Goal: Transaction & Acquisition: Purchase product/service

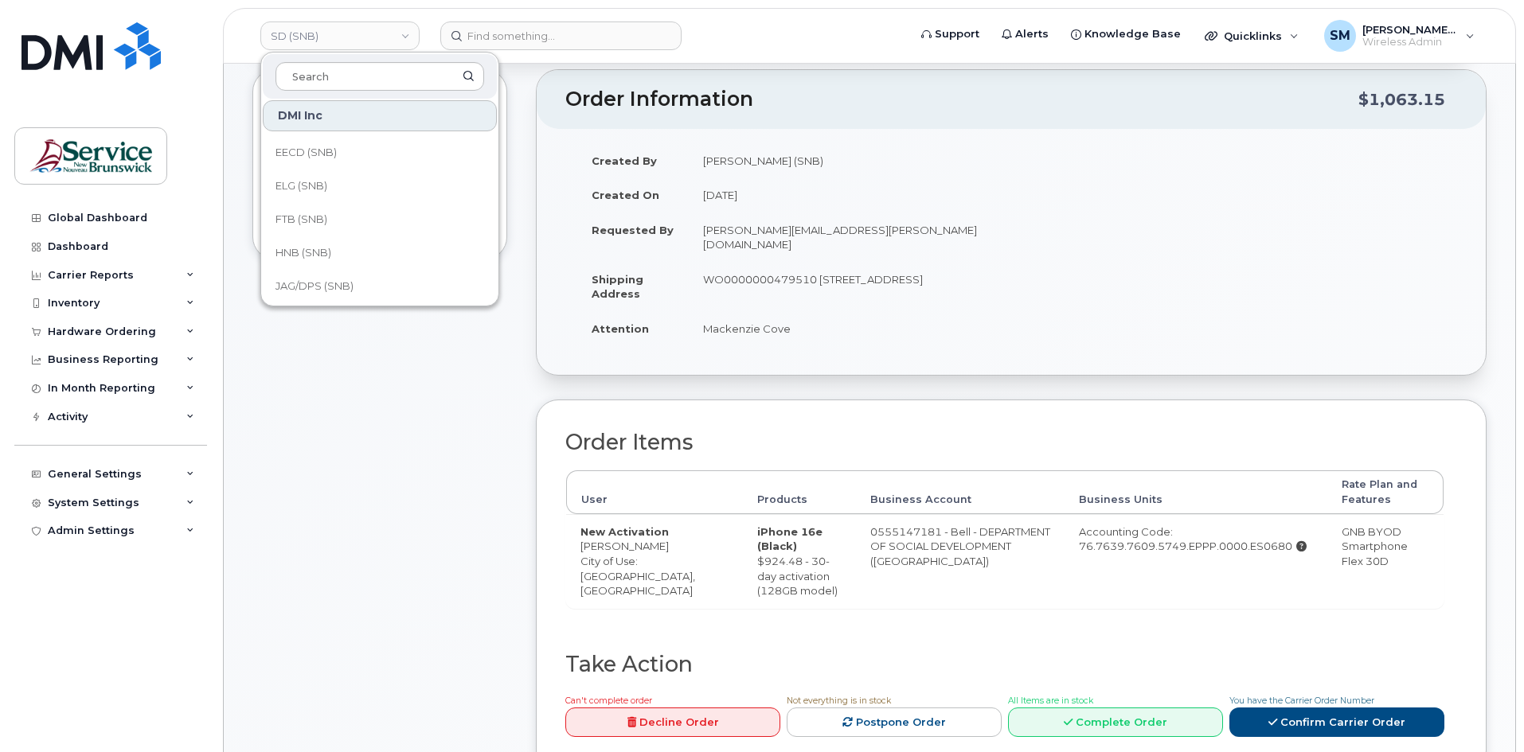
scroll to position [85, 0]
drag, startPoint x: 300, startPoint y: 262, endPoint x: 334, endPoint y: 248, distance: 36.4
click at [300, 262] on span "HNB (SNB)" at bounding box center [303, 266] width 56 height 16
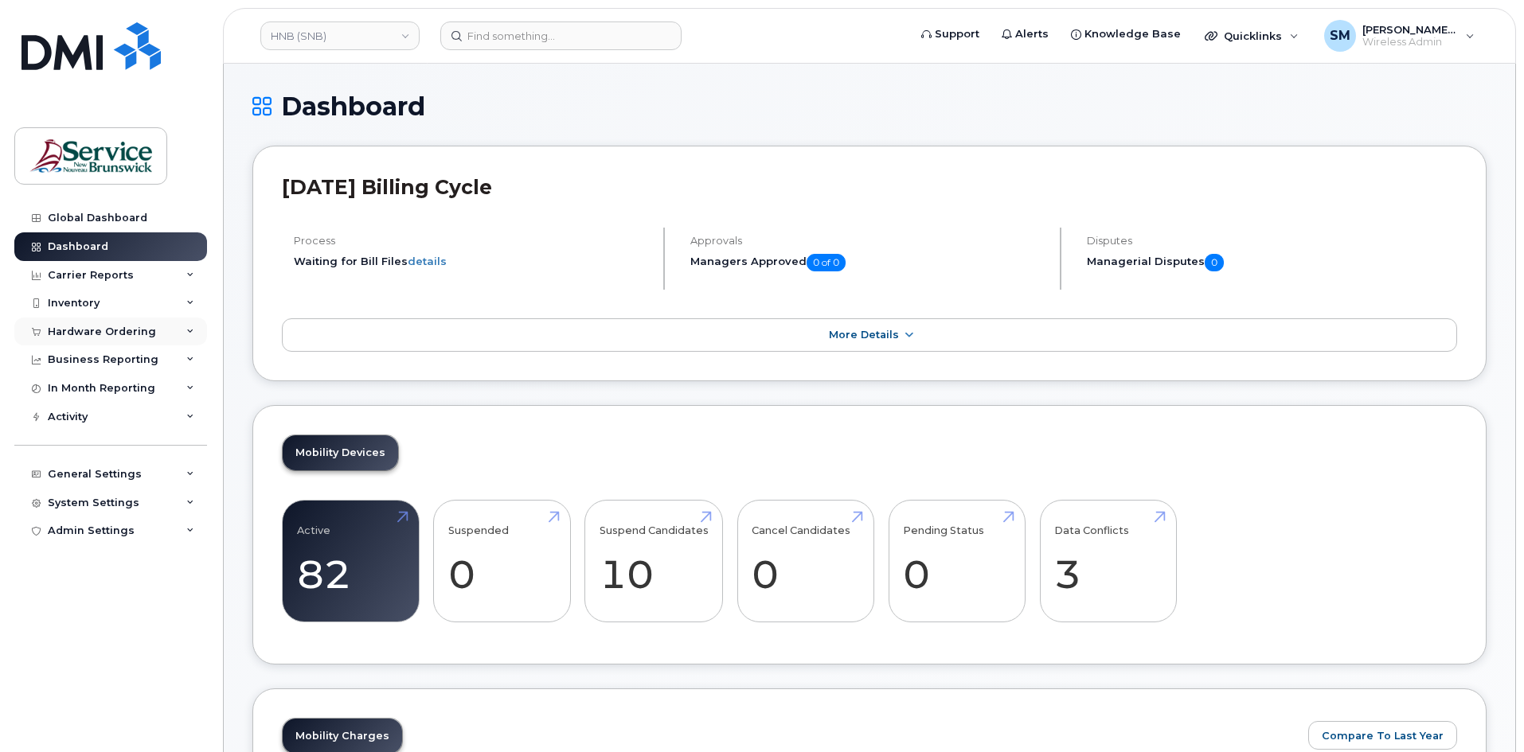
click at [135, 326] on div "Hardware Ordering" at bounding box center [102, 332] width 108 height 13
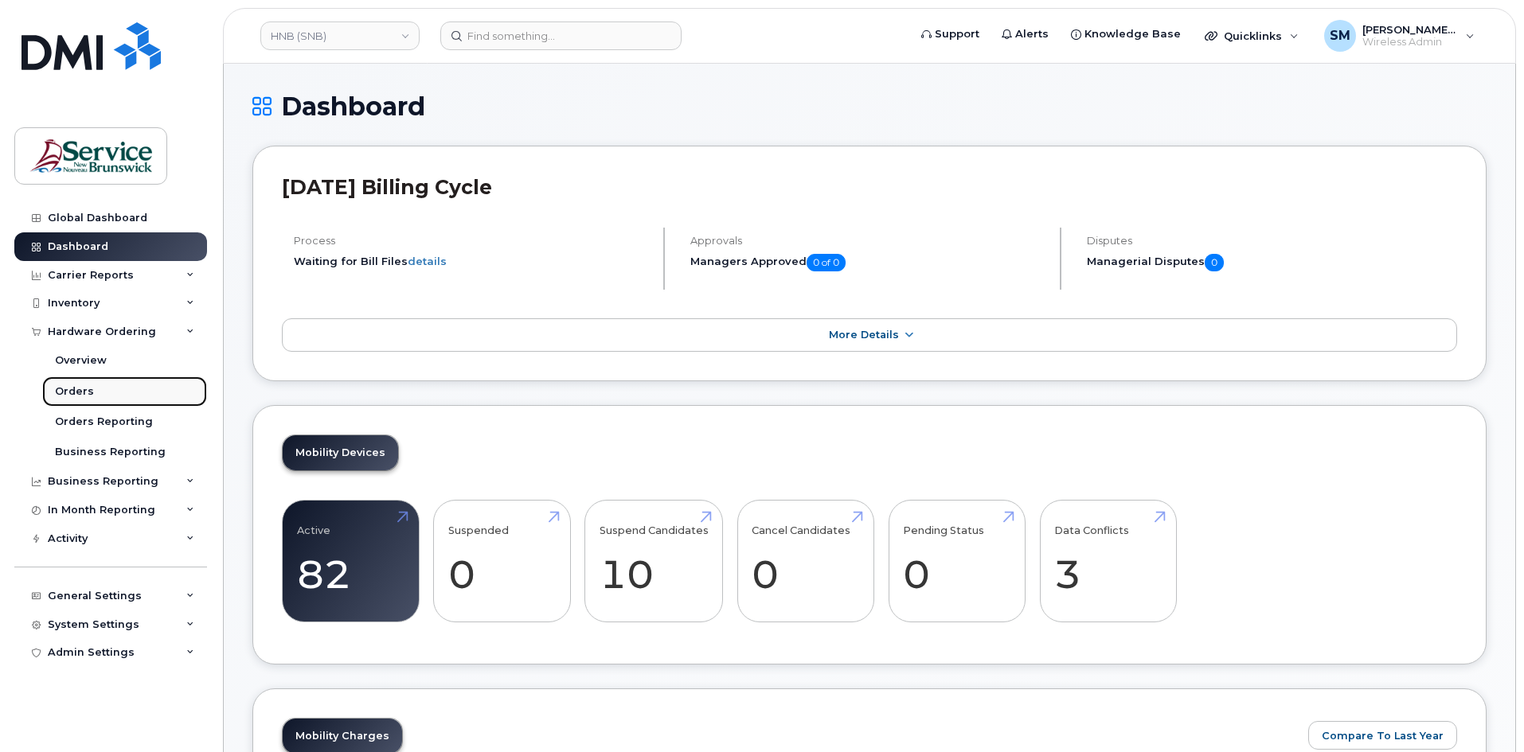
click at [120, 397] on link "Orders" at bounding box center [124, 392] width 165 height 30
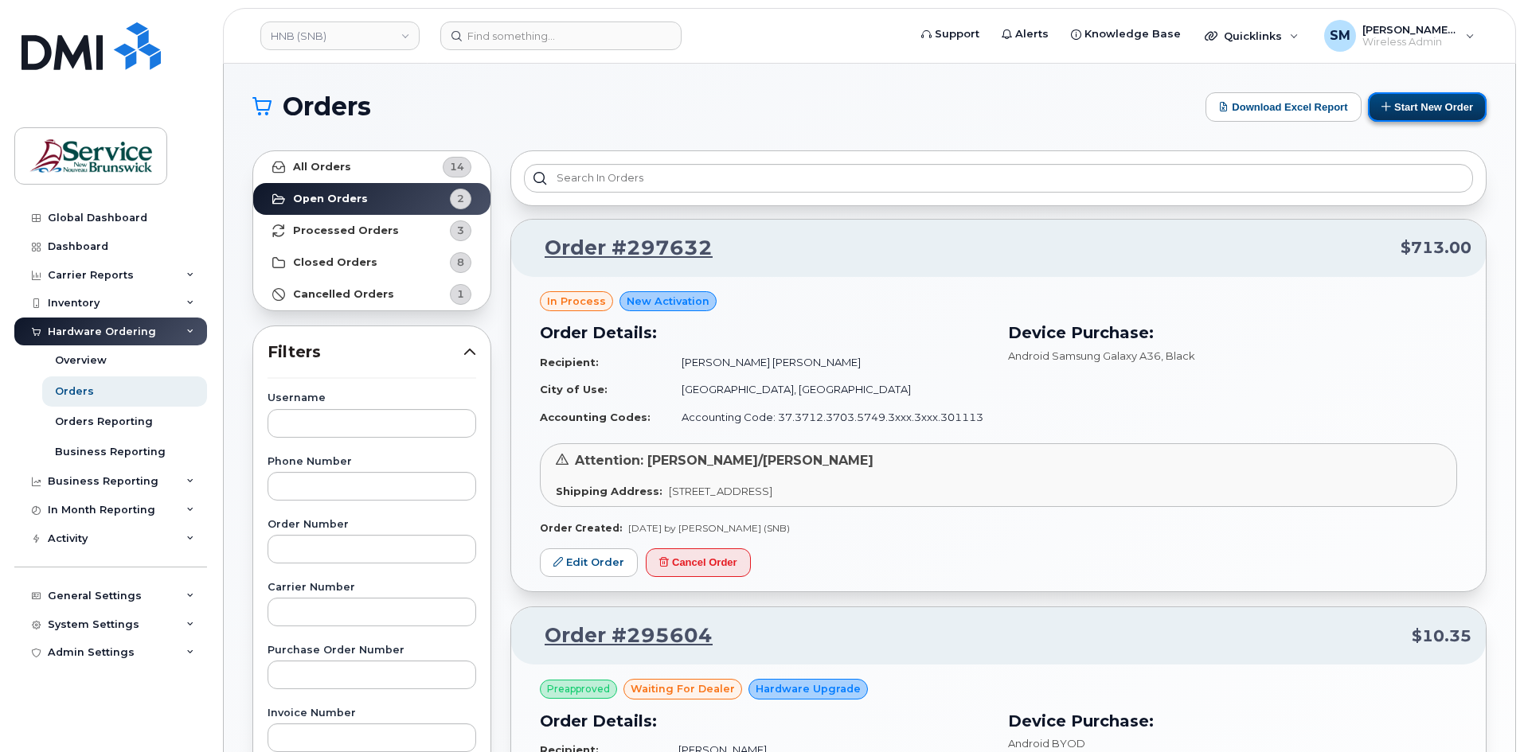
click at [1465, 105] on button "Start New Order" at bounding box center [1427, 106] width 119 height 29
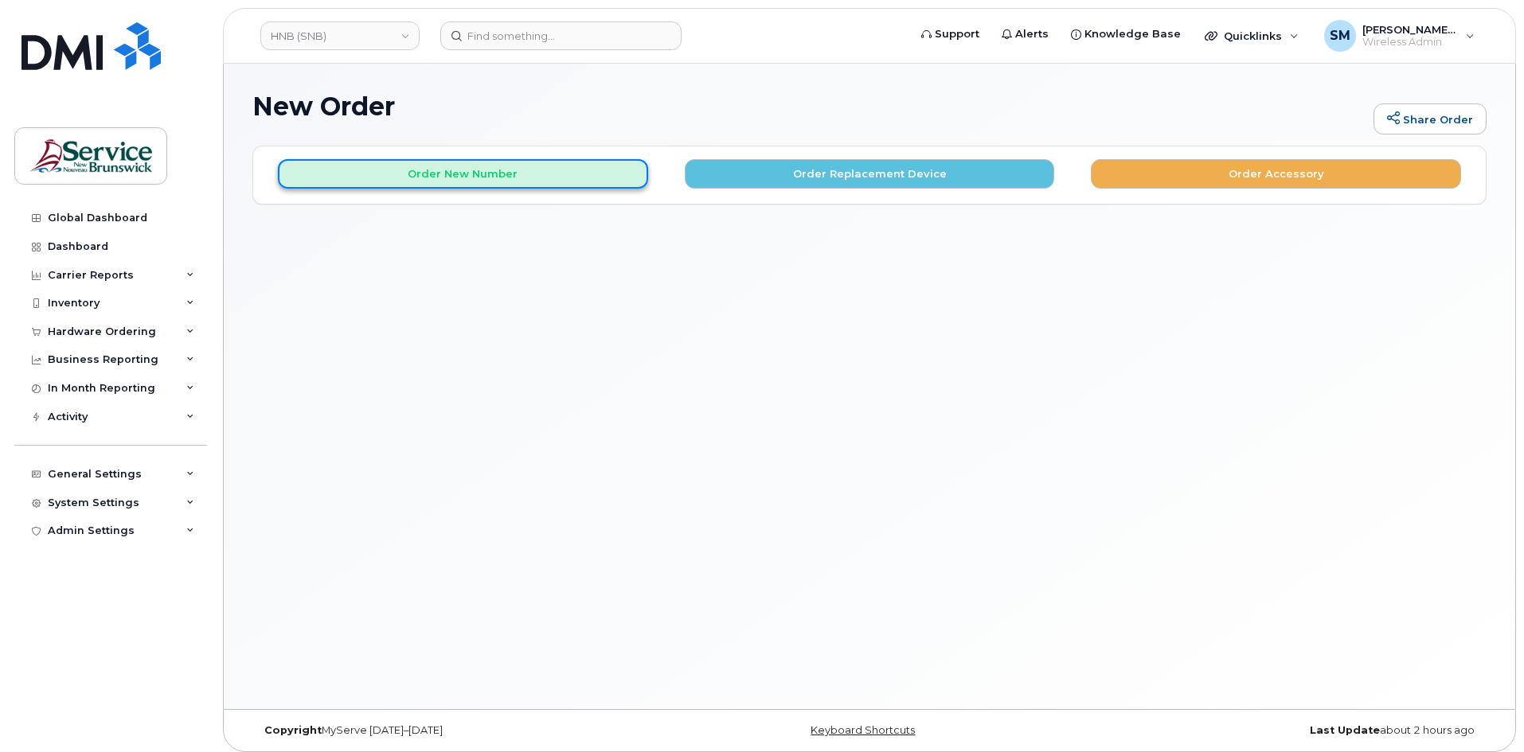
click at [463, 179] on button "Order New Number" at bounding box center [463, 173] width 370 height 29
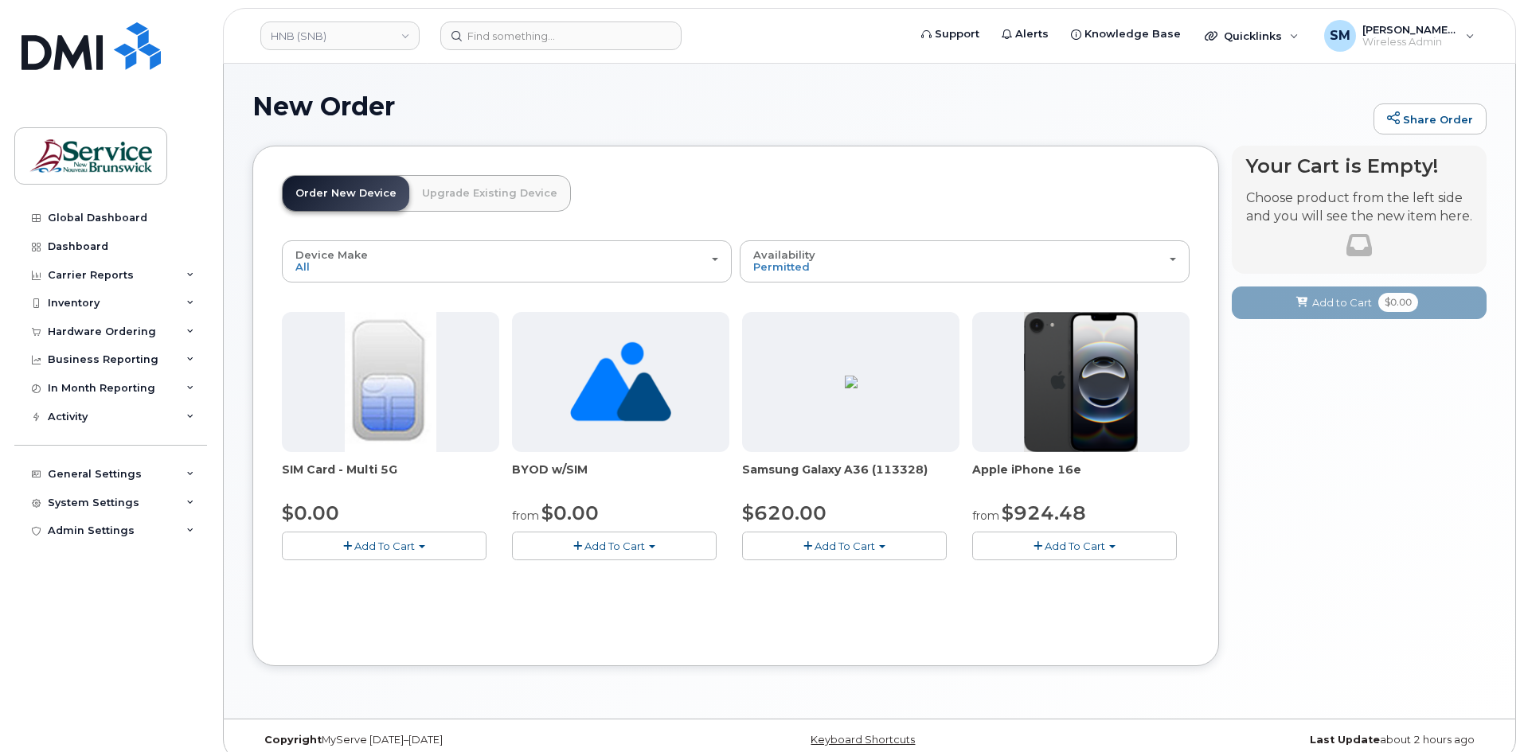
click at [1068, 546] on span "Add To Cart" at bounding box center [1074, 546] width 60 height 13
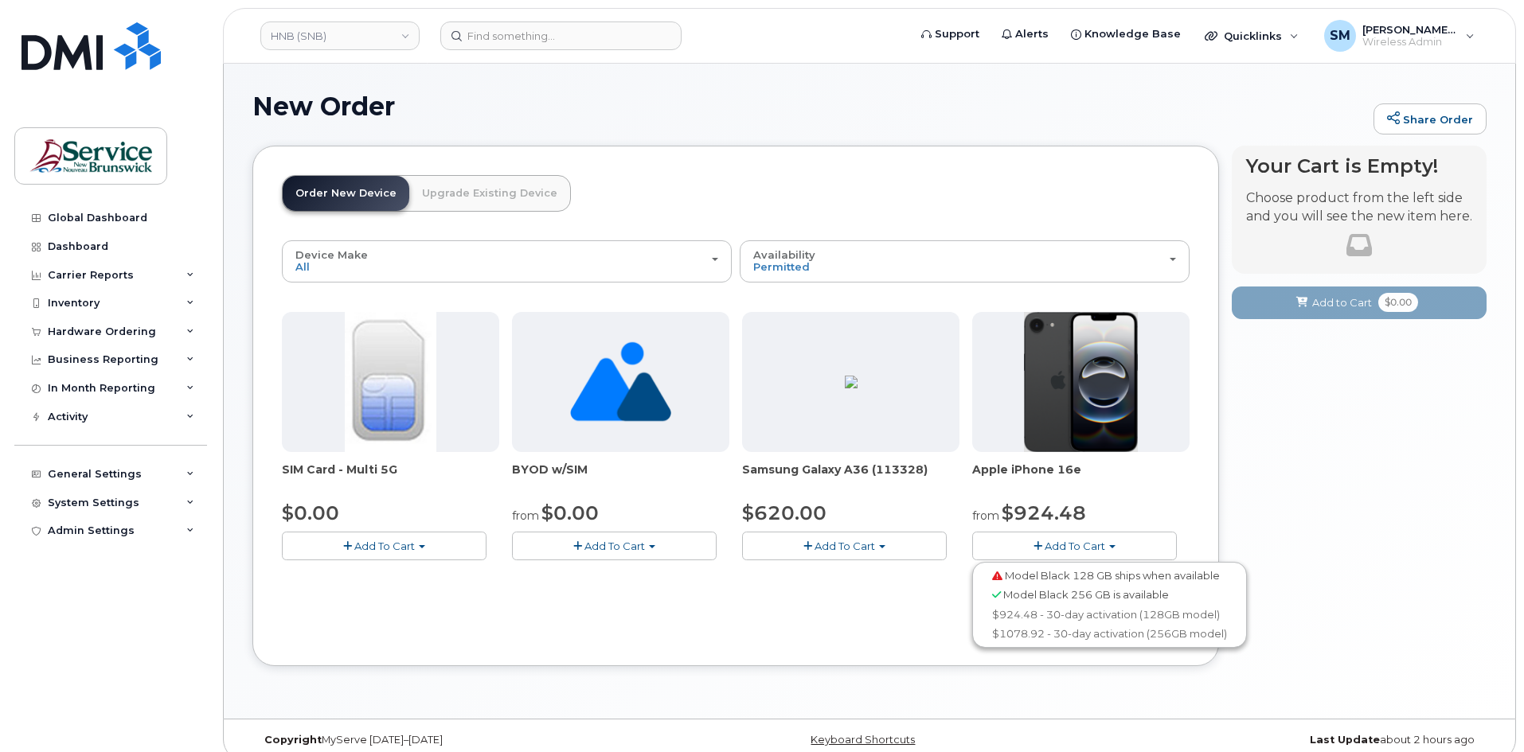
click at [999, 576] on span at bounding box center [997, 576] width 10 height 10
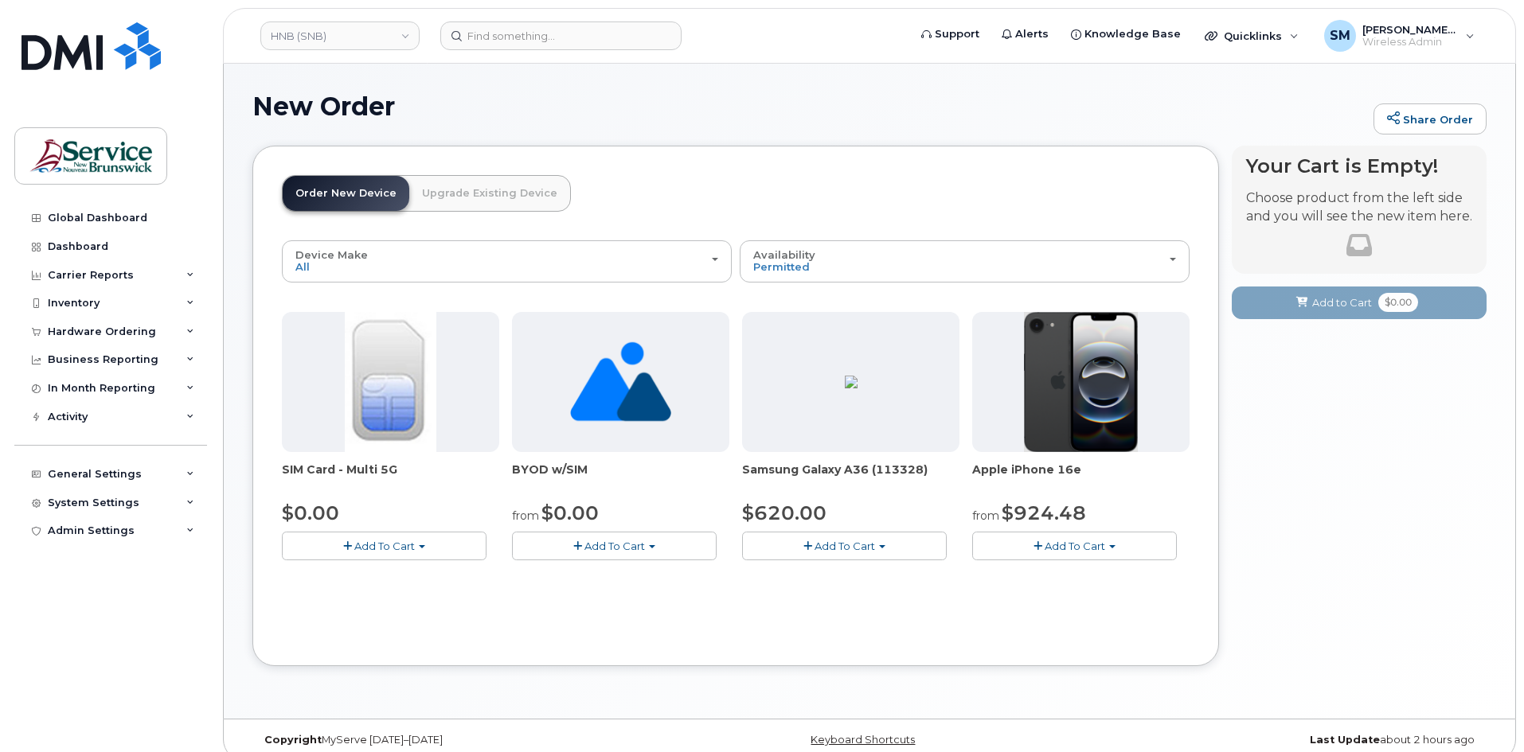
click at [1034, 537] on button "Add To Cart" at bounding box center [1074, 546] width 205 height 28
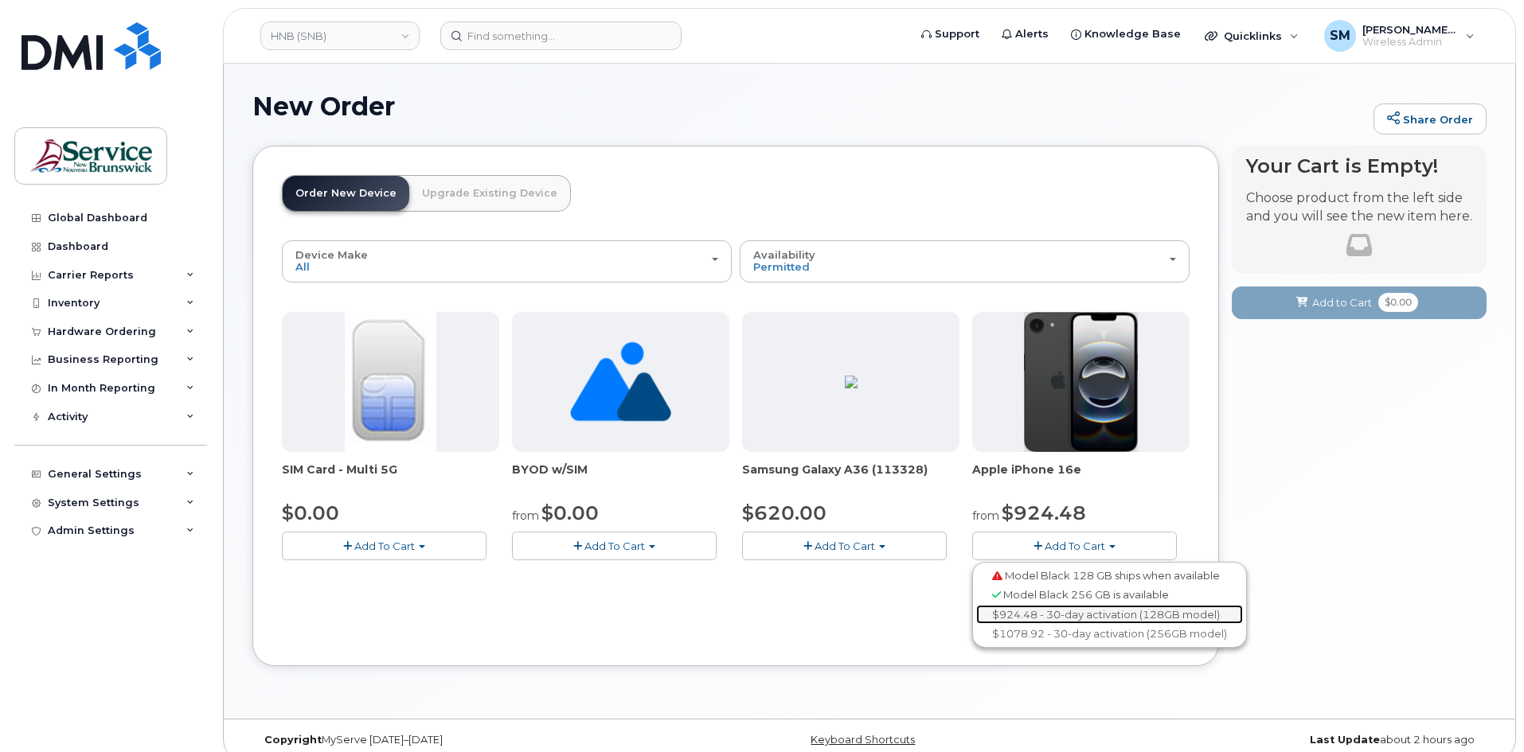
click at [1073, 615] on link "$924.48 - 30-day activation (128GB model)" at bounding box center [1109, 615] width 267 height 20
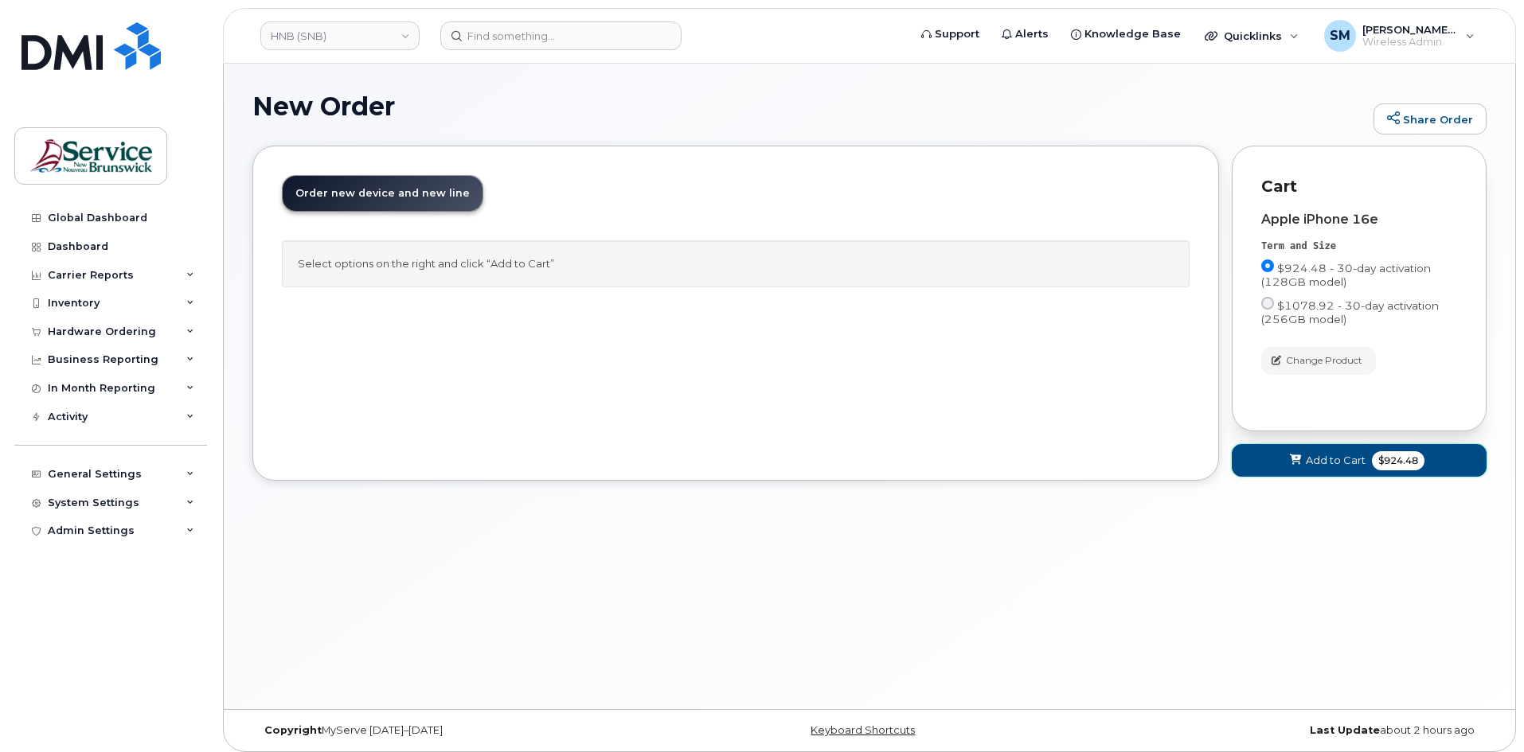
click at [1315, 467] on span "Add to Cart" at bounding box center [1336, 460] width 60 height 15
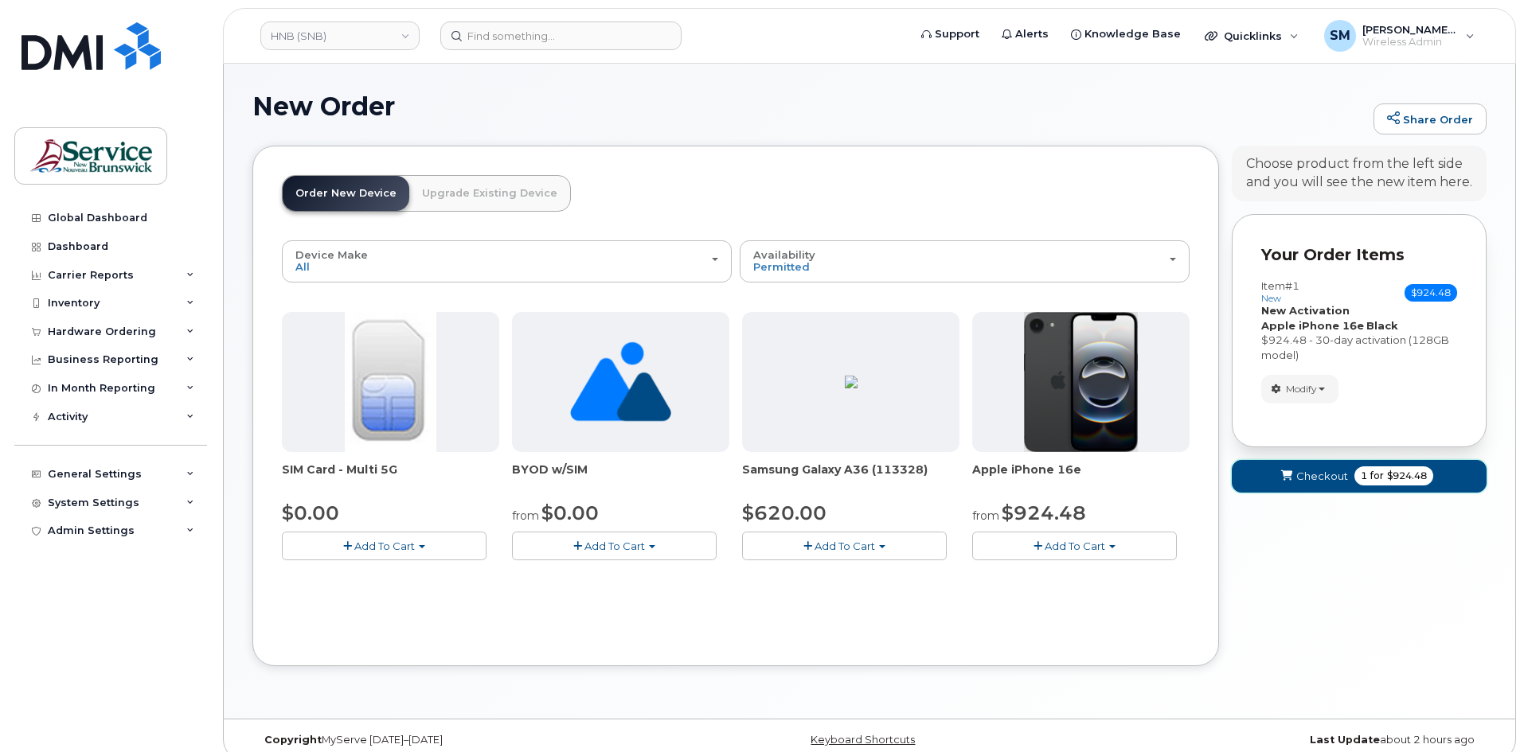
click at [1290, 477] on icon "submit" at bounding box center [1286, 476] width 11 height 10
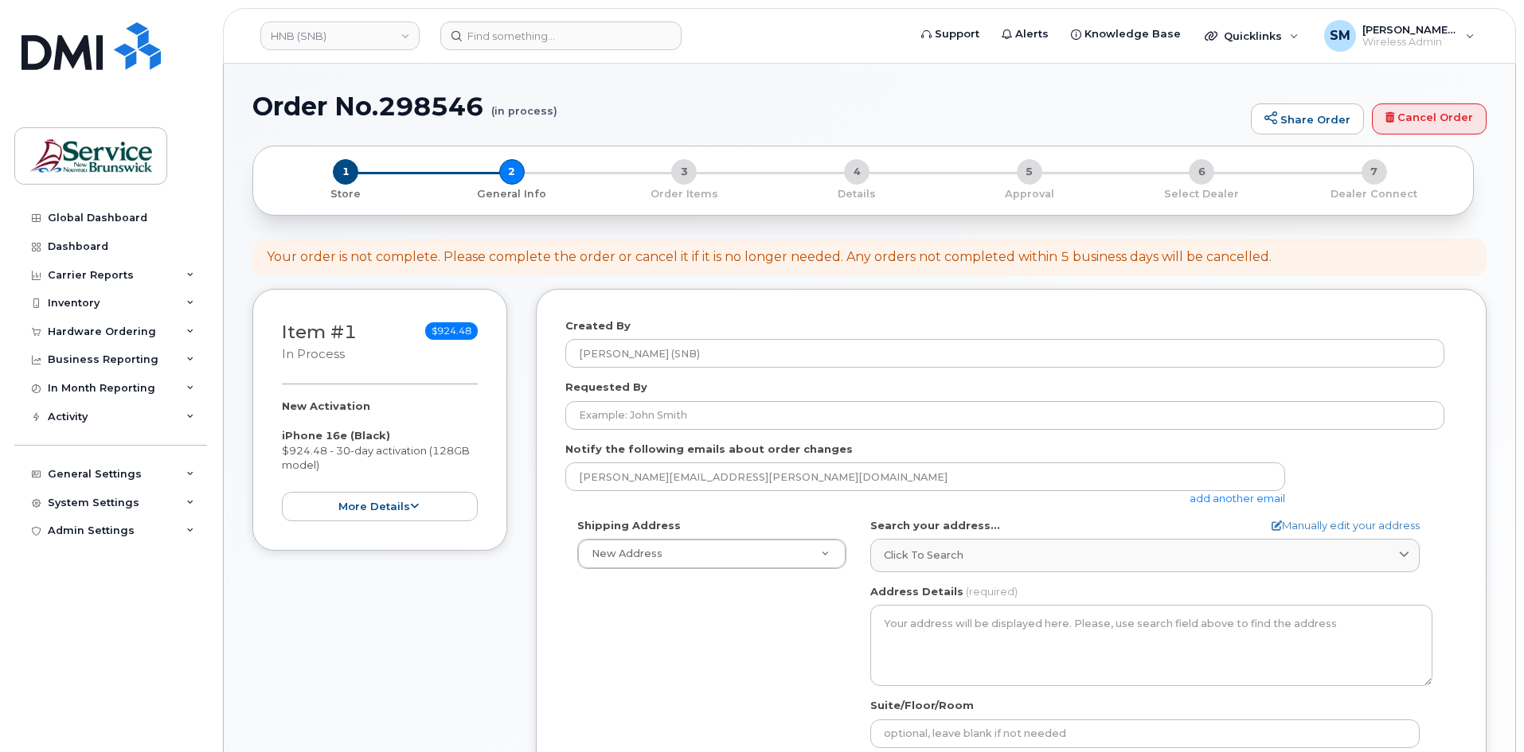
select select
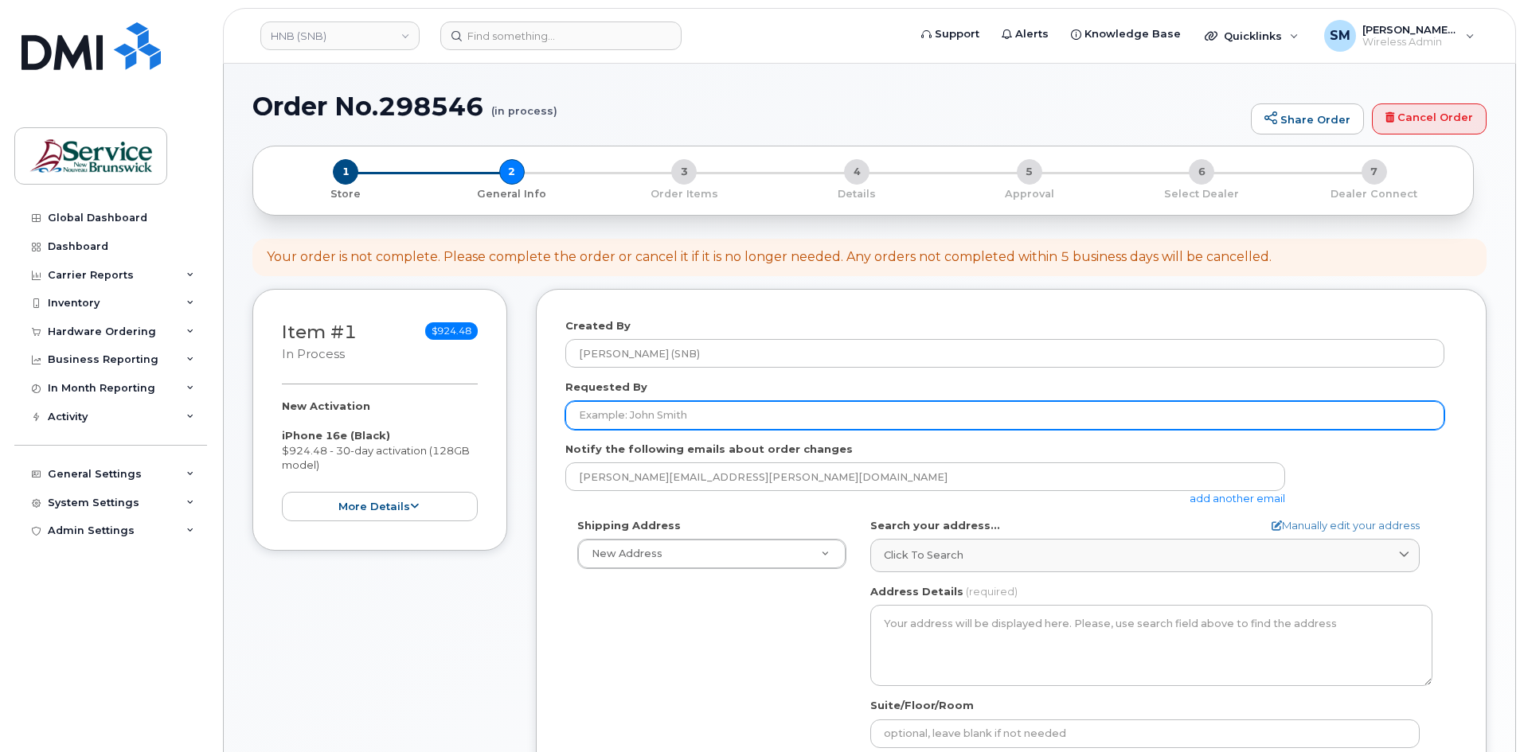
click at [649, 416] on input "Requested By" at bounding box center [1004, 415] width 879 height 29
paste input "[EMAIL_ADDRESS][DOMAIN_NAME]"
type input "[EMAIL_ADDRESS][DOMAIN_NAME]"
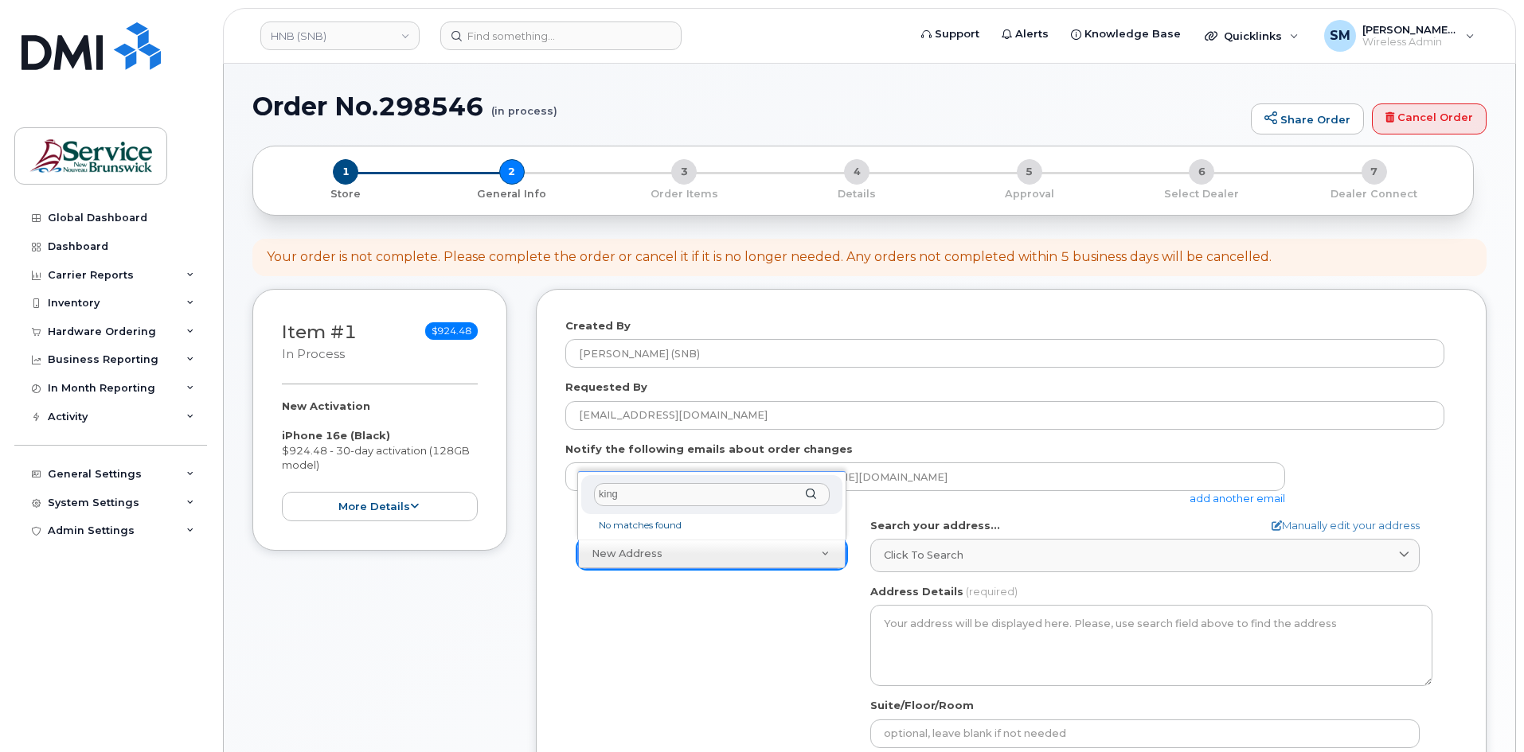
type input "king"
select select
type textarea "15 King Sq N Saint John New Brunswick E2L 1E6"
type input "Cory Ducey"
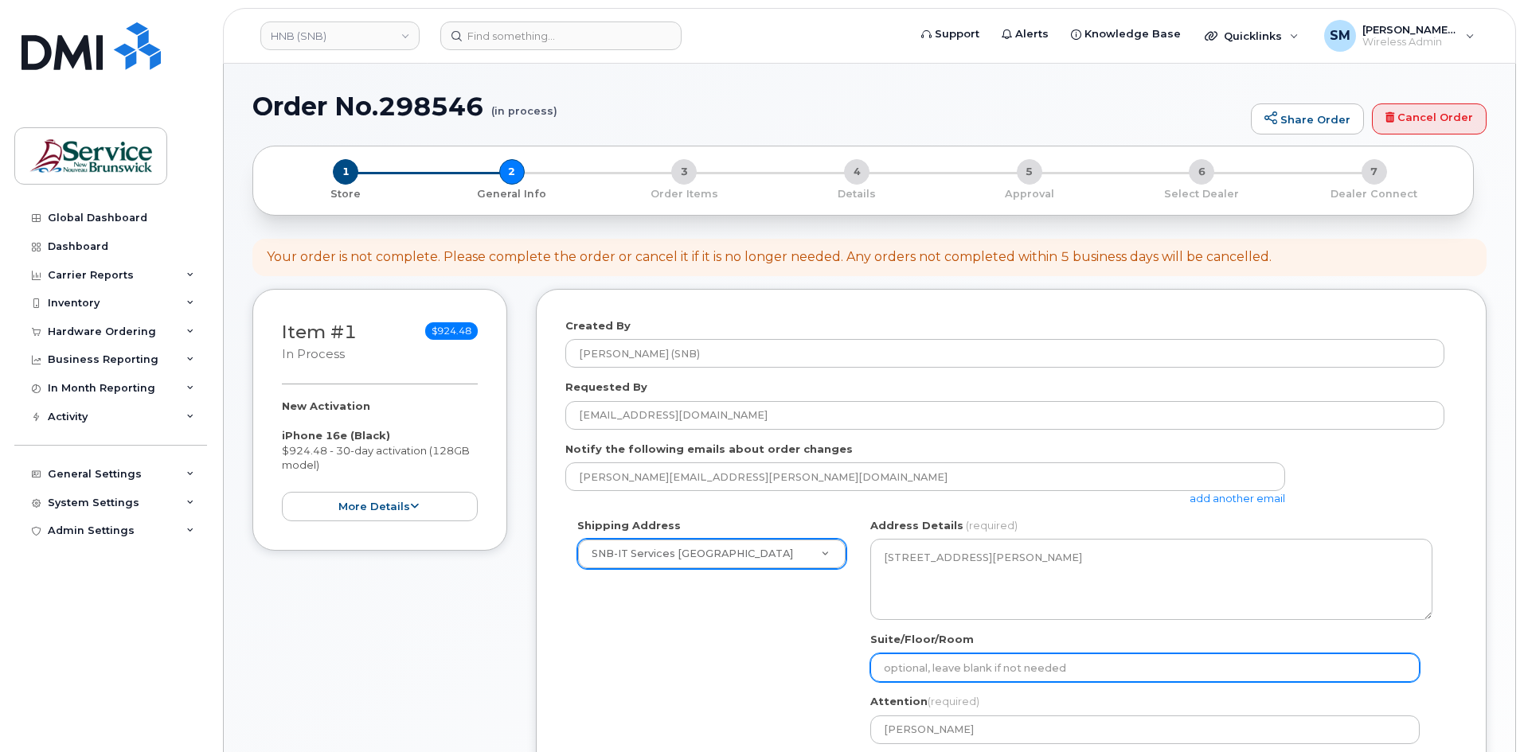
drag, startPoint x: 901, startPoint y: 657, endPoint x: 927, endPoint y: 652, distance: 26.7
click at [902, 657] on input "Suite/Floor/Room" at bounding box center [1144, 668] width 549 height 29
paste input "WO0000000479811"
select select
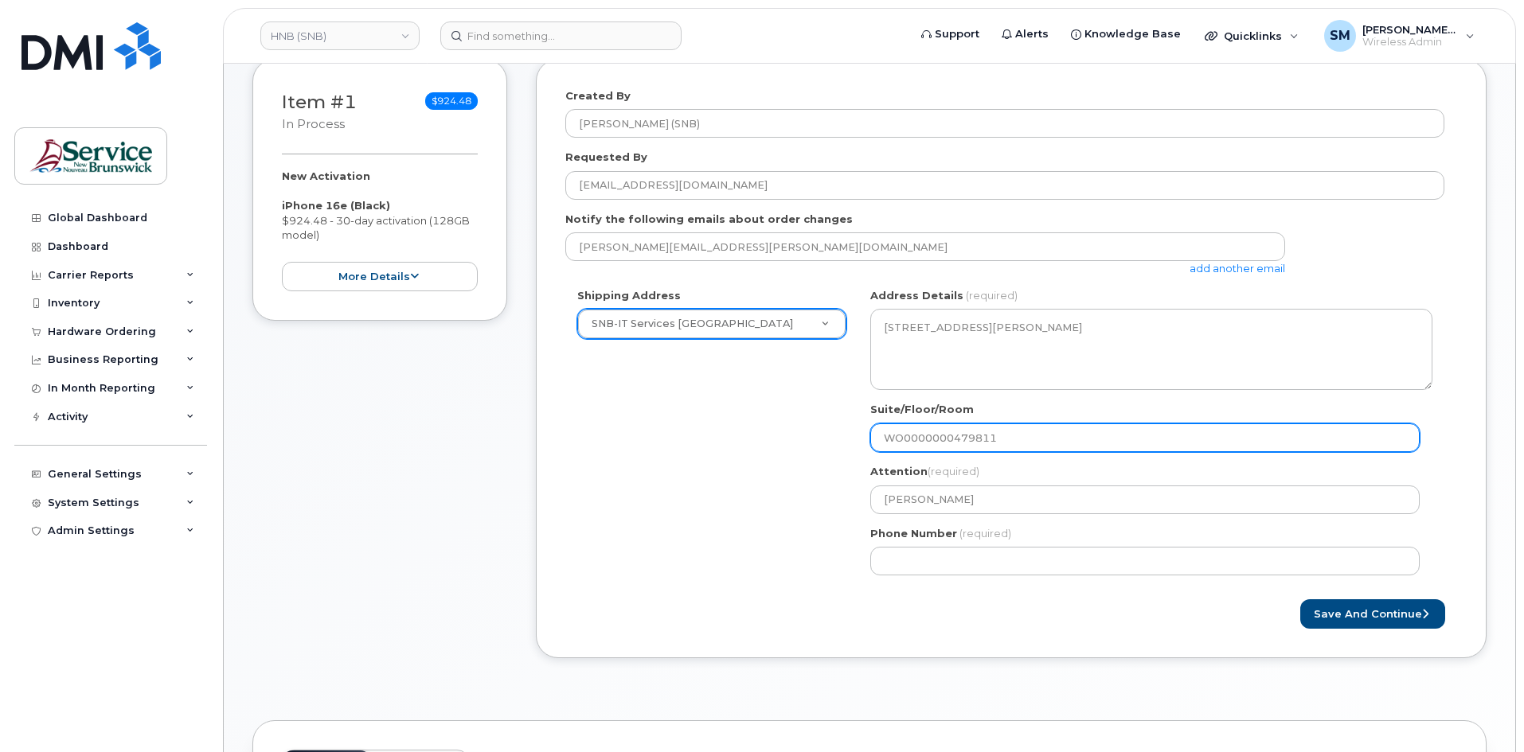
scroll to position [239, 0]
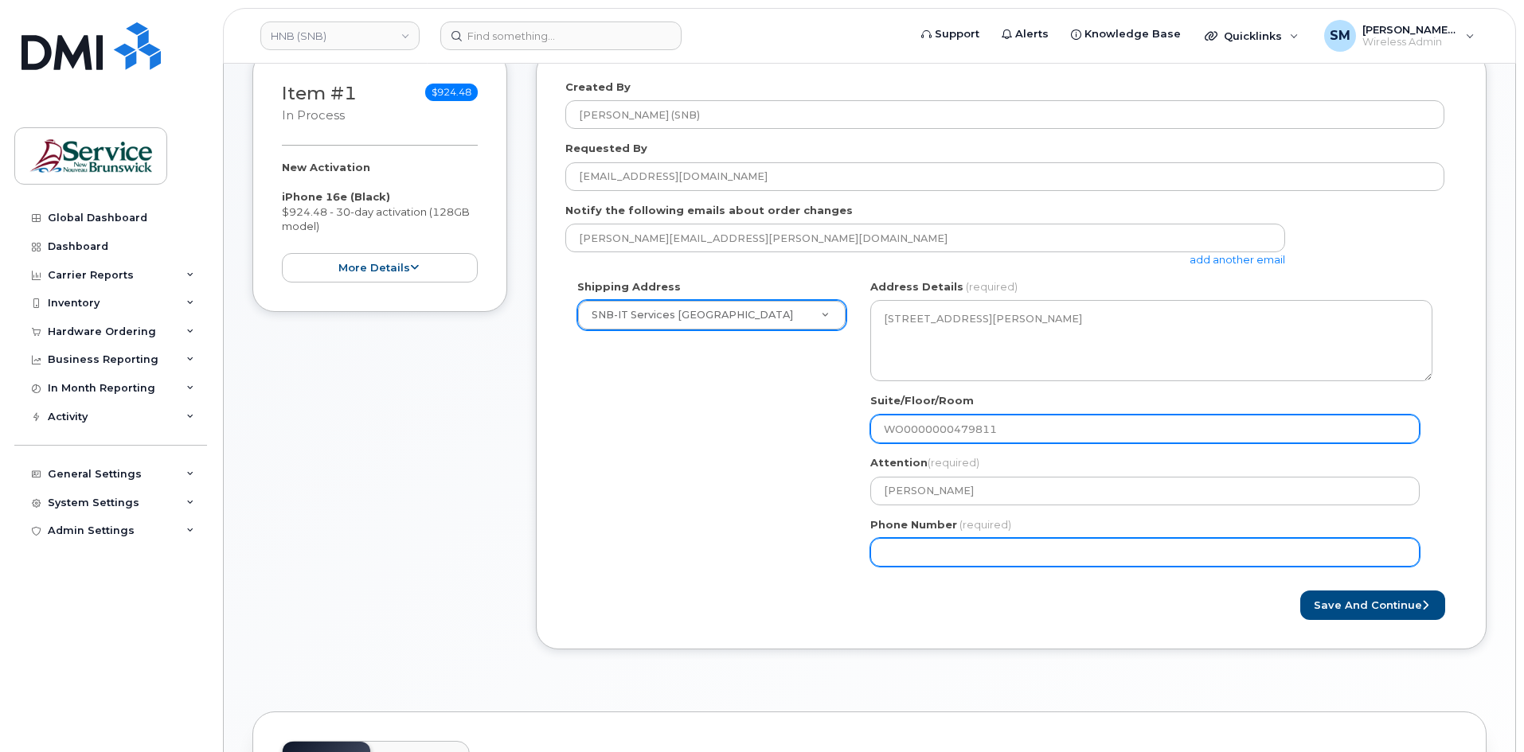
type input "WO0000000479811"
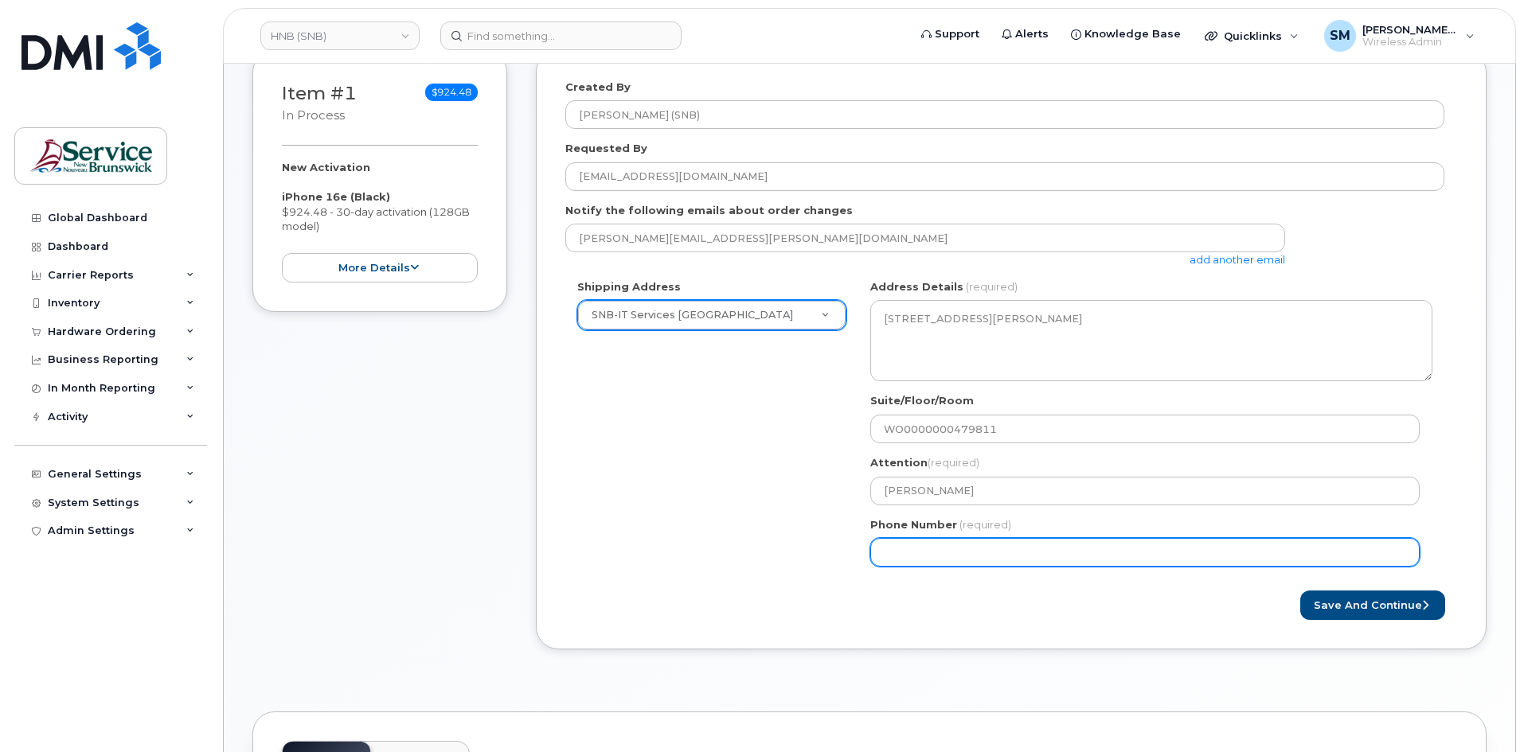
click at [966, 544] on input "Phone Number" at bounding box center [1144, 552] width 549 height 29
select select
type input "506639633"
select select
type input "5066396338"
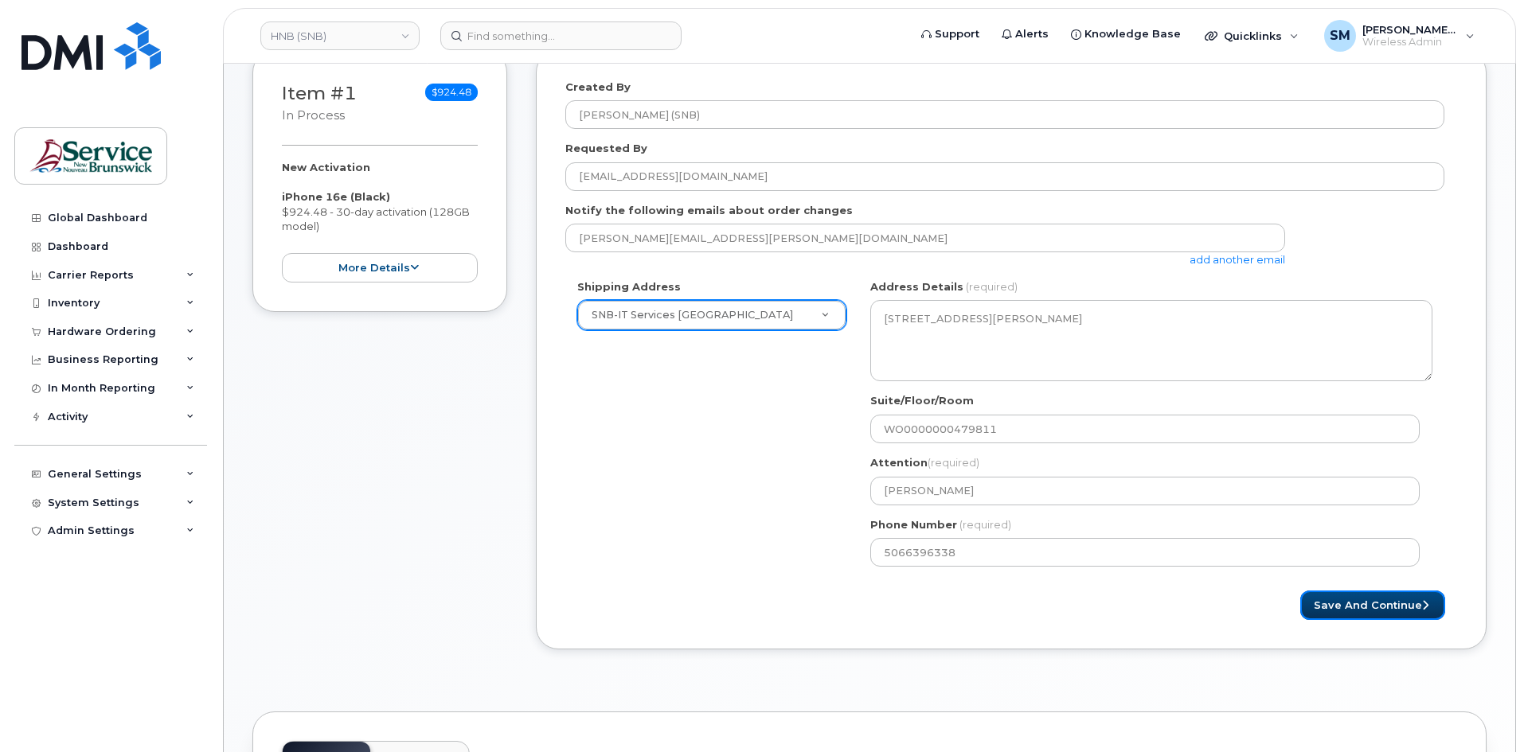
drag, startPoint x: 1409, startPoint y: 601, endPoint x: 1472, endPoint y: 588, distance: 64.2
click at [1410, 601] on button "Save and Continue" at bounding box center [1372, 605] width 145 height 29
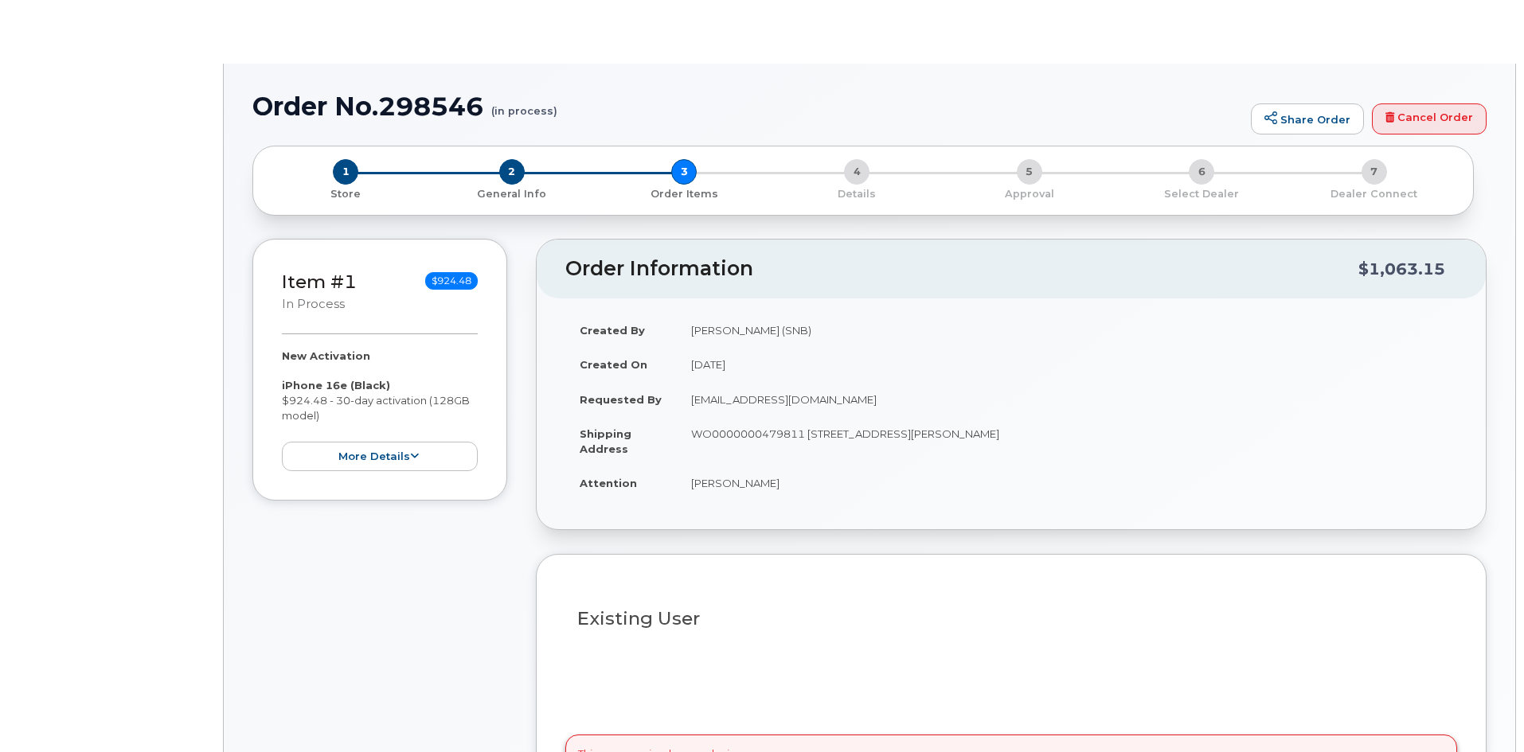
select select
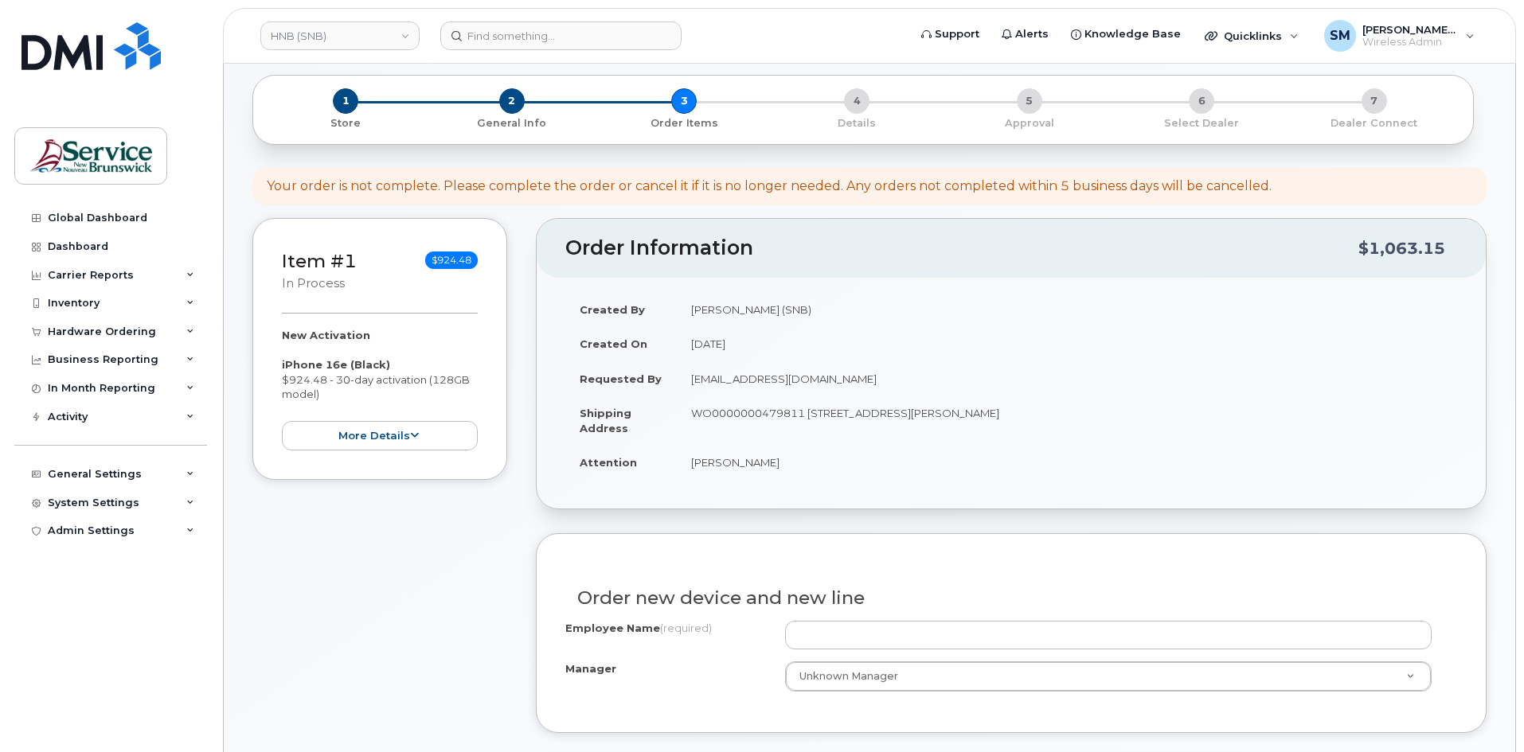
scroll to position [159, 0]
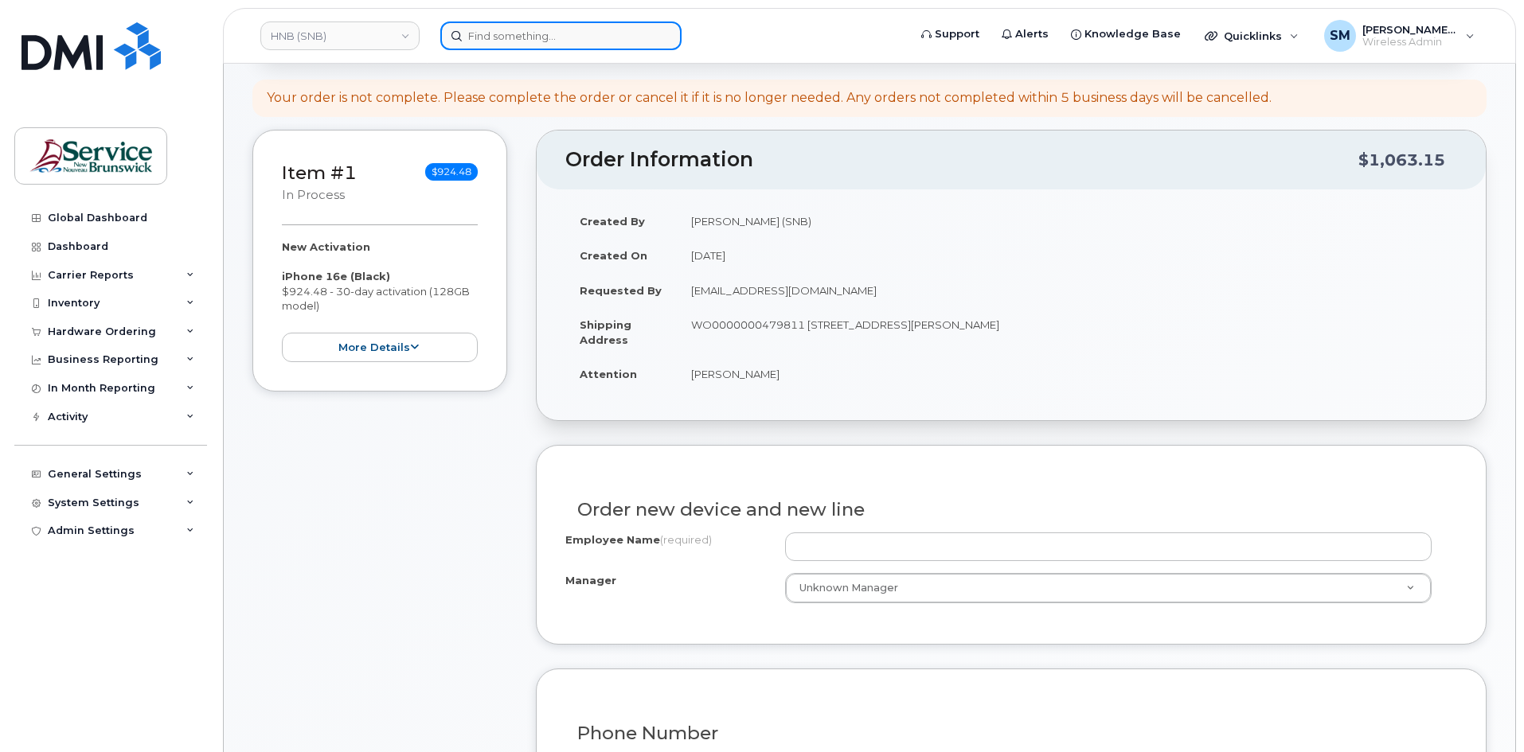
click at [475, 40] on input at bounding box center [560, 35] width 241 height 29
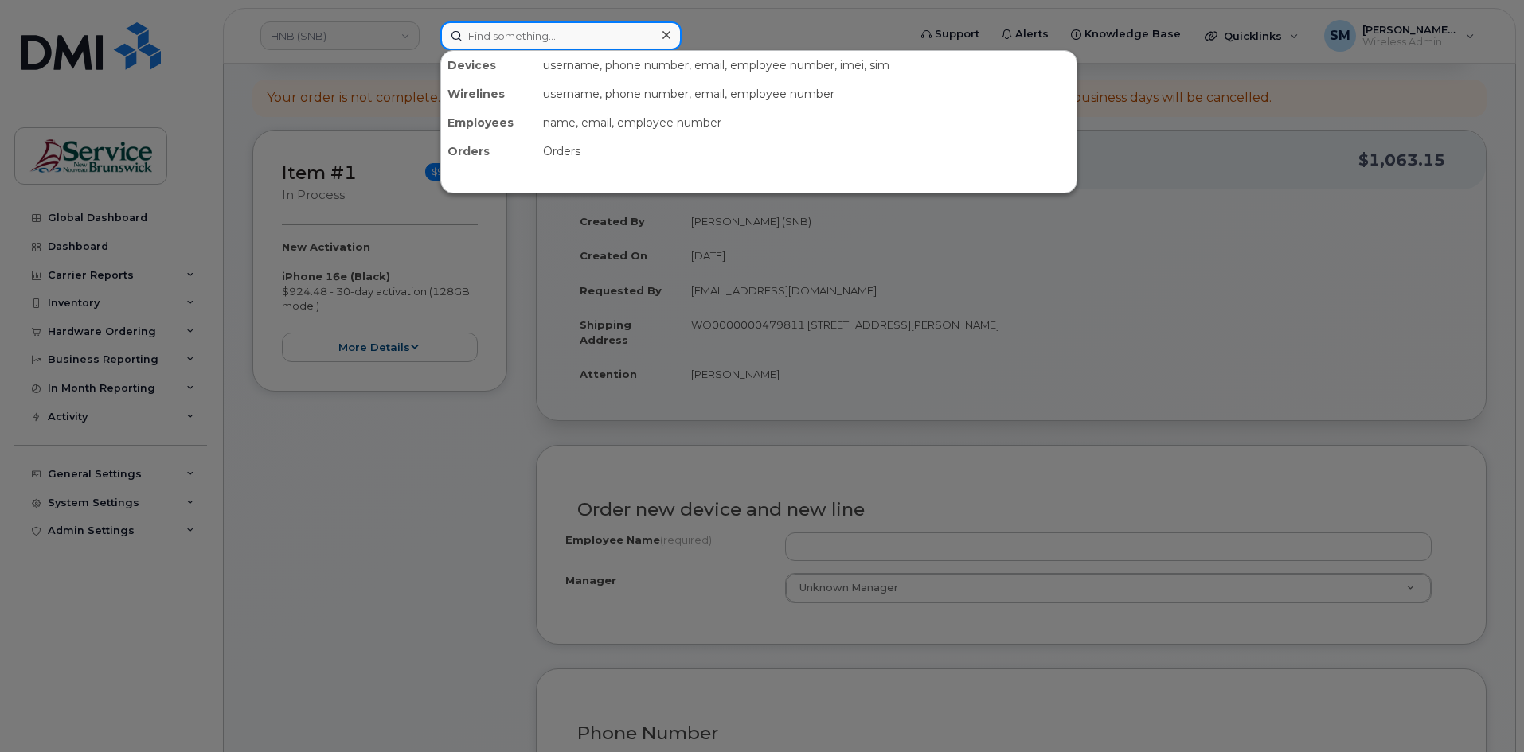
paste input "298250"
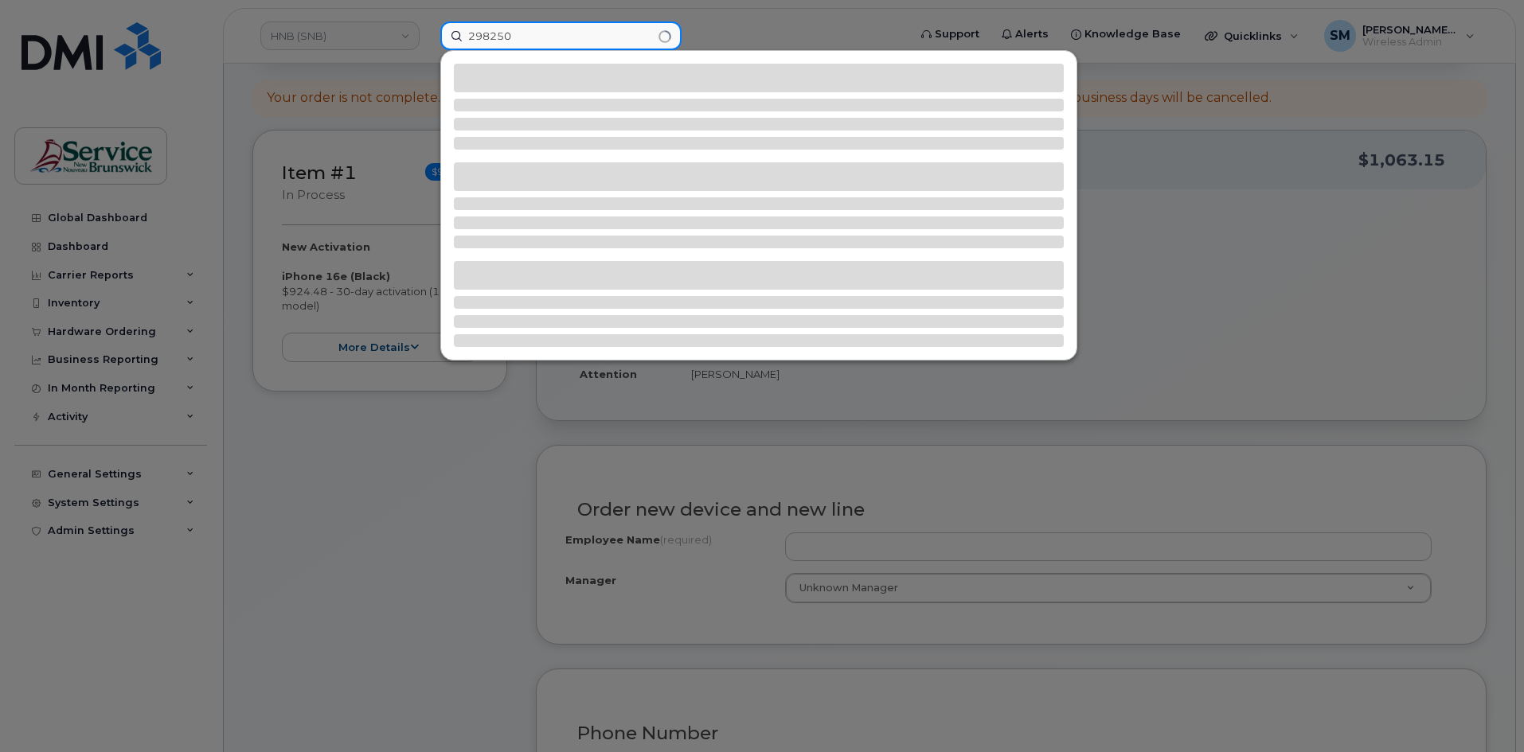
type input "298250"
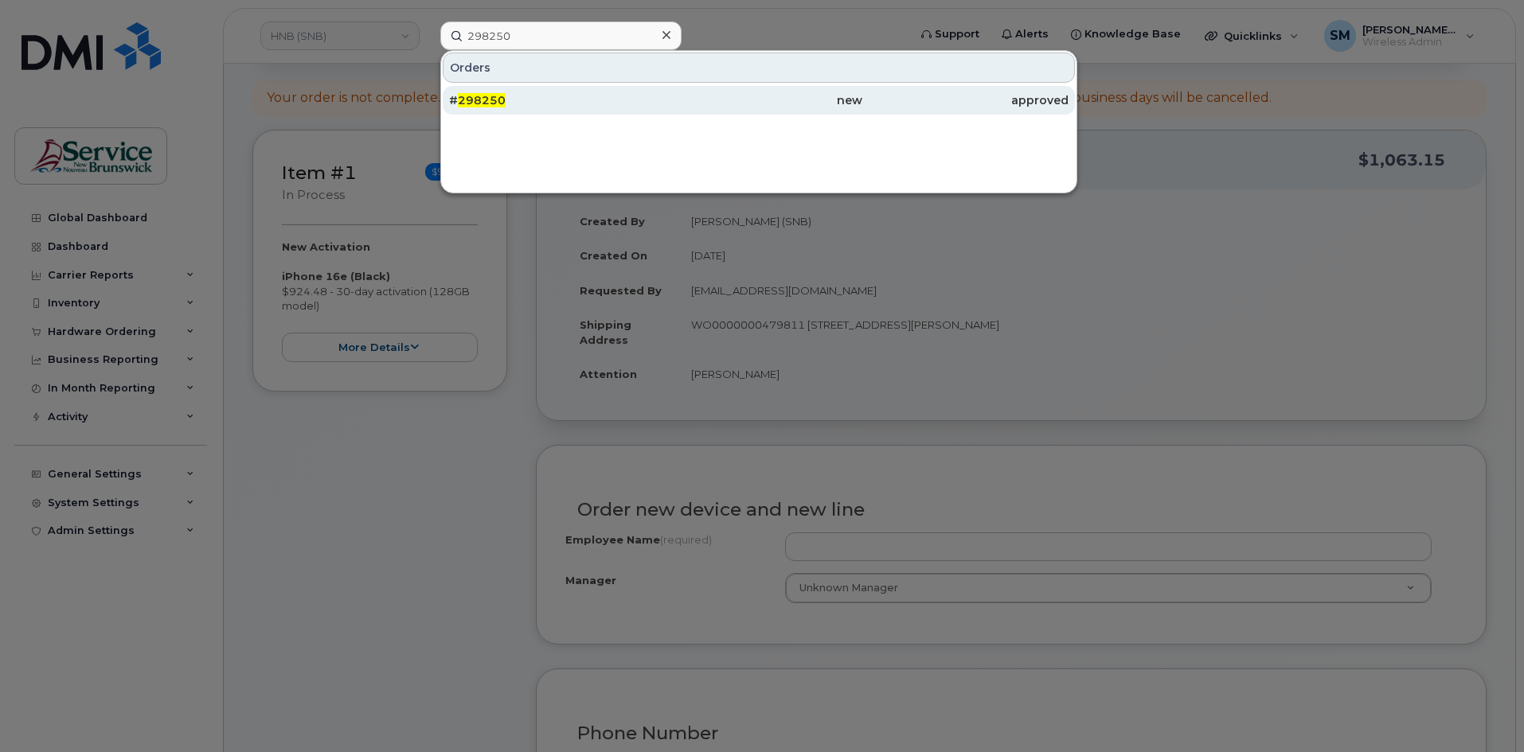
click at [789, 102] on div "new" at bounding box center [758, 100] width 206 height 16
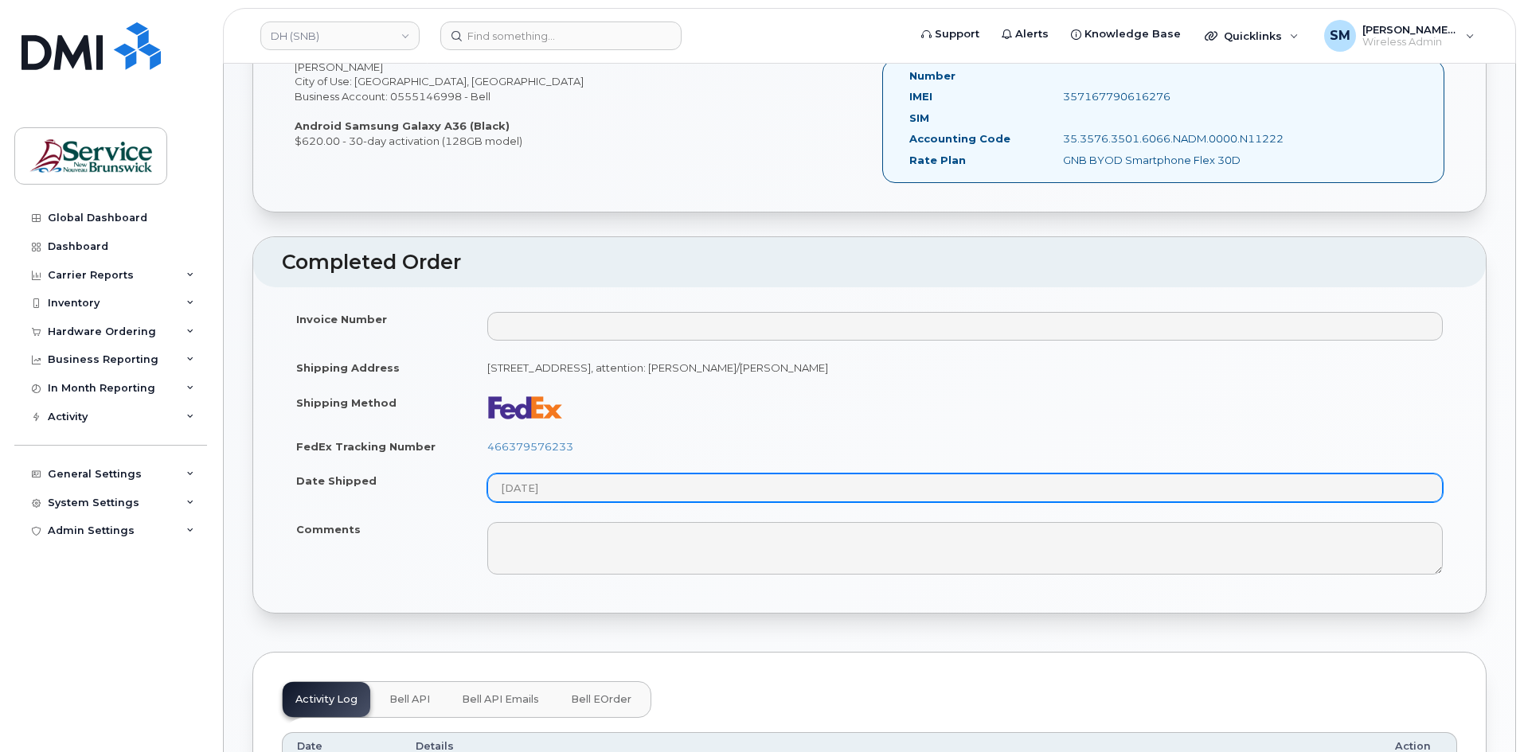
scroll to position [557, 0]
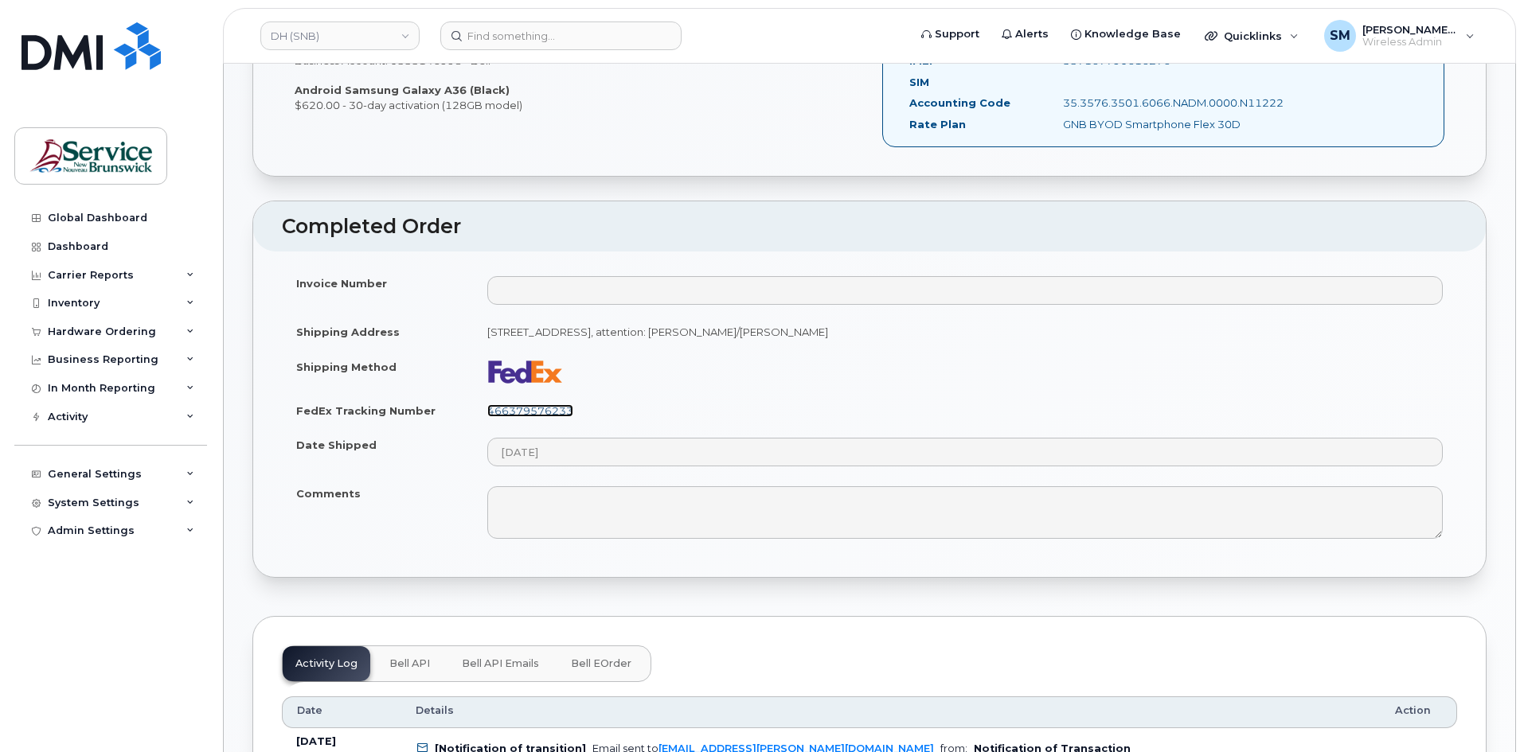
click at [545, 413] on link "466379576233" at bounding box center [530, 410] width 86 height 13
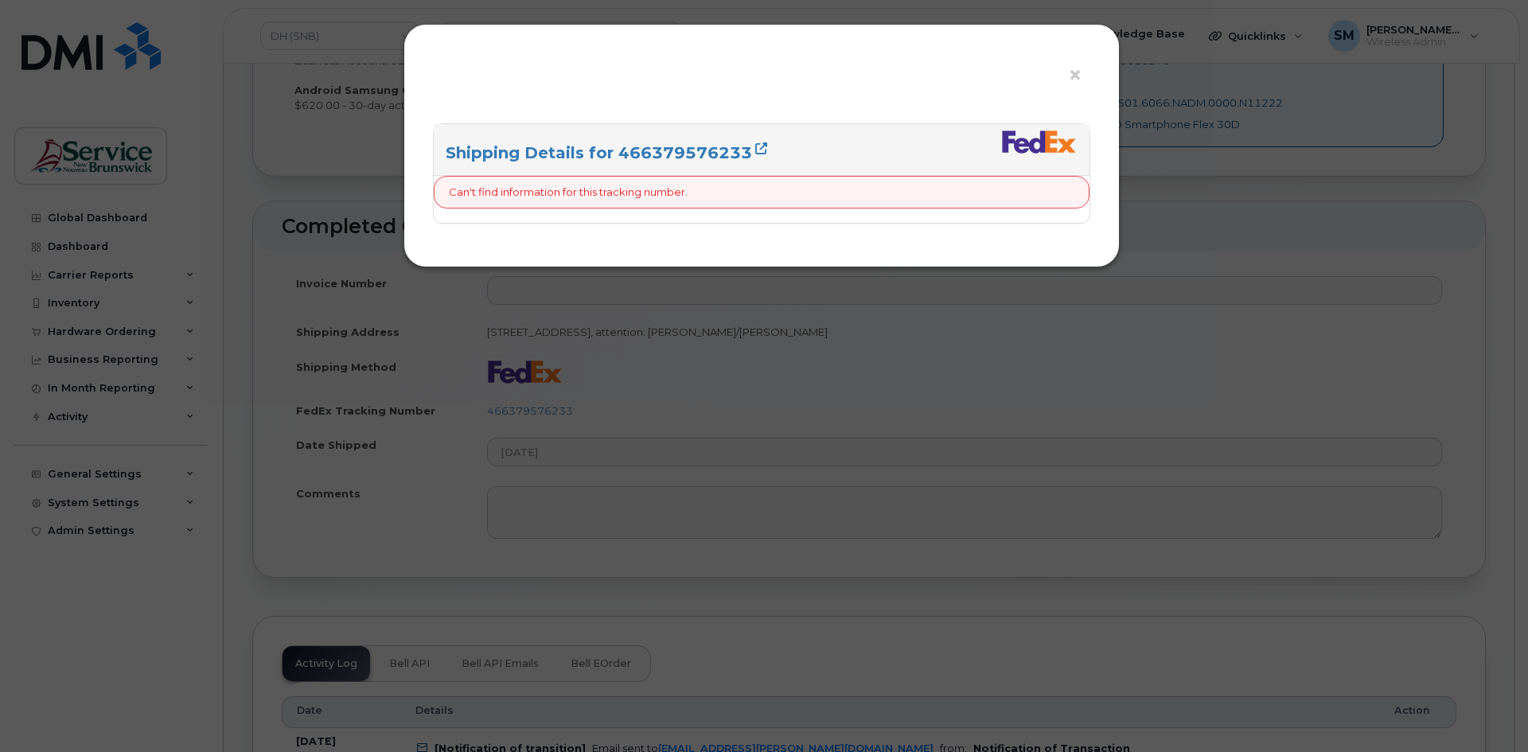
click at [615, 425] on div "× Shipping Details for 466379576233 Can't find information for this tracking nu…" at bounding box center [764, 376] width 1528 height 752
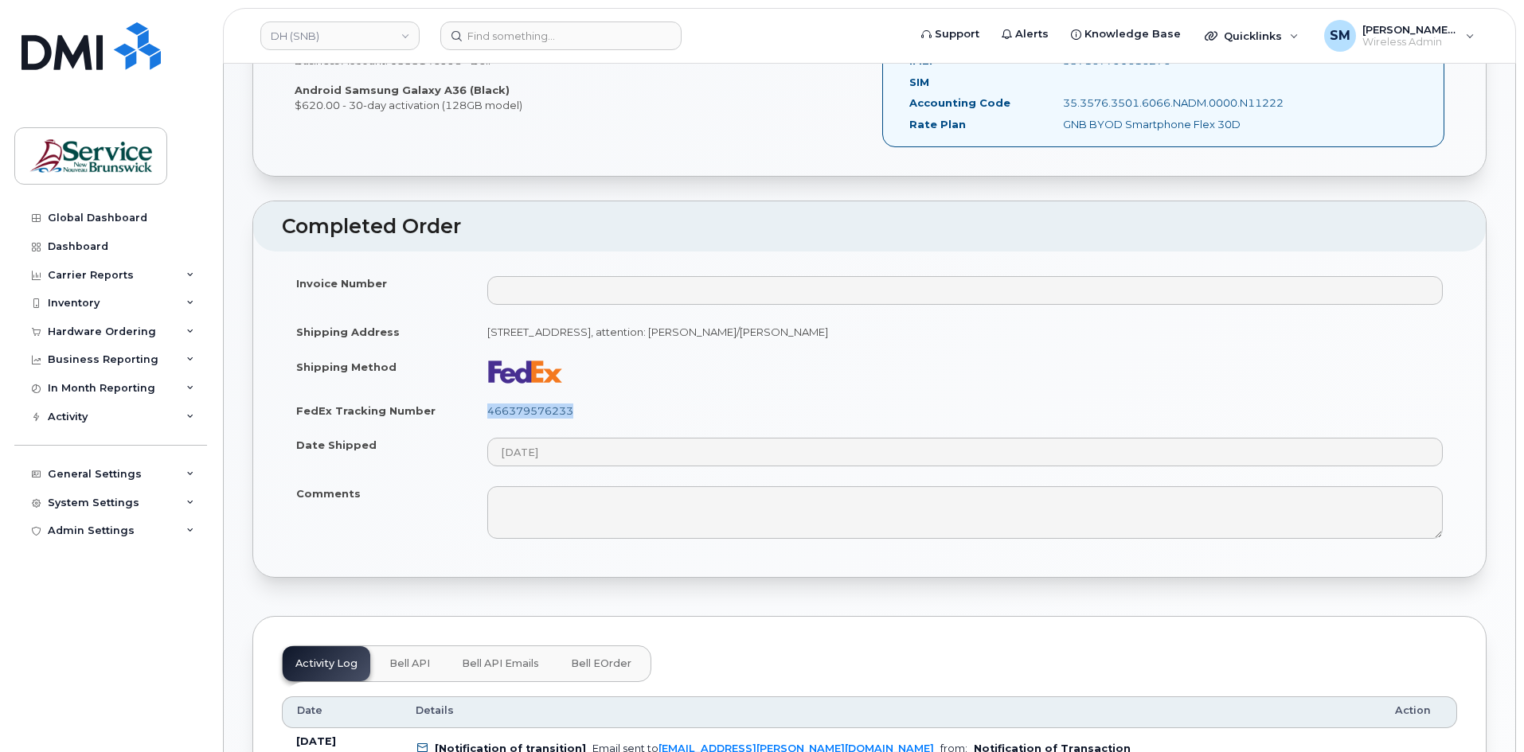
drag, startPoint x: 615, startPoint y: 405, endPoint x: 488, endPoint y: 408, distance: 126.6
click at [488, 408] on td "466379576233" at bounding box center [965, 410] width 984 height 35
copy link "466379576233"
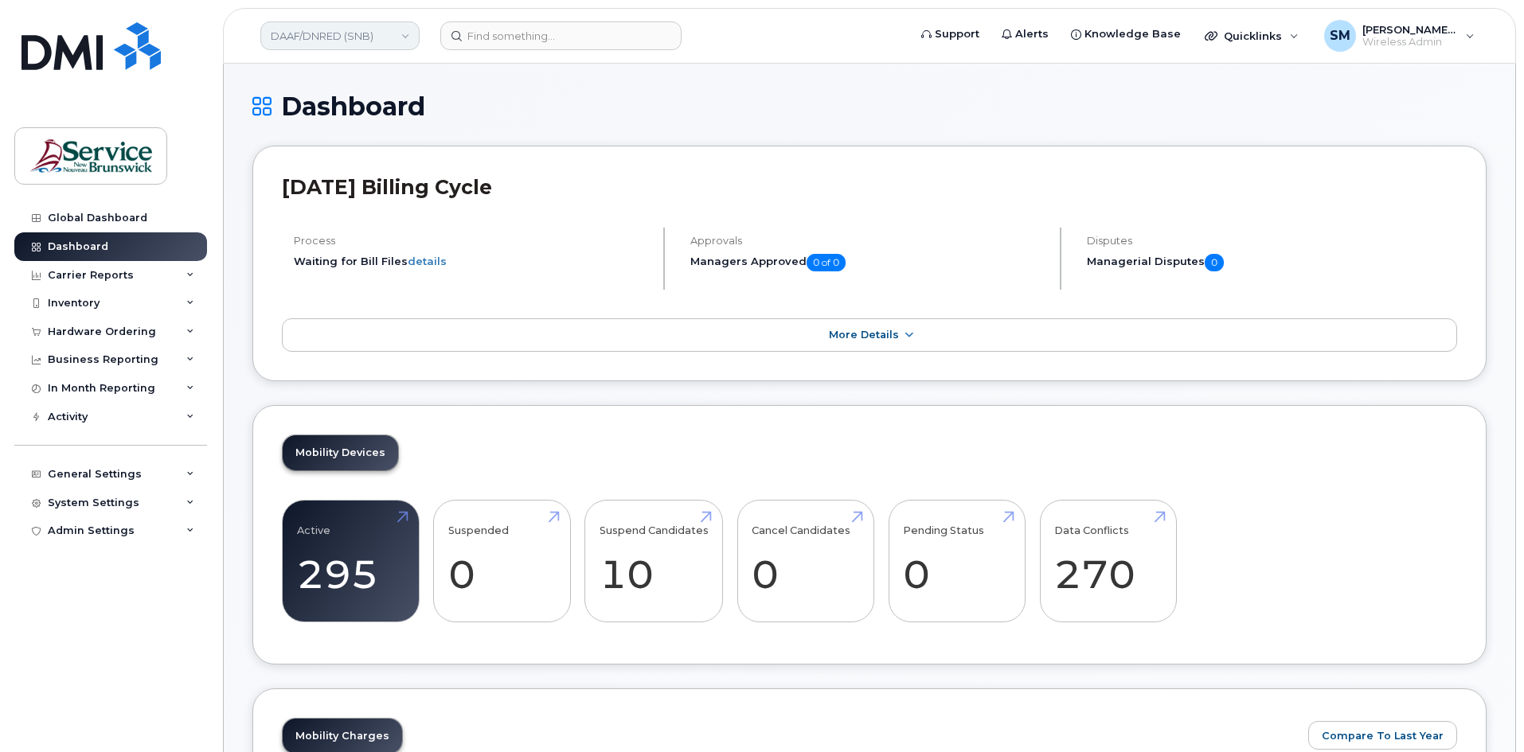
click at [324, 33] on link "DAAF/DNRED (SNB)" at bounding box center [339, 35] width 159 height 29
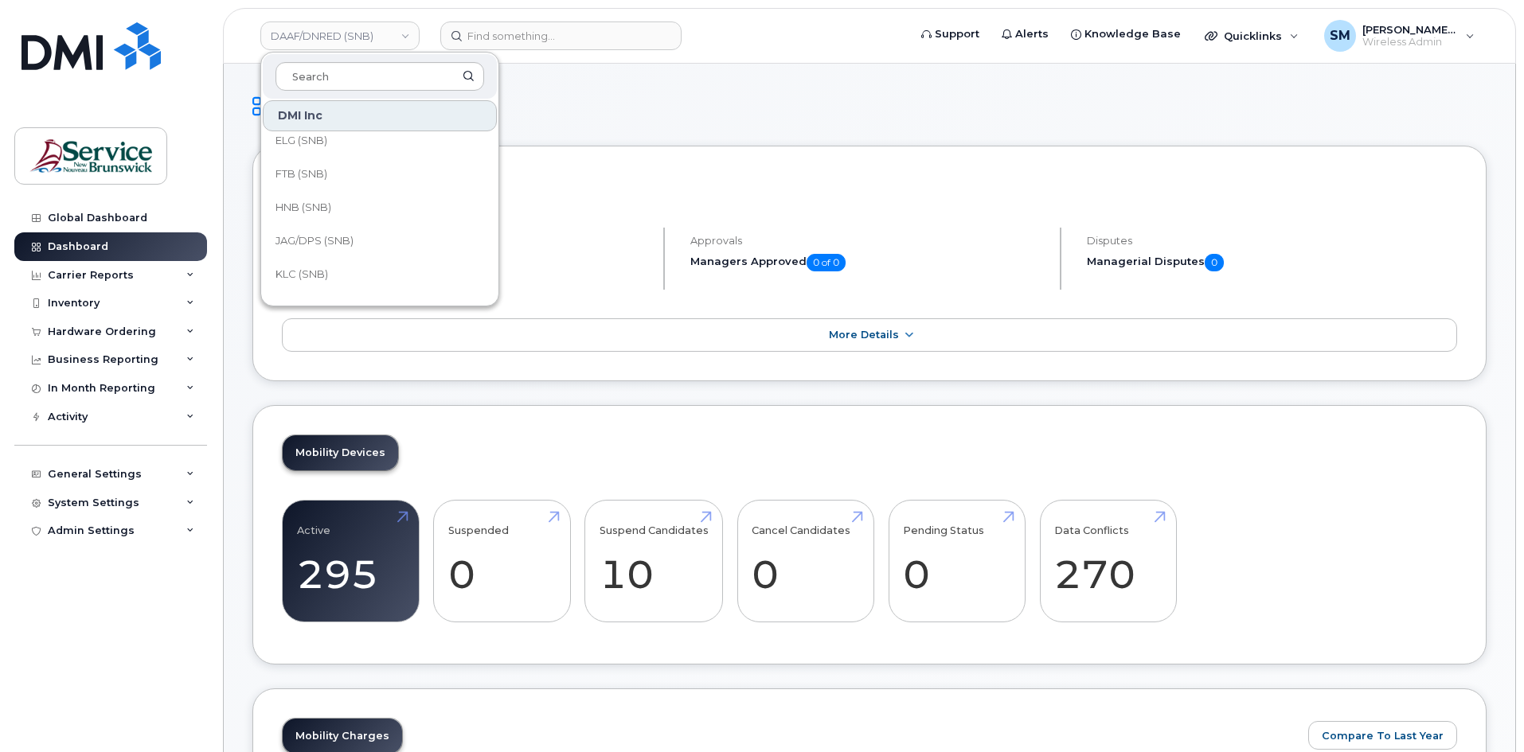
scroll to position [159, 0]
drag, startPoint x: 318, startPoint y: 194, endPoint x: 287, endPoint y: 209, distance: 33.8
click at [318, 194] on span "HNB (SNB)" at bounding box center [303, 192] width 56 height 16
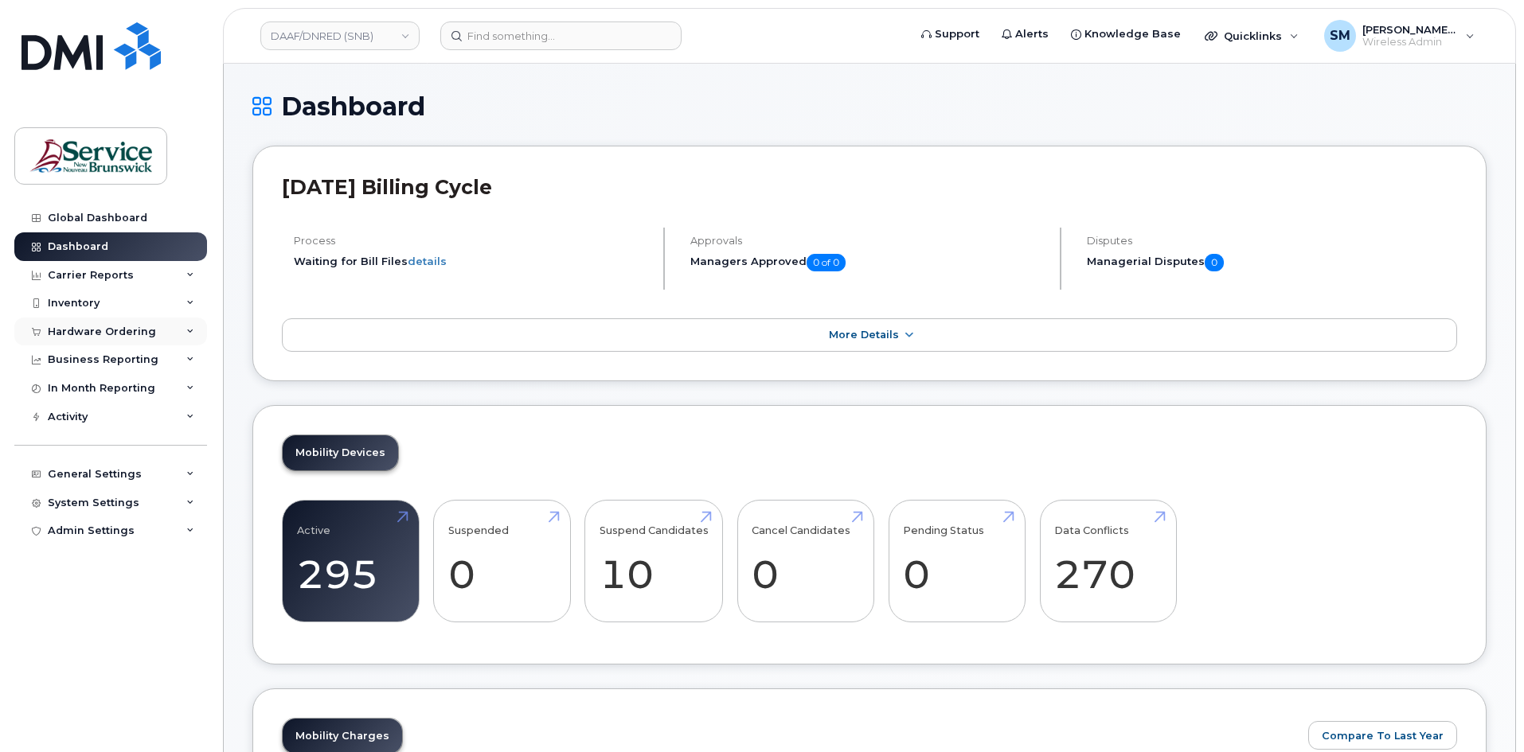
click at [86, 329] on div "Hardware Ordering" at bounding box center [102, 332] width 108 height 13
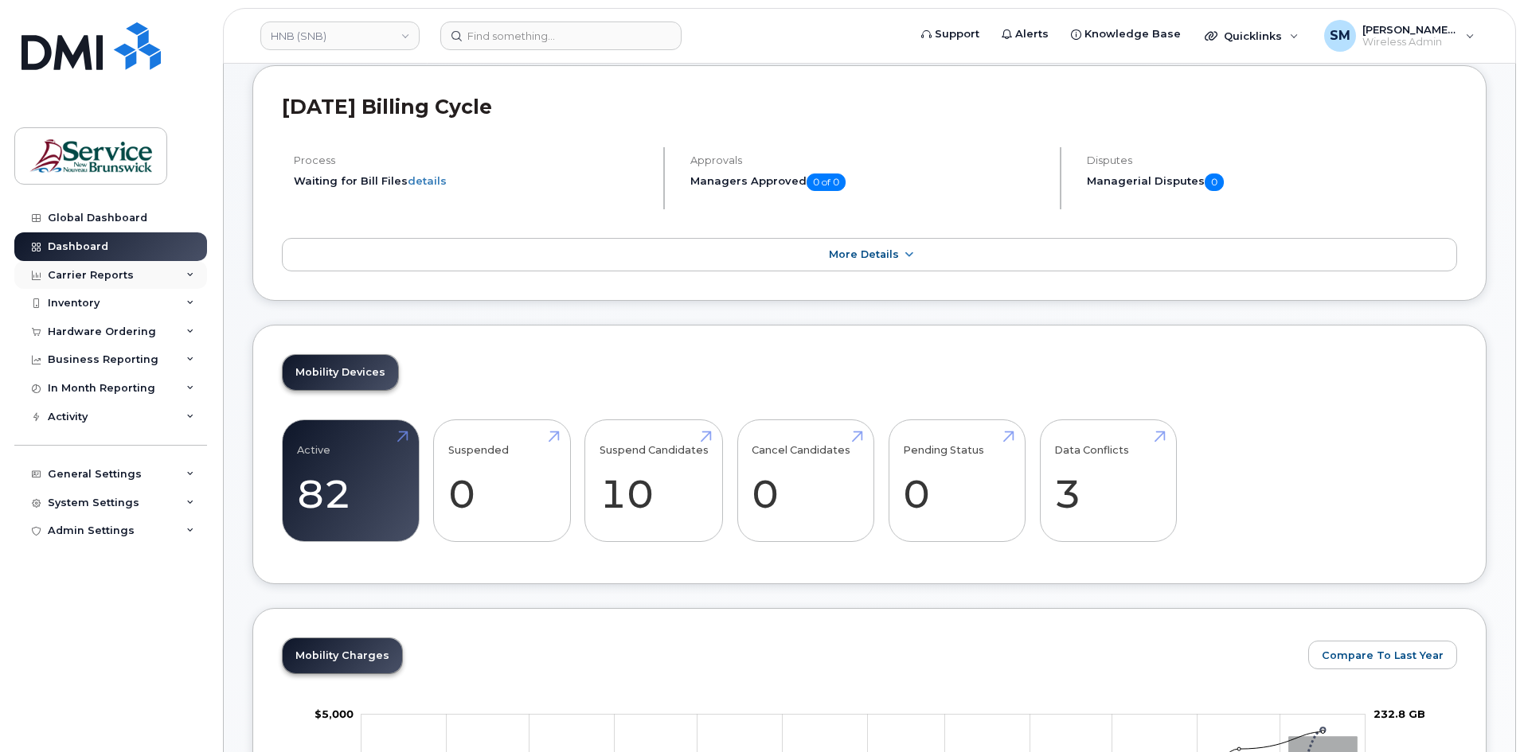
scroll to position [80, 0]
click at [68, 335] on div "Hardware Ordering" at bounding box center [102, 332] width 108 height 13
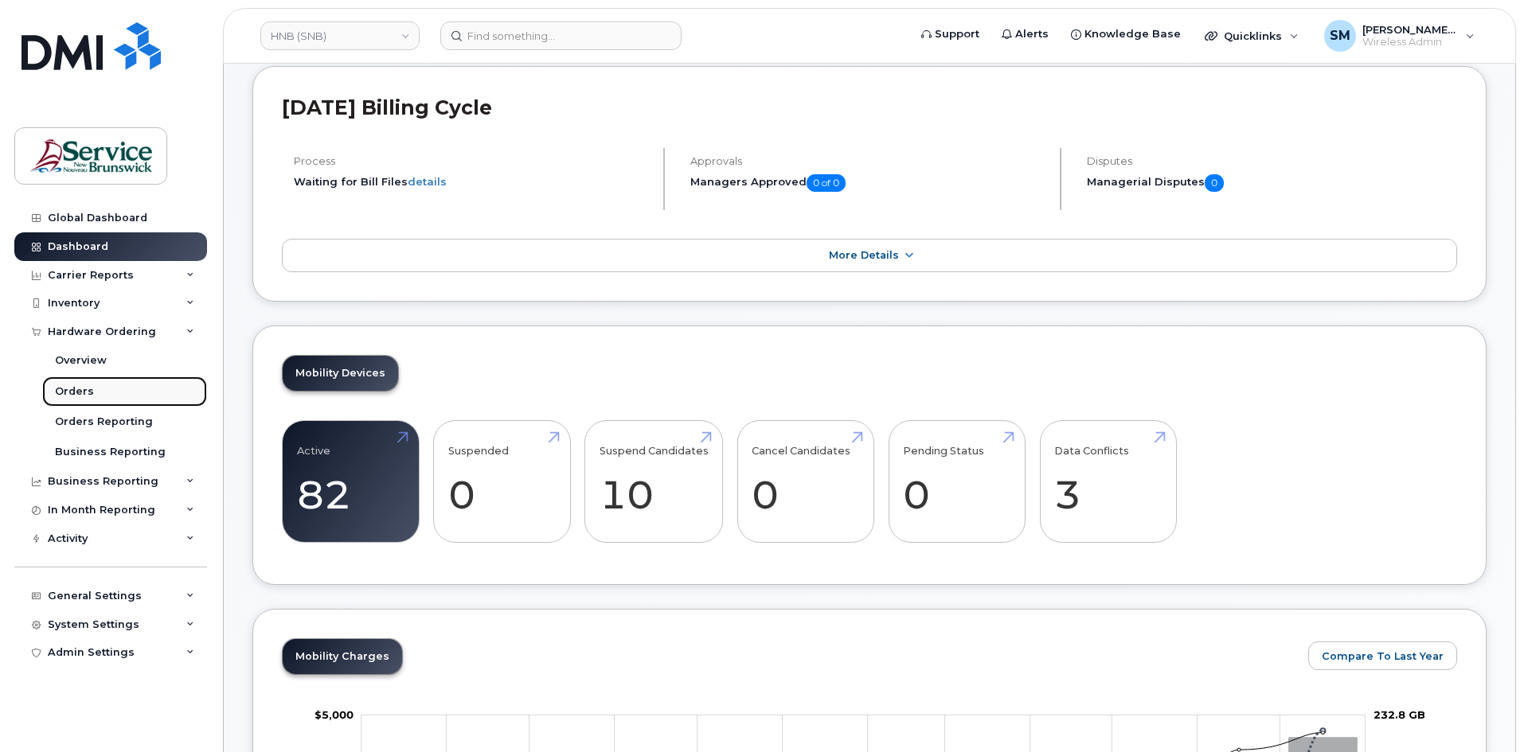
click at [68, 399] on link "Orders" at bounding box center [124, 392] width 165 height 30
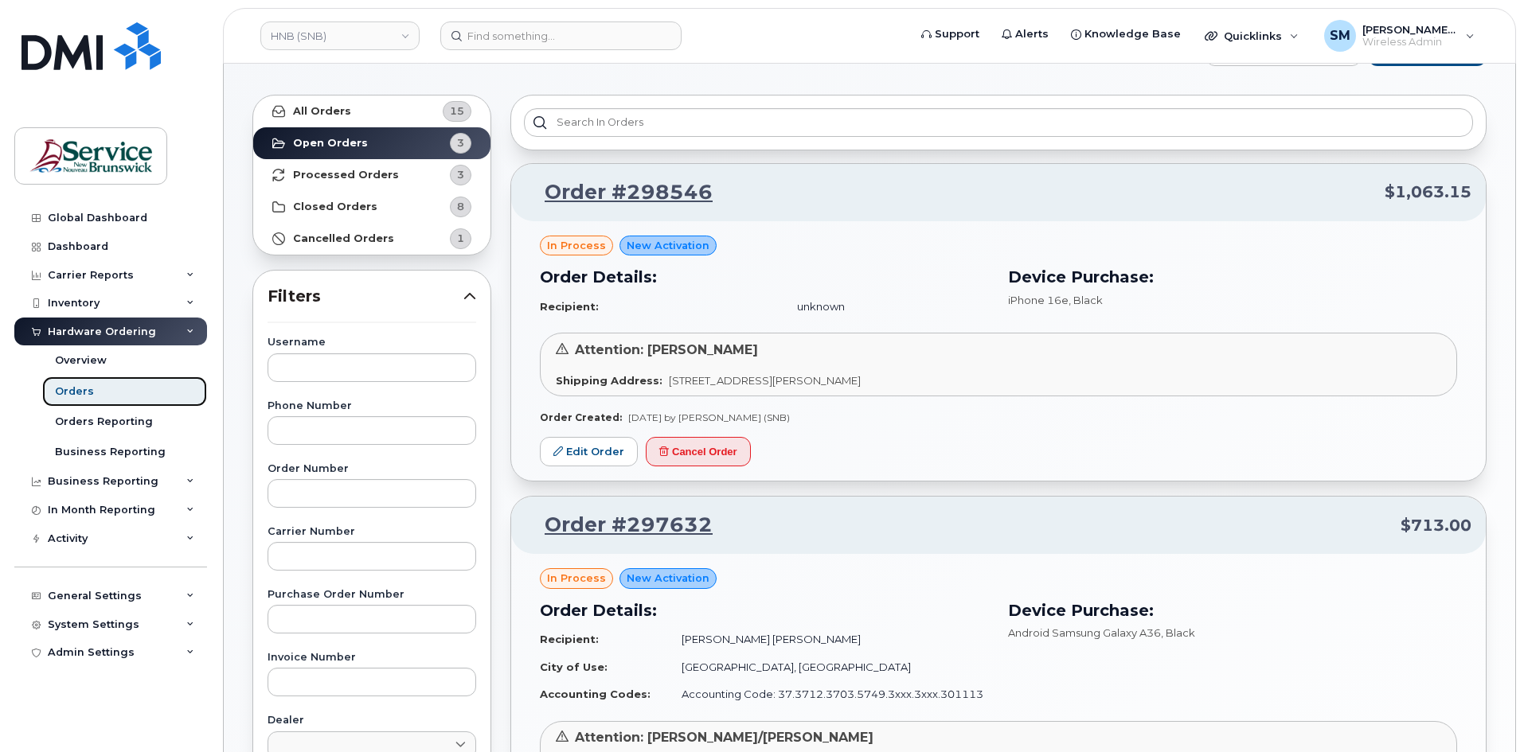
scroll to position [80, 0]
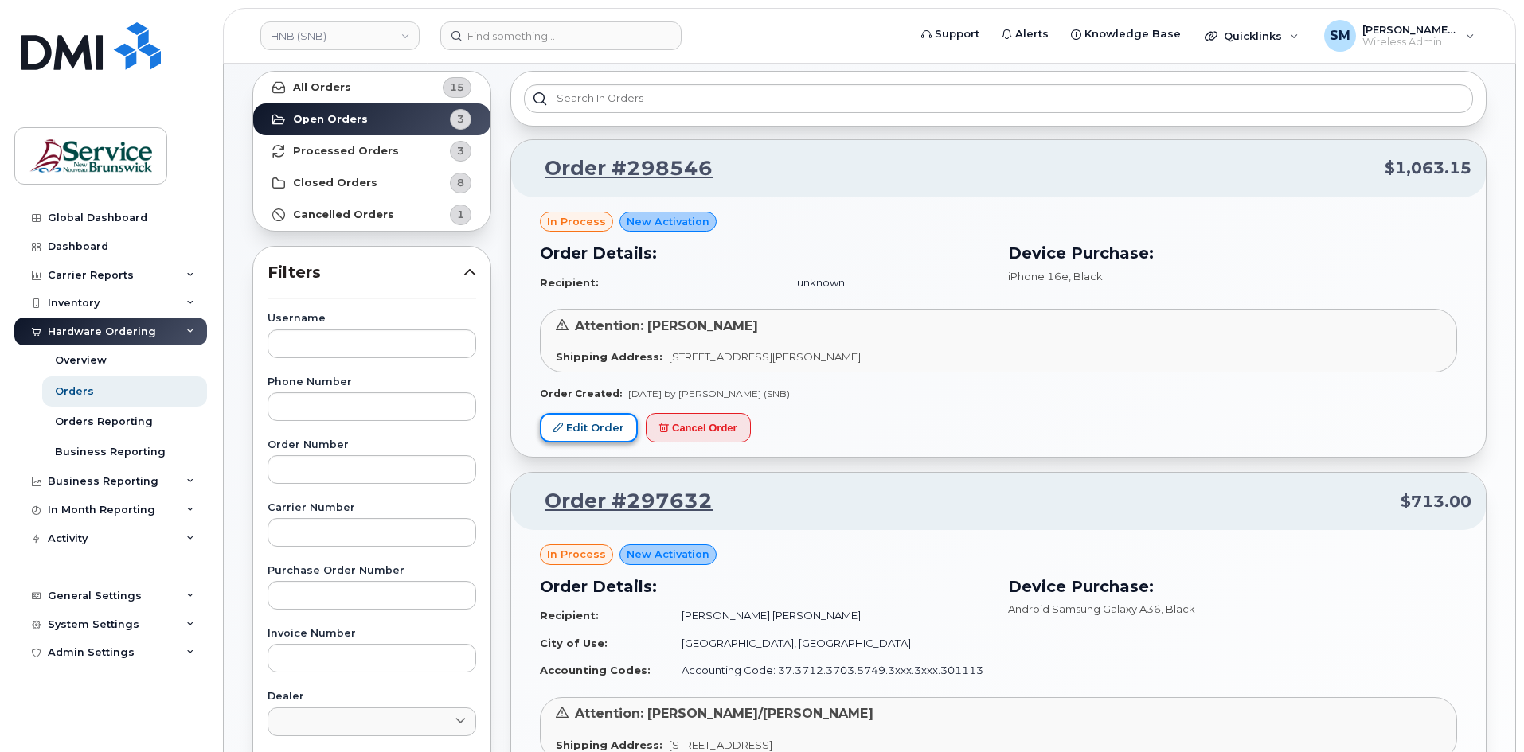
click at [619, 427] on link "Edit Order" at bounding box center [589, 427] width 98 height 29
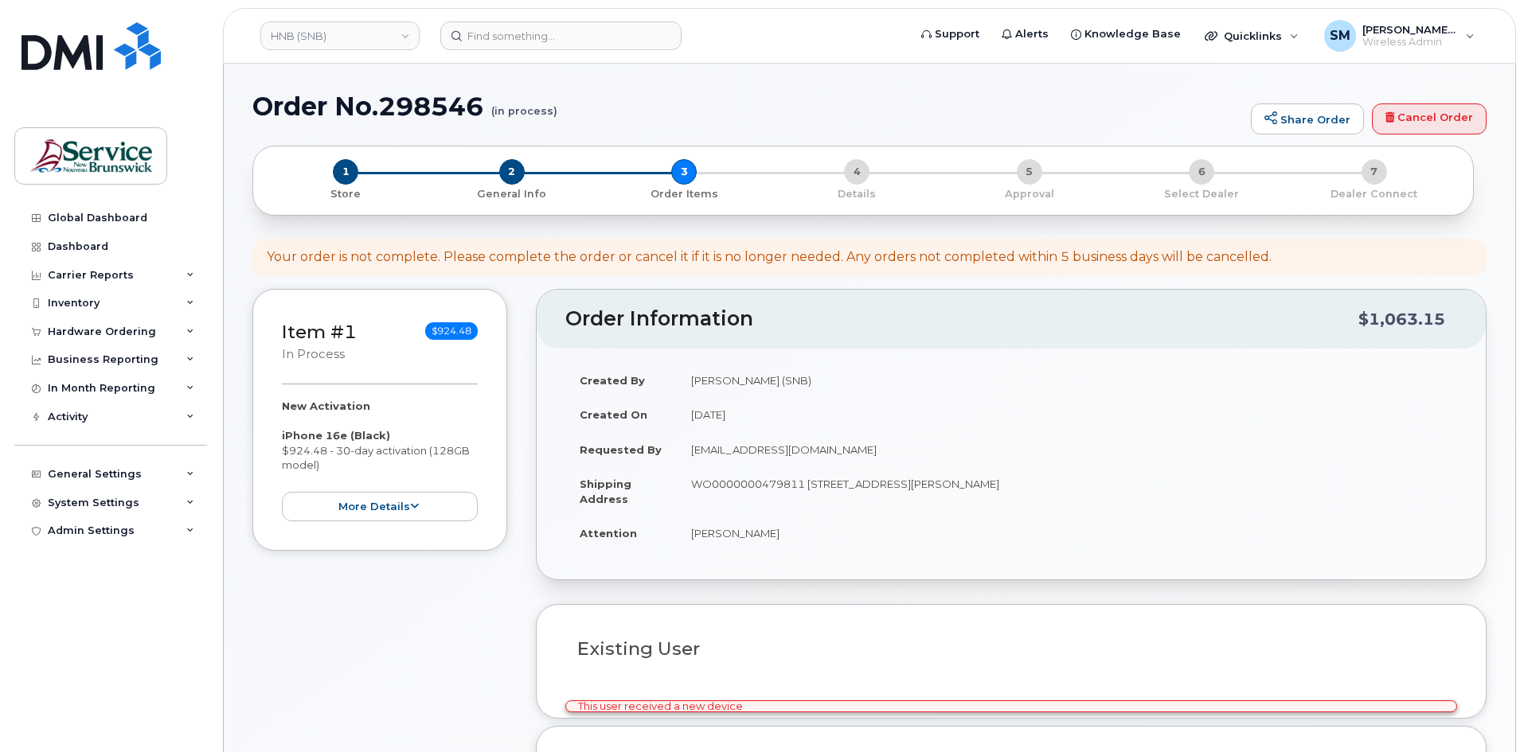
select select
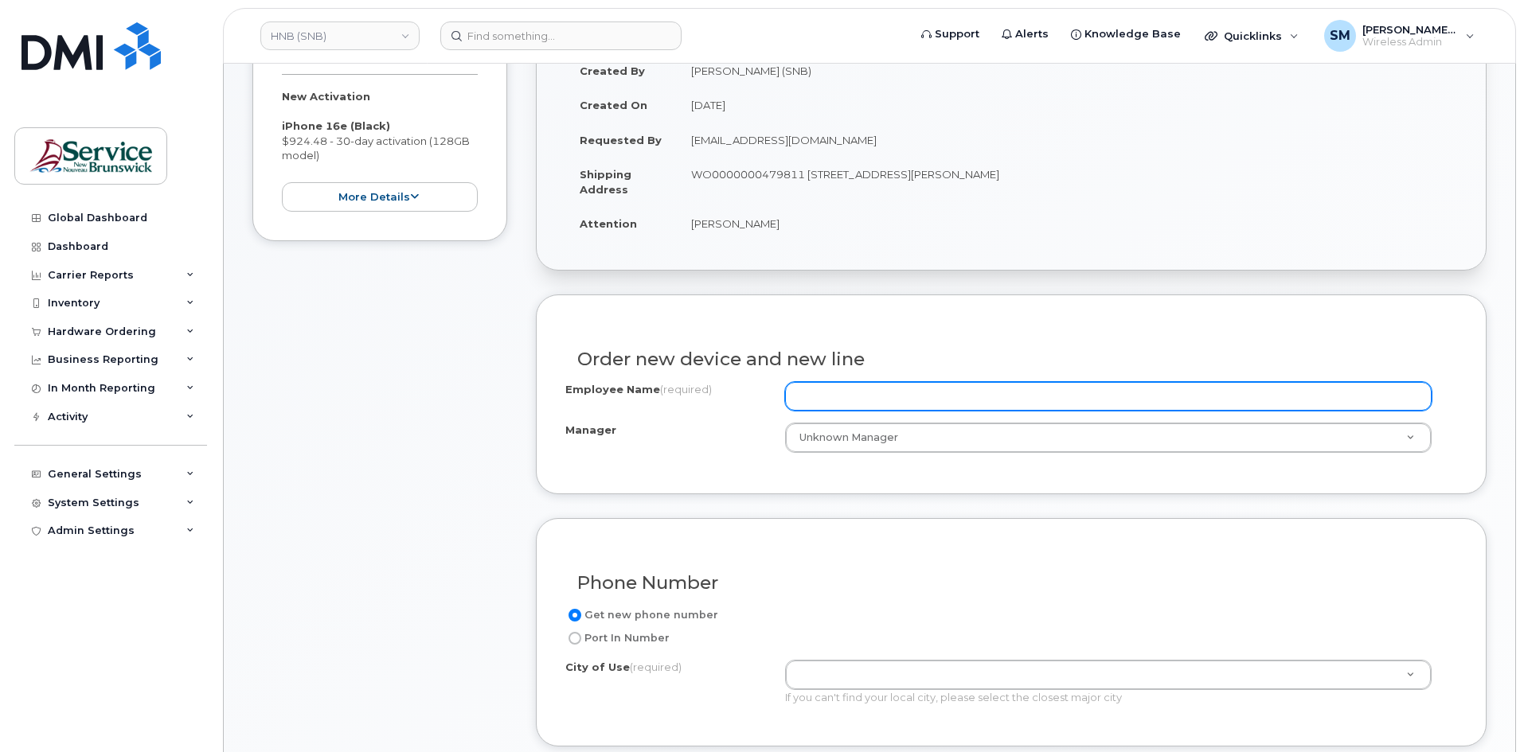
scroll to position [318, 0]
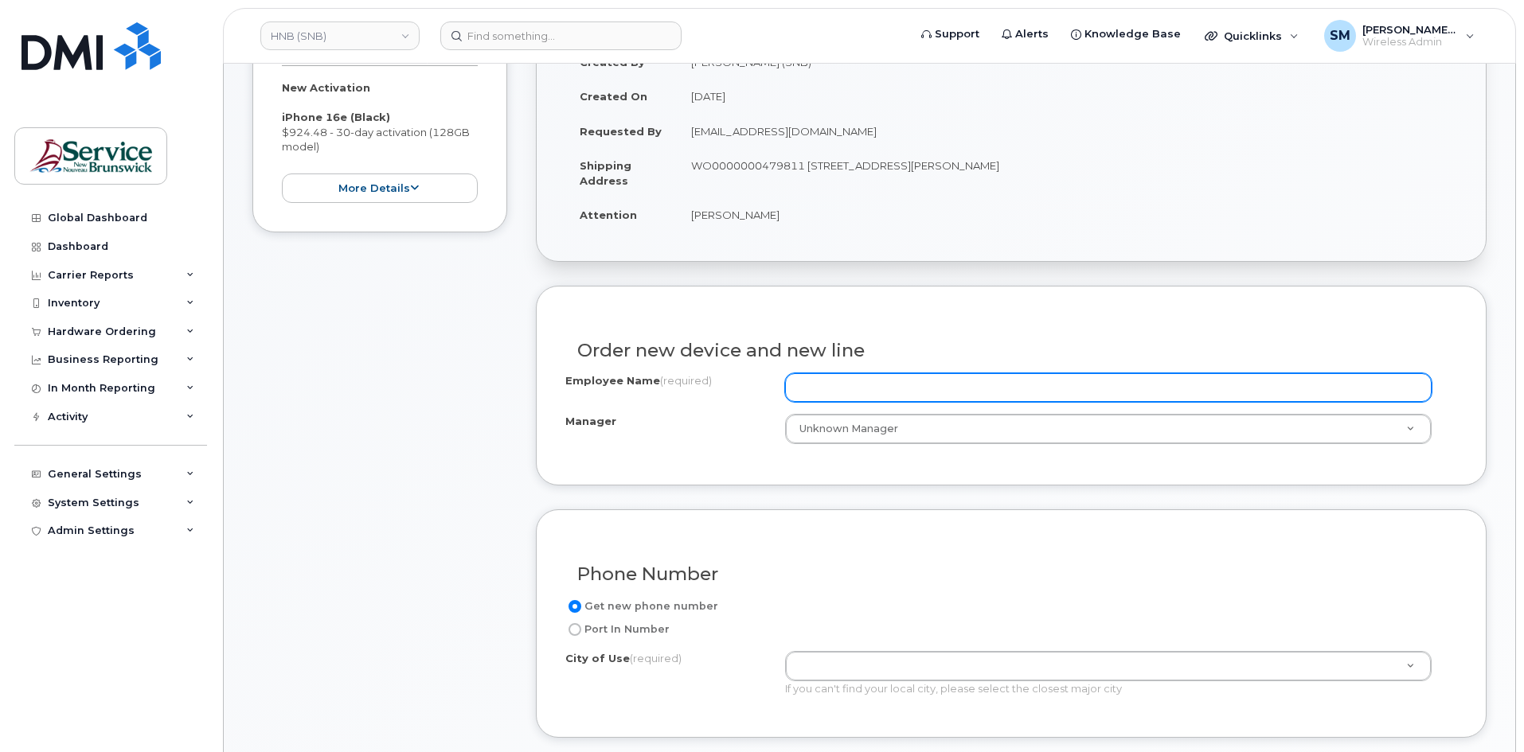
drag, startPoint x: 840, startPoint y: 388, endPoint x: 862, endPoint y: 390, distance: 22.3
click at [841, 389] on input "Employee Name (required)" at bounding box center [1108, 387] width 646 height 29
paste input "[PERSON_NAME]"
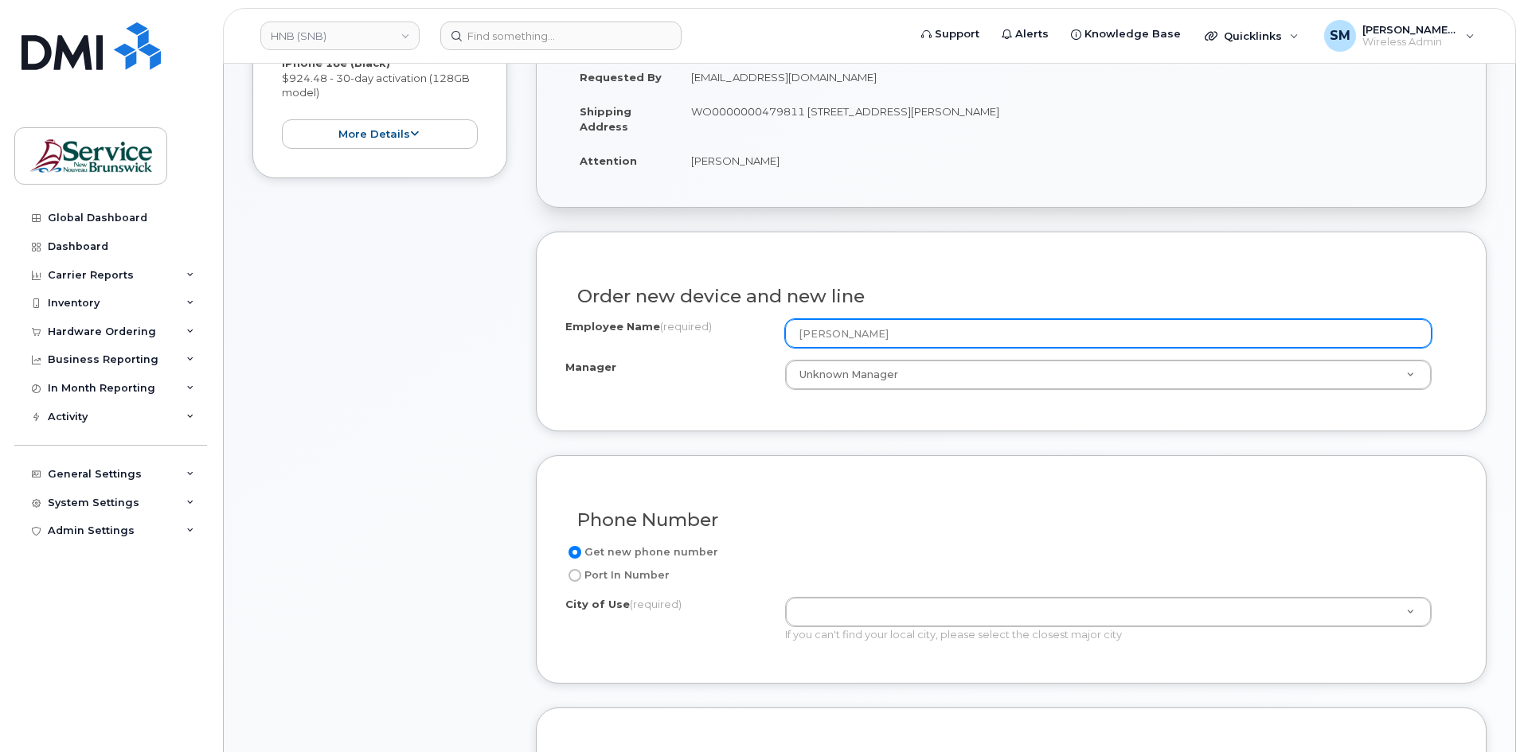
scroll to position [398, 0]
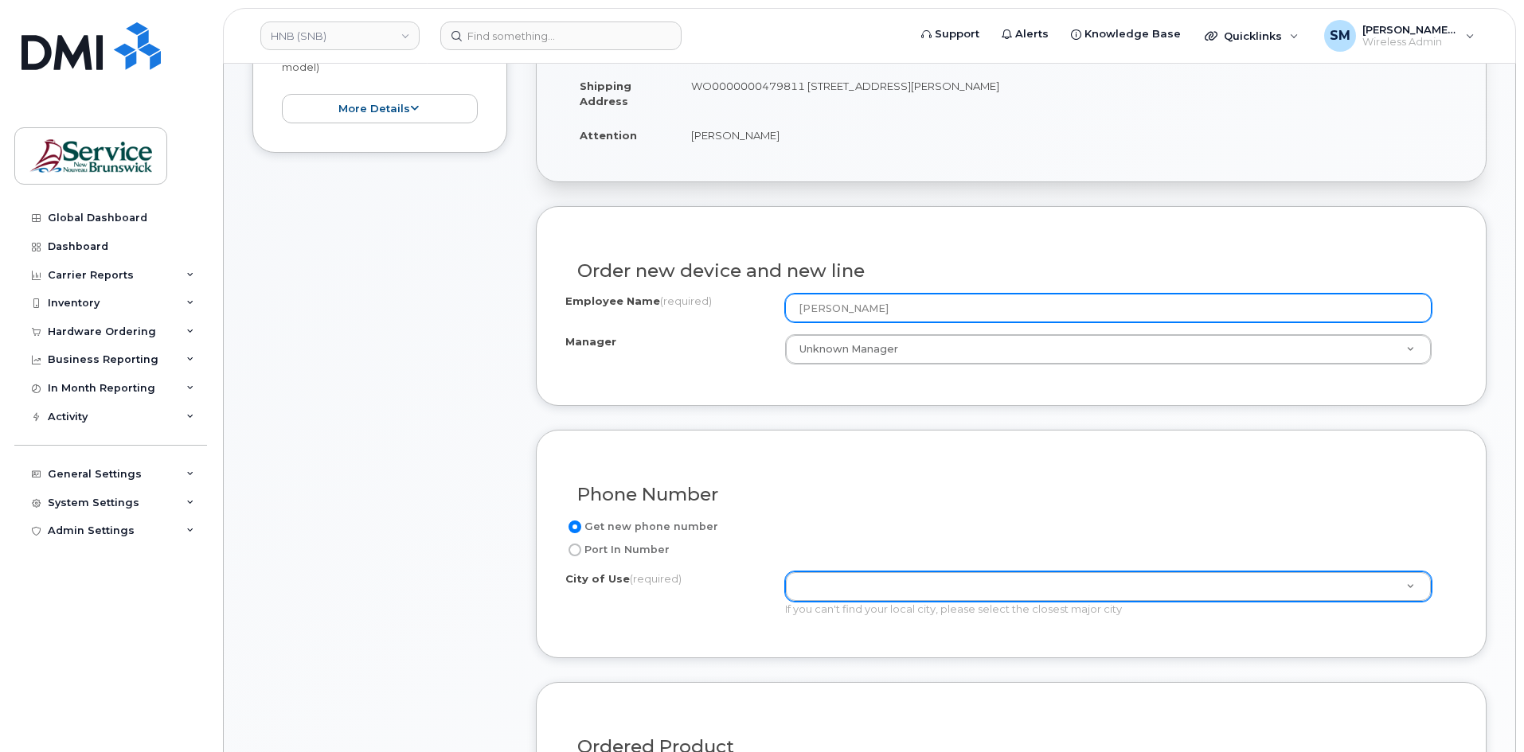
type input "[PERSON_NAME]"
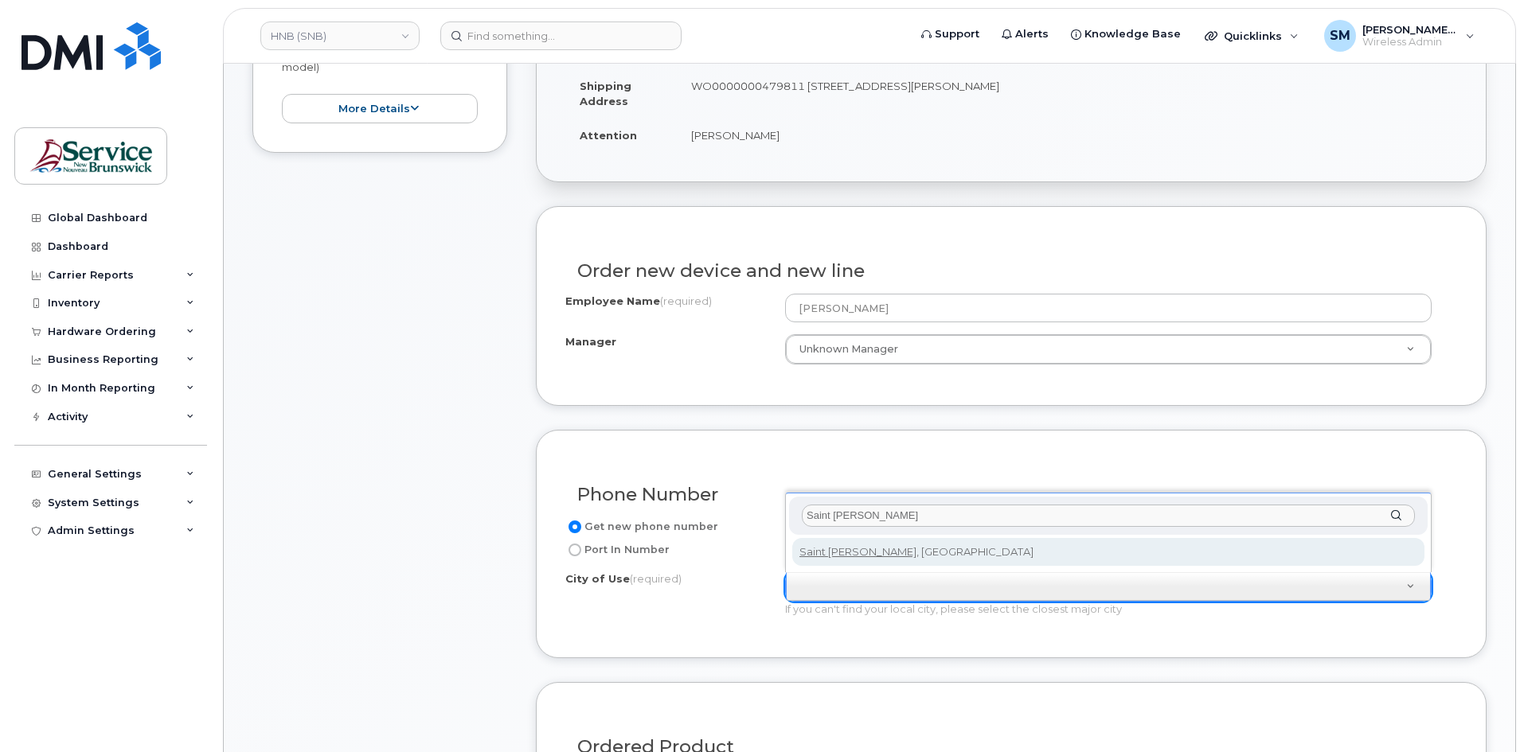
type input "Saint John"
type input "2008"
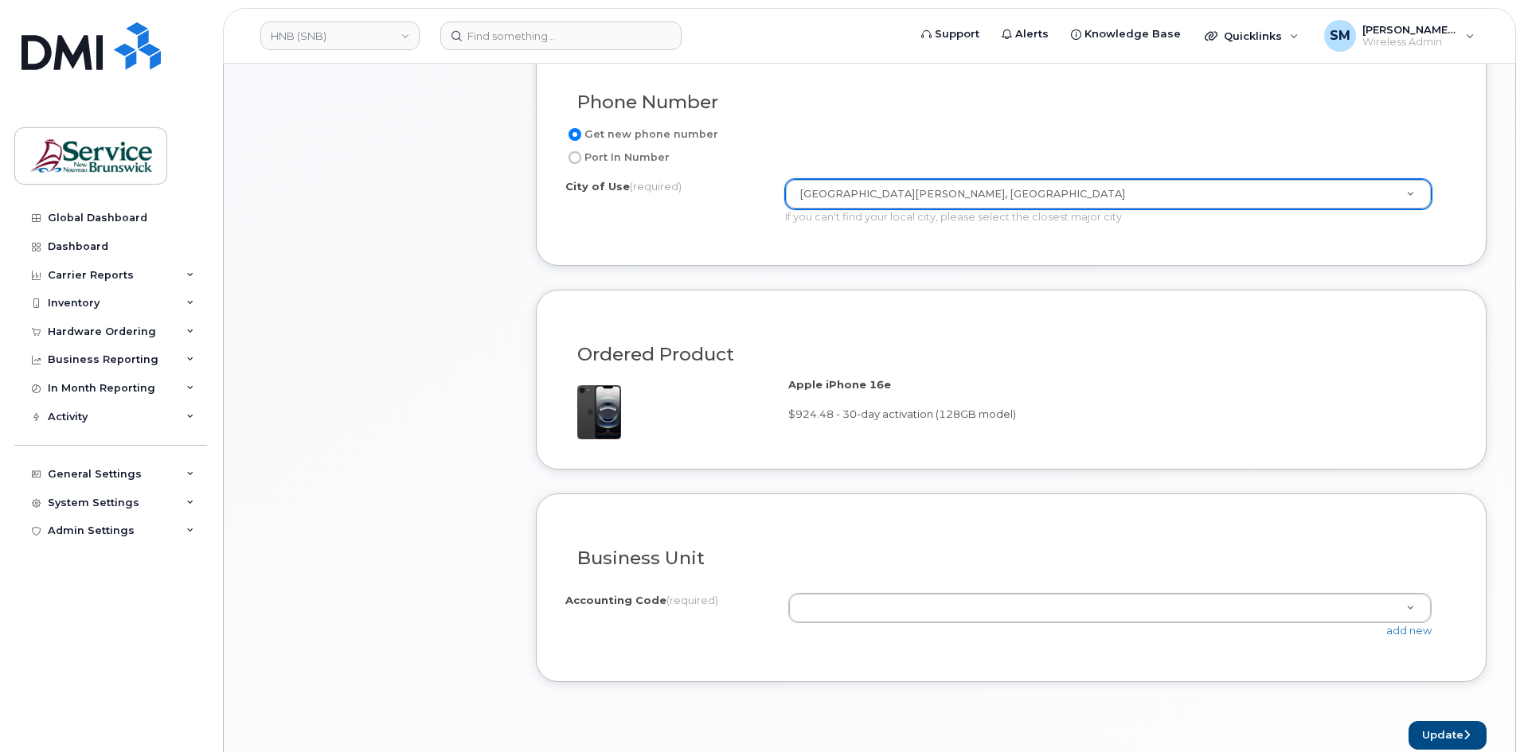
scroll to position [1035, 0]
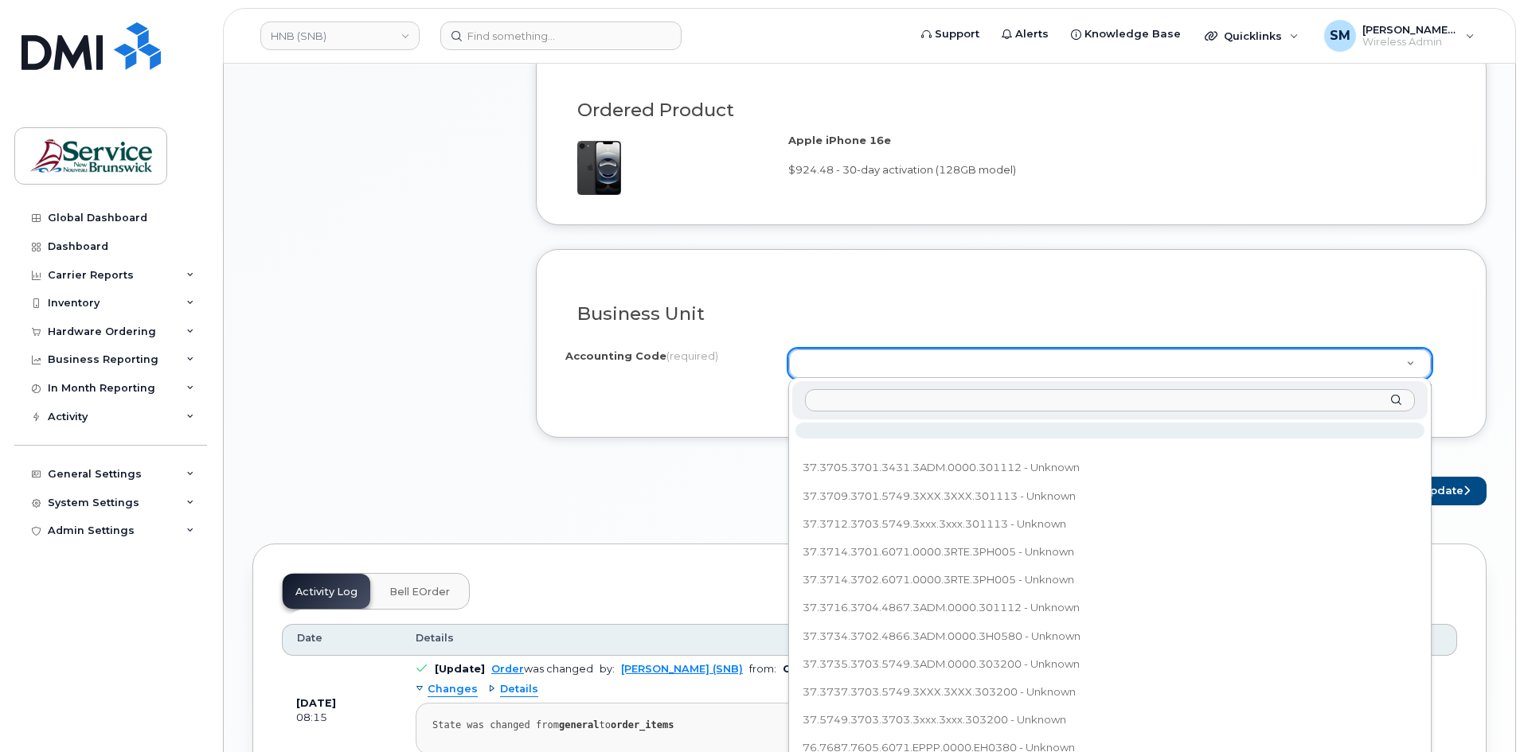
type input "76.7649.7605.7648.EPPP.0000.EH0580"
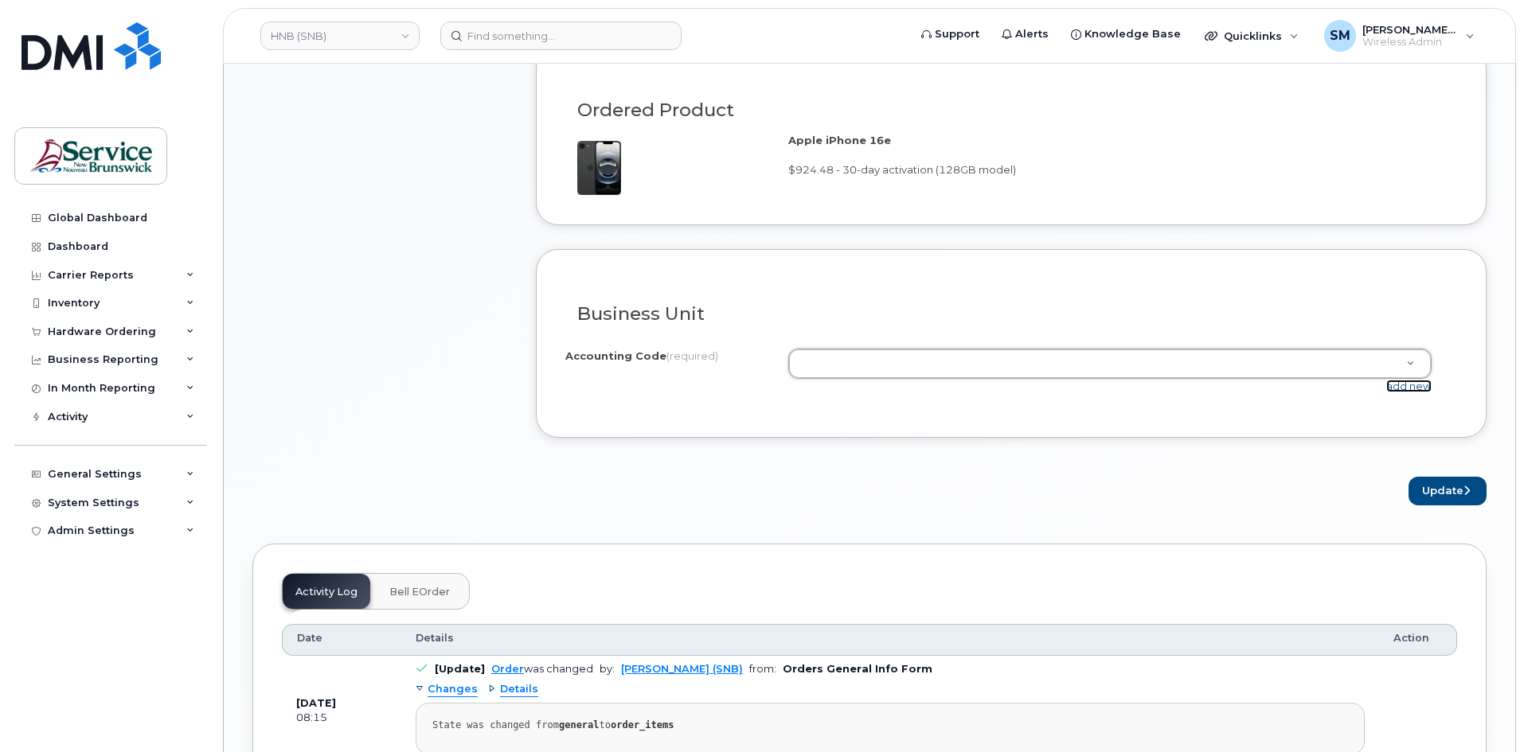
click at [1425, 387] on link "add new" at bounding box center [1408, 386] width 45 height 13
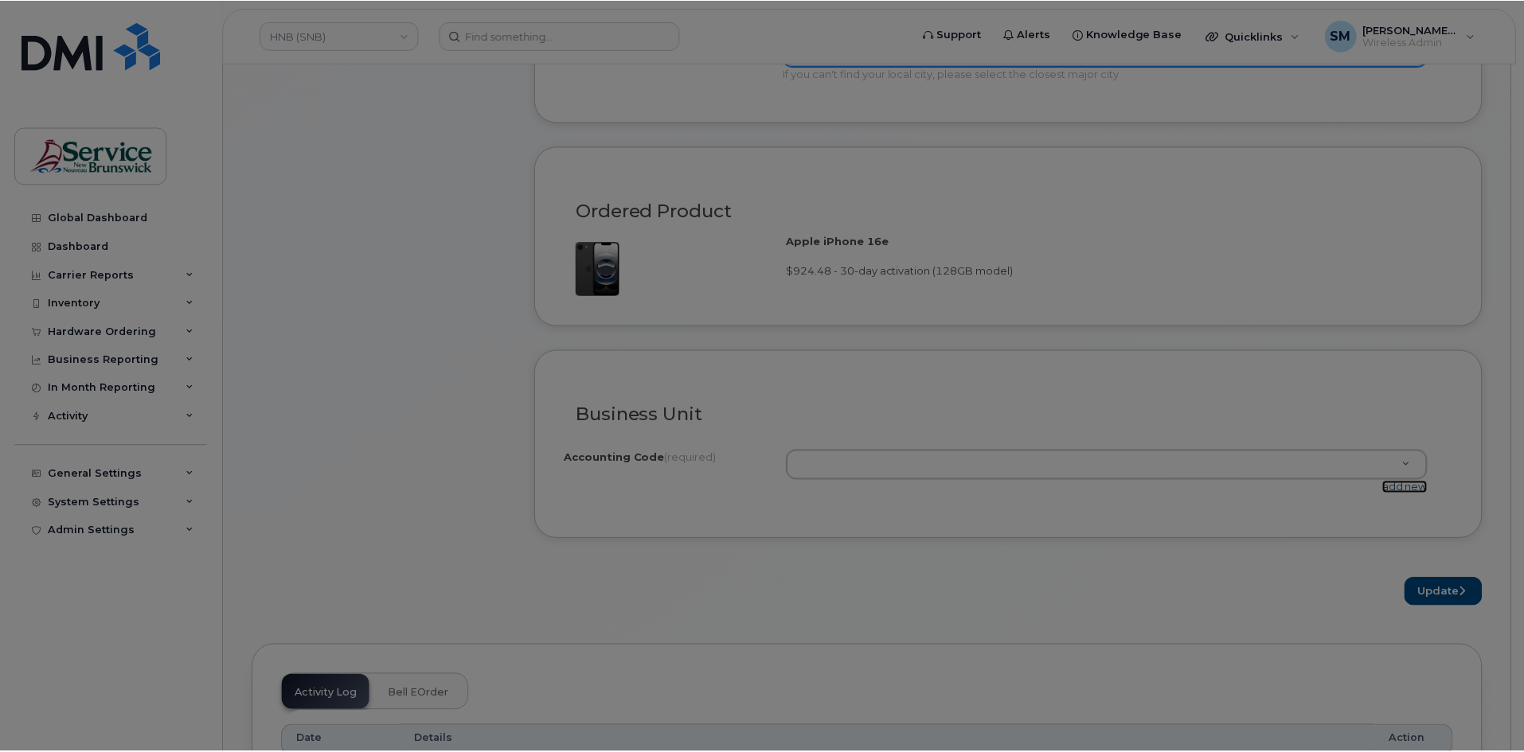
scroll to position [876, 0]
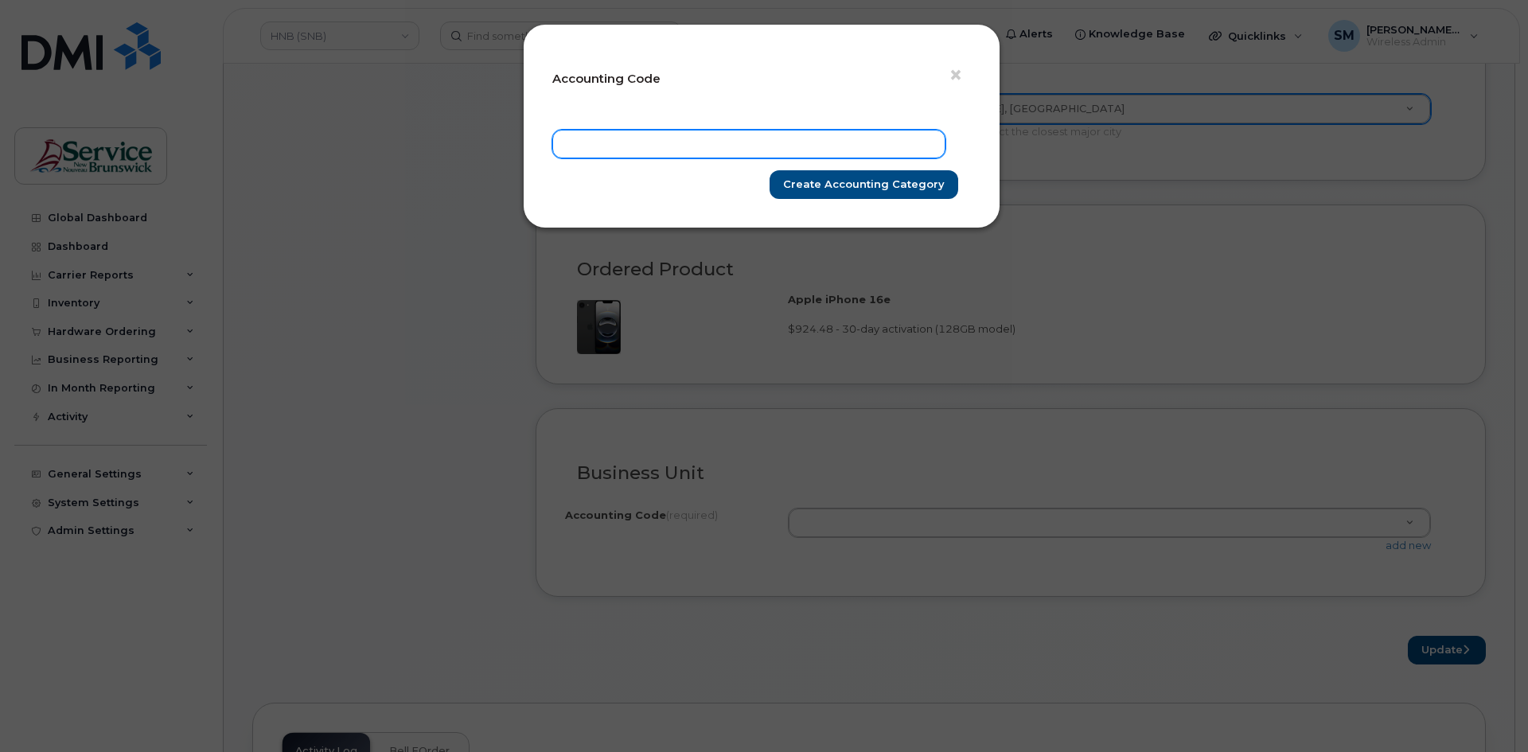
click at [721, 144] on input "text" at bounding box center [748, 144] width 393 height 29
paste input "76.7649.7605.7648.EPPP.0000.EH0580"
type input "76.7649.7605.7648.EPPP.0000.EH0580"
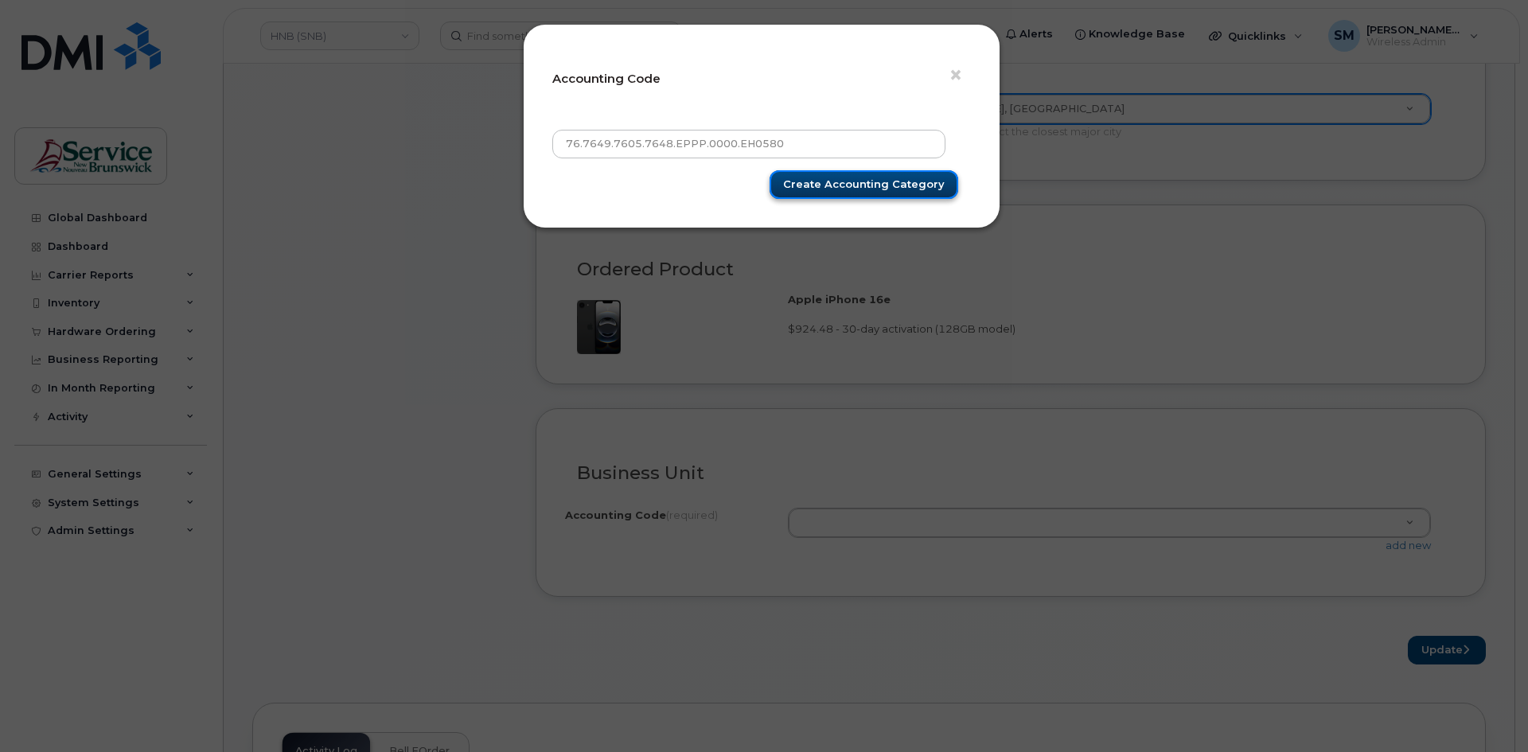
click at [841, 178] on input "Create Accounting category" at bounding box center [864, 184] width 189 height 29
type input "Create Accounting category"
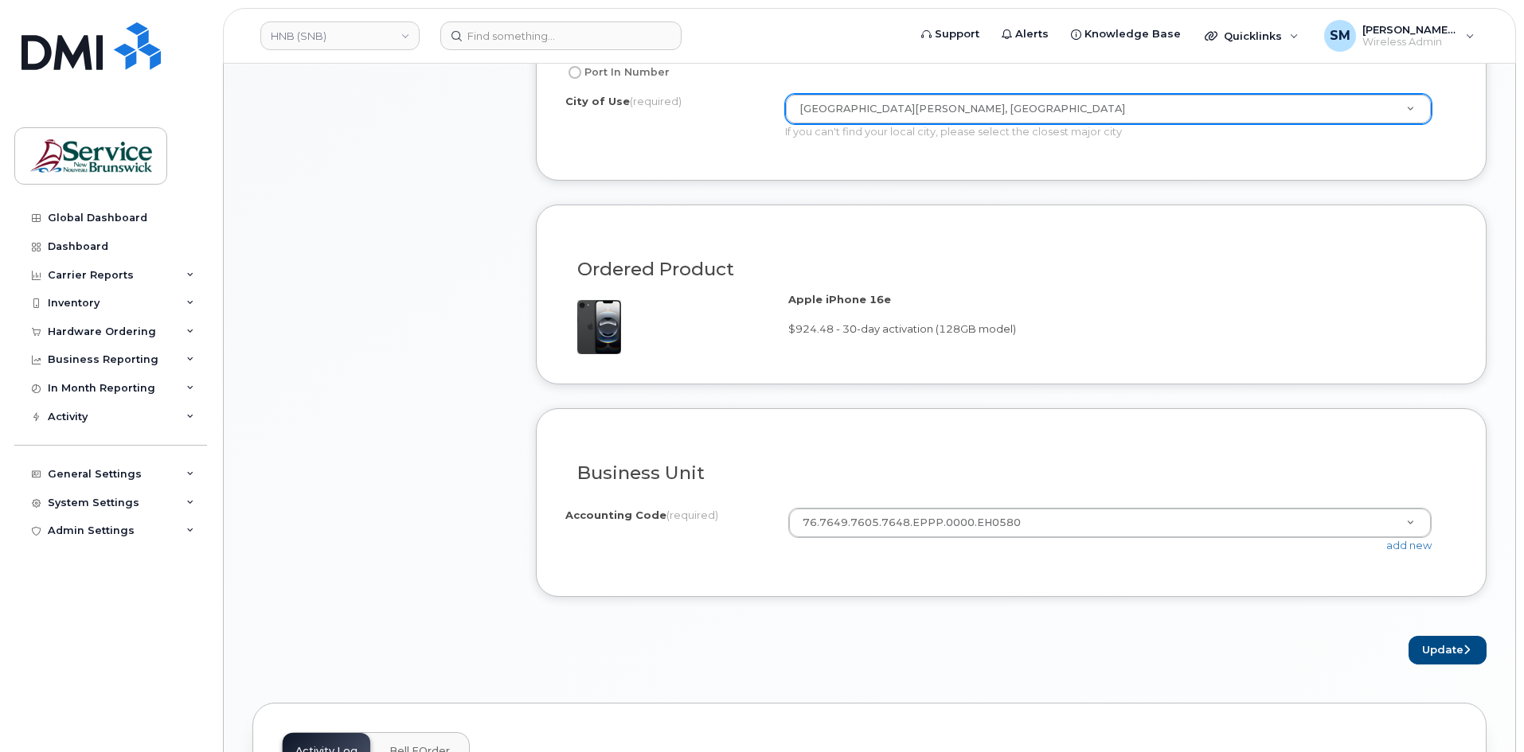
drag, startPoint x: 1410, startPoint y: 525, endPoint x: 1395, endPoint y: 529, distance: 14.9
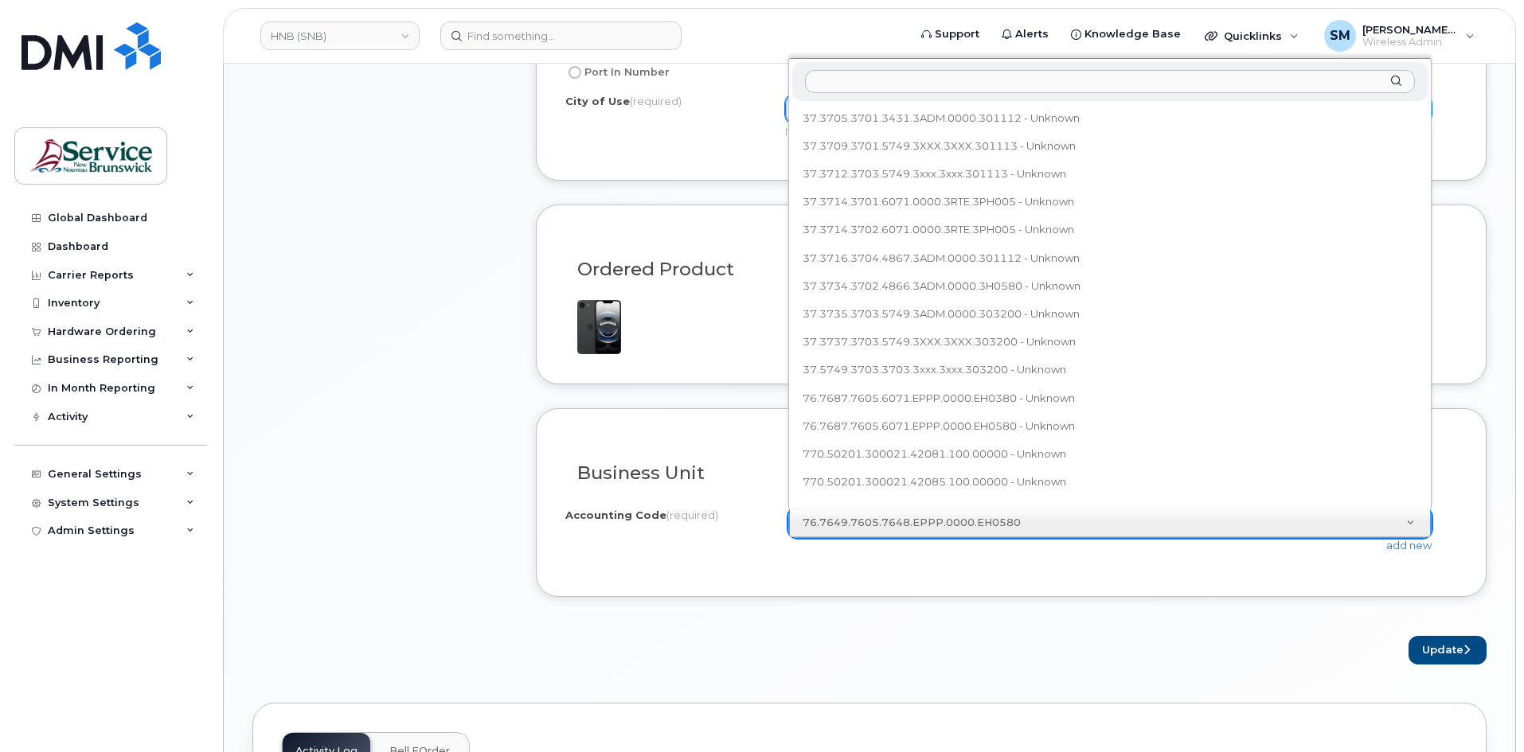
scroll to position [435, 0]
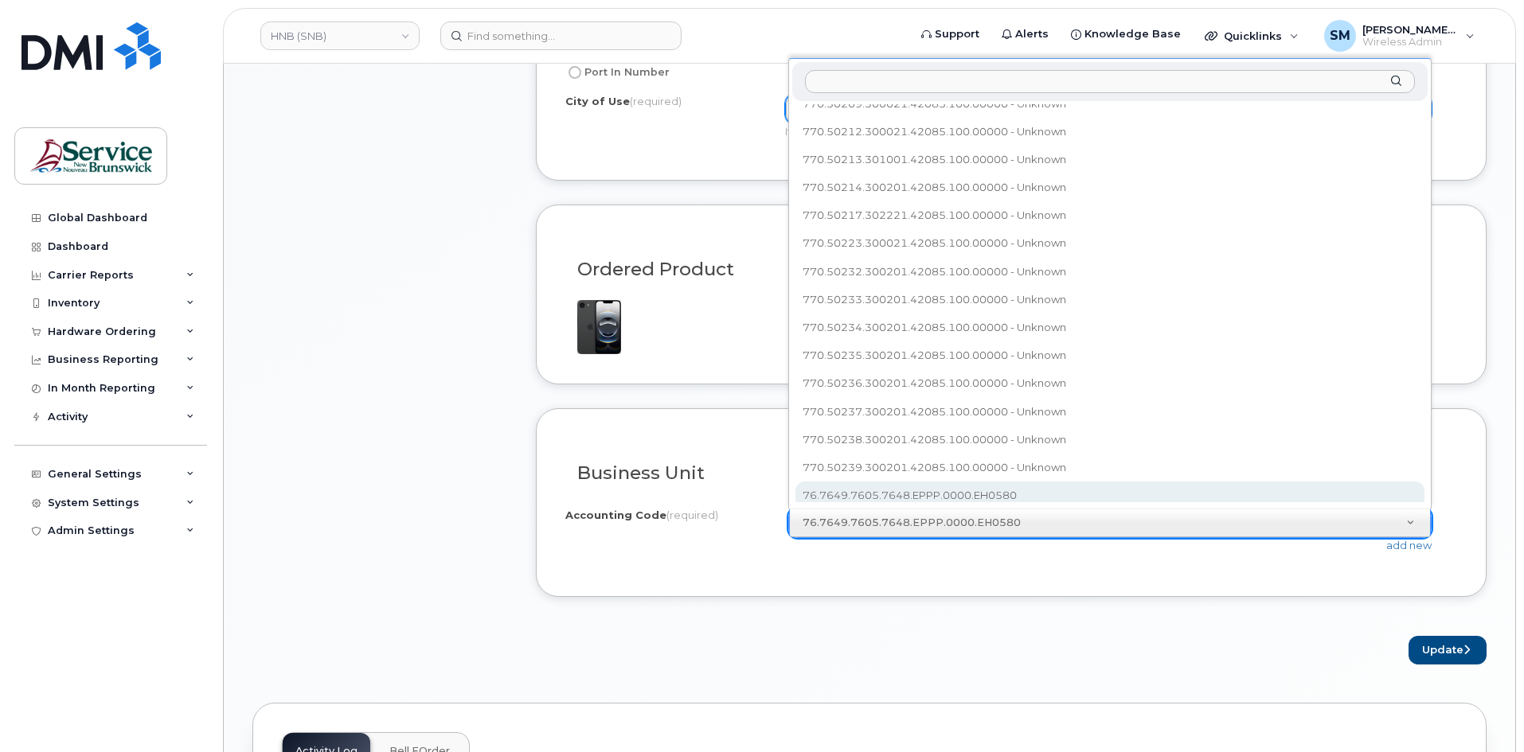
select select "76.7649.7605.7648.EPPP.0000.EH0580"
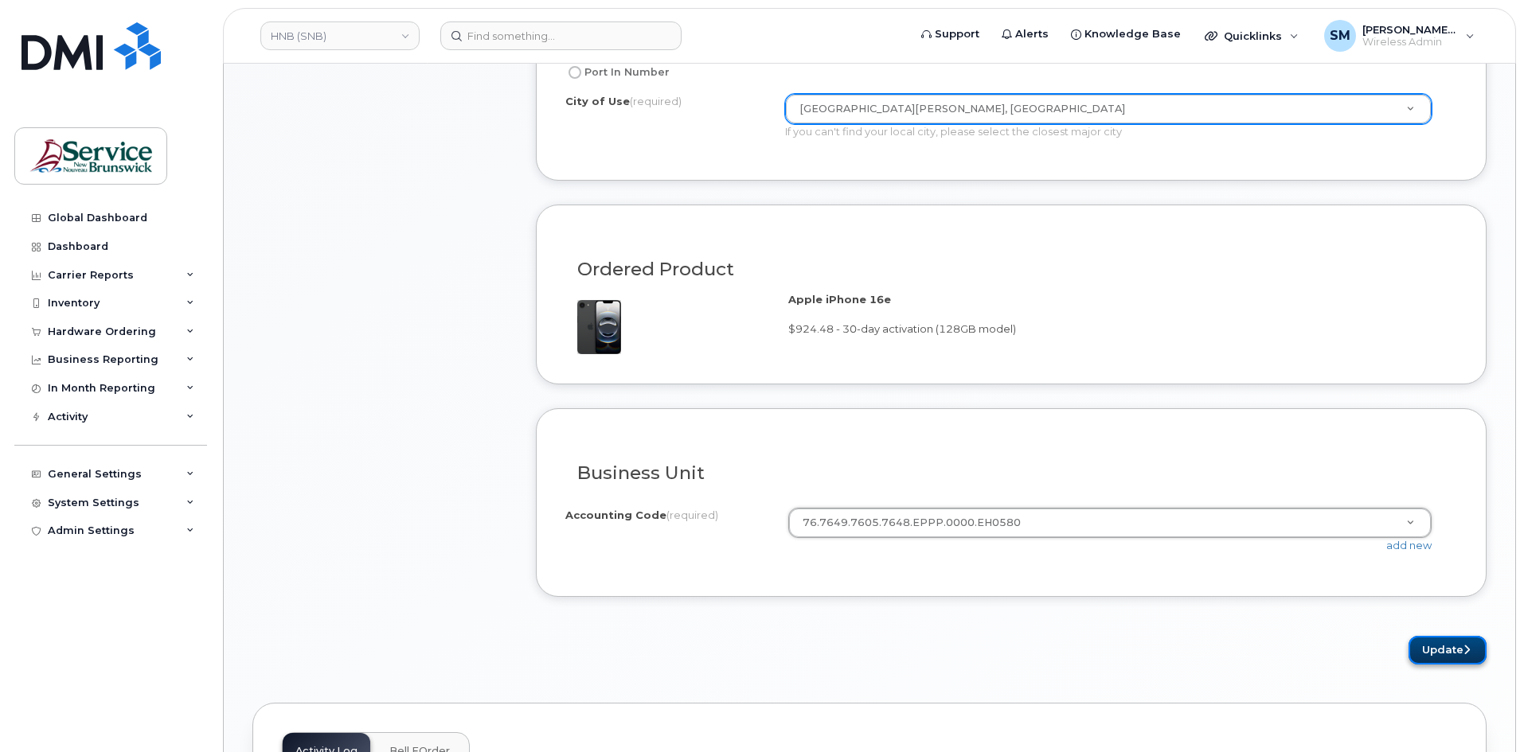
click at [1455, 646] on button "Update" at bounding box center [1447, 650] width 78 height 29
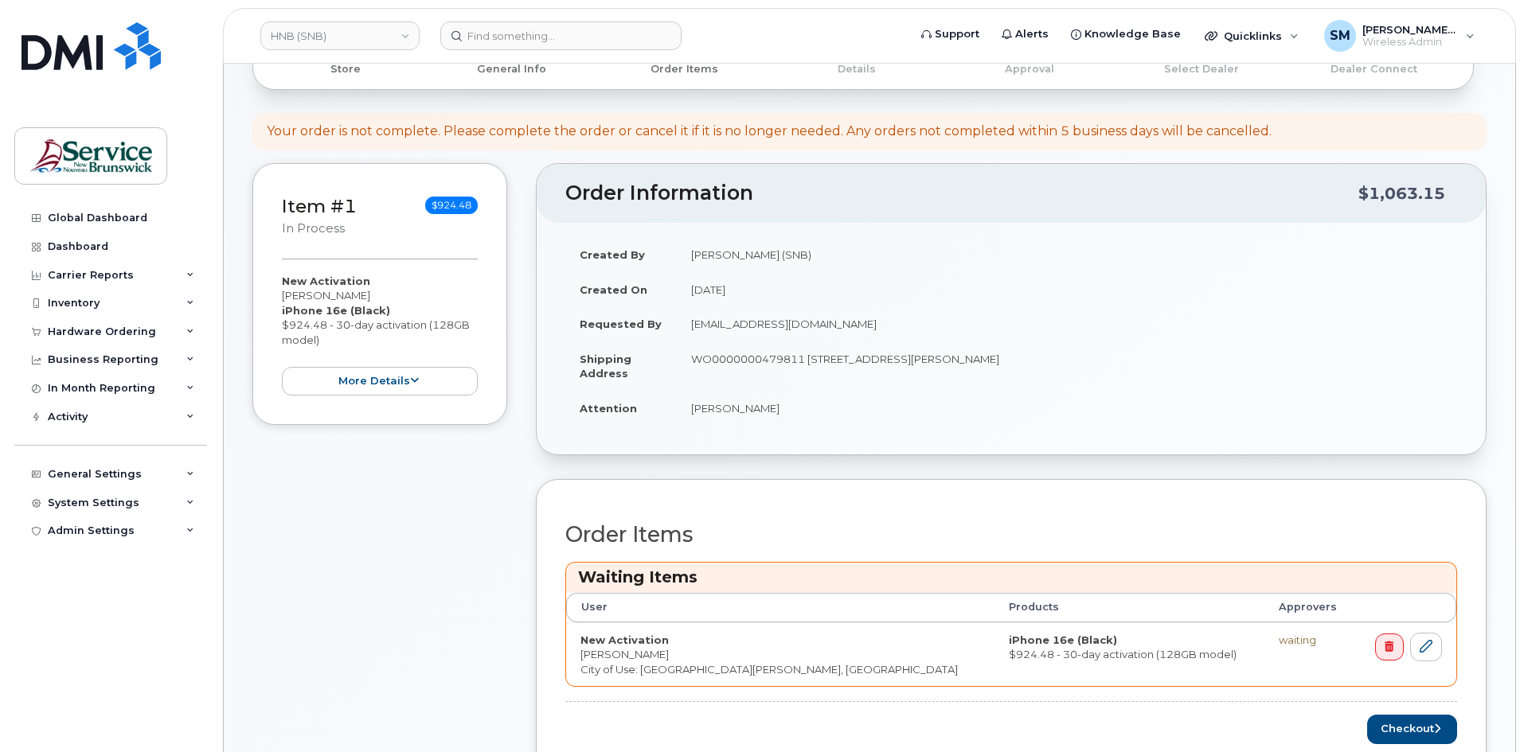
scroll to position [398, 0]
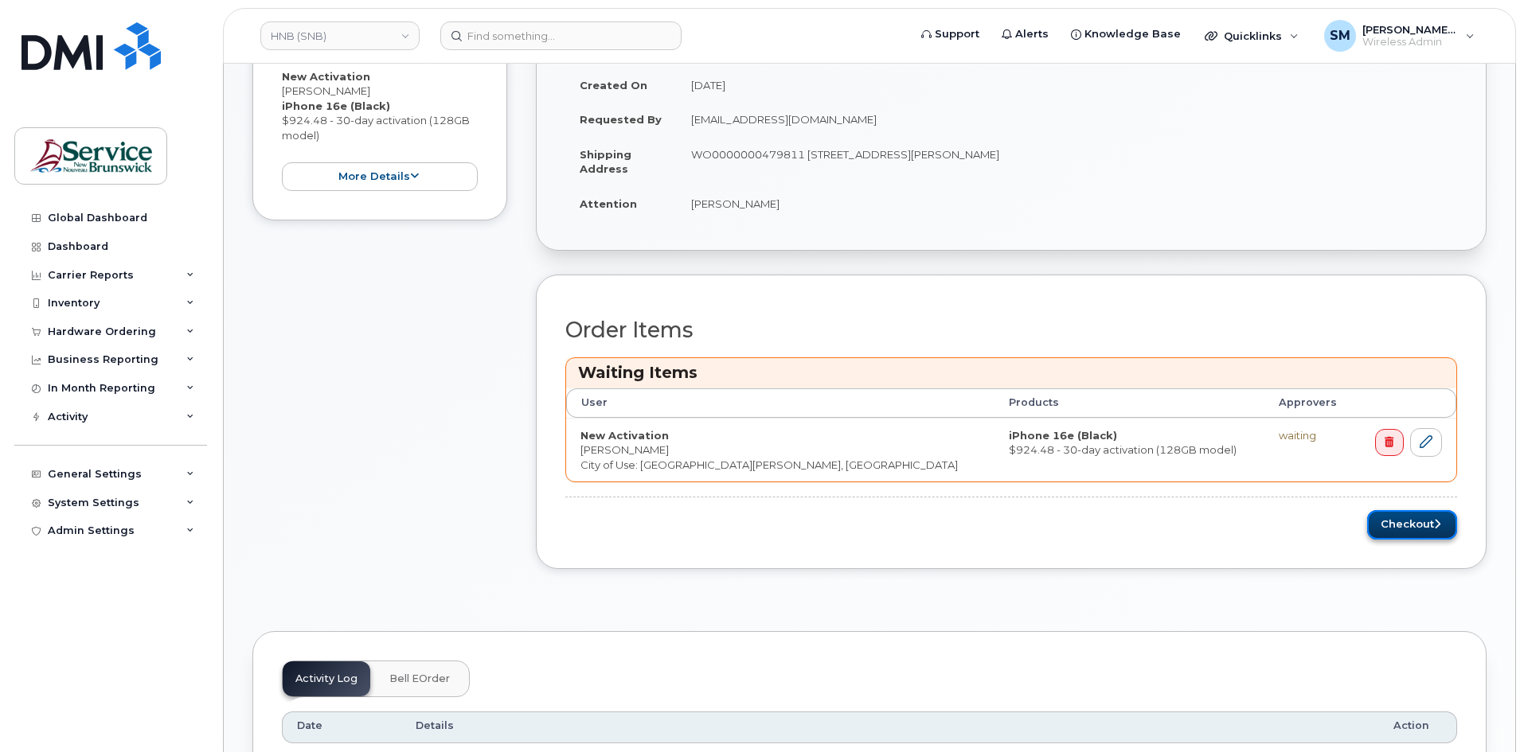
click at [1411, 531] on button "Checkout" at bounding box center [1412, 524] width 90 height 29
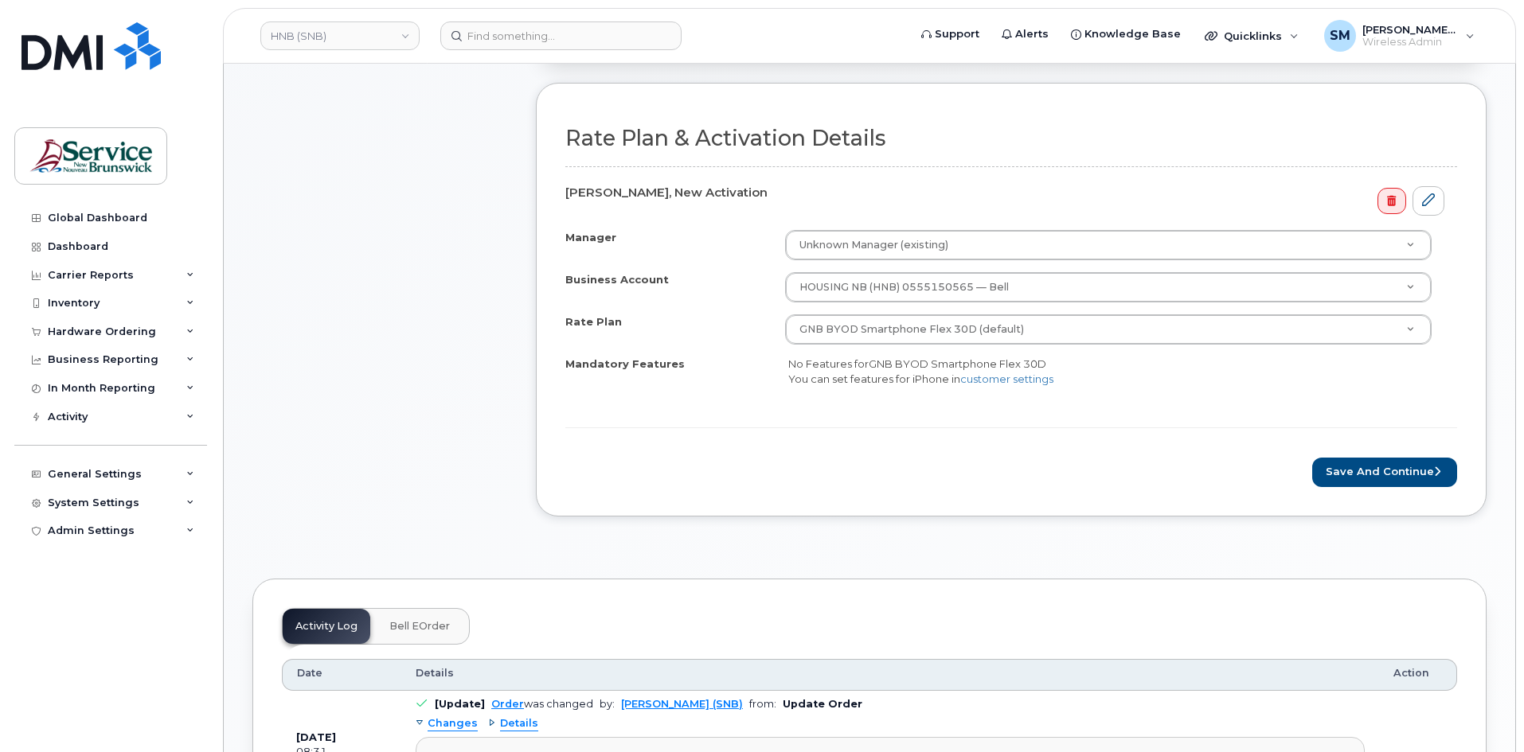
scroll to position [478, 0]
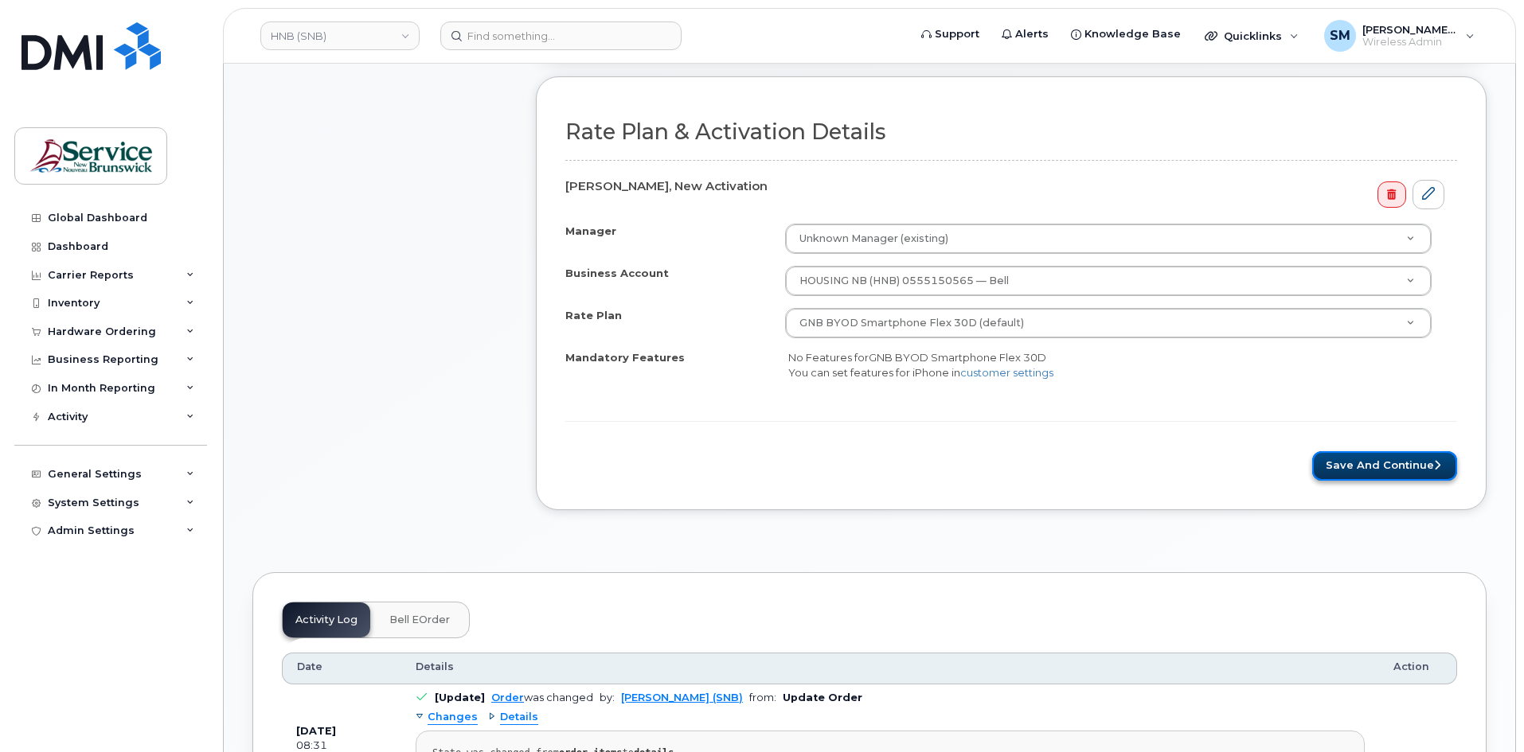
click at [1362, 470] on button "Save and Continue" at bounding box center [1384, 465] width 145 height 29
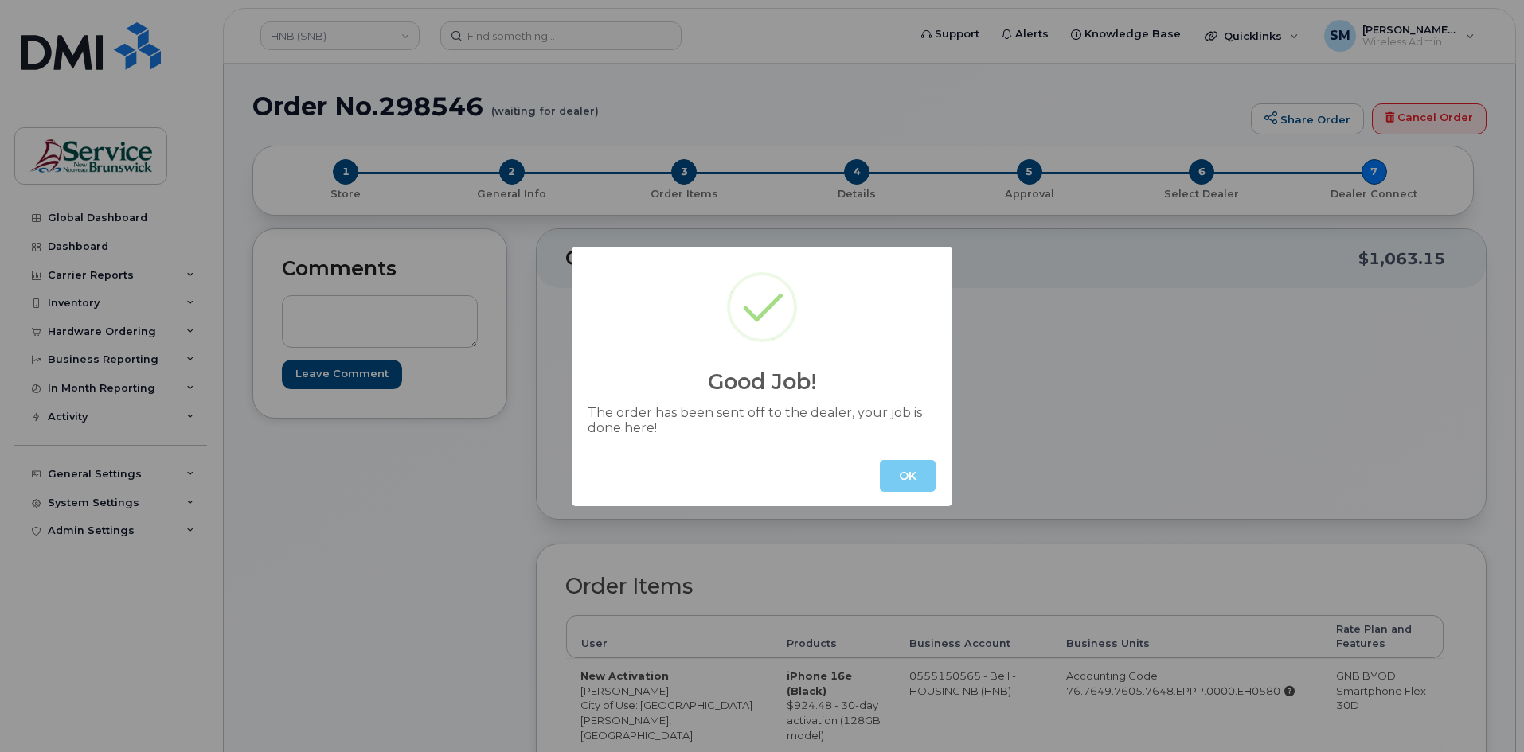
click at [890, 470] on button "OK" at bounding box center [908, 476] width 56 height 32
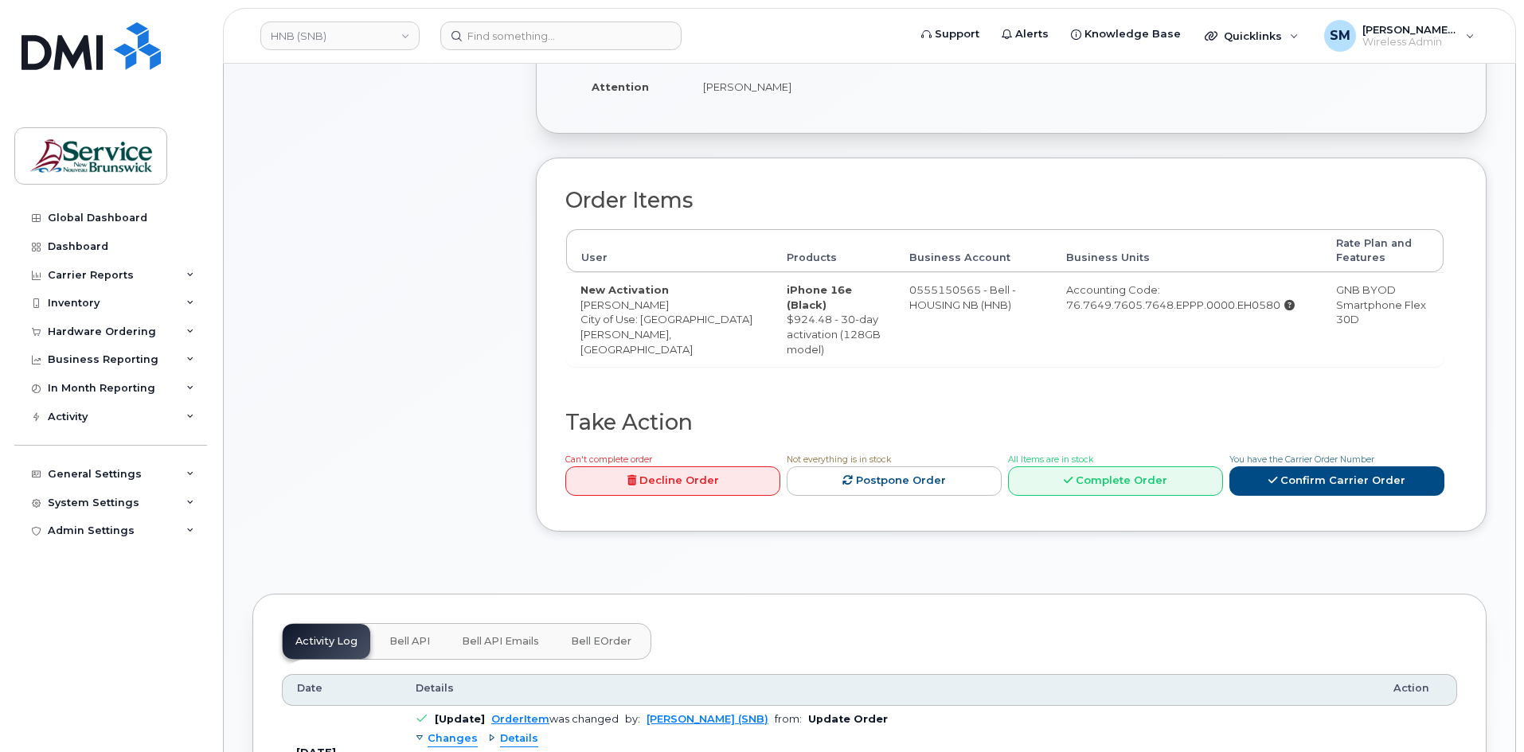
scroll to position [398, 0]
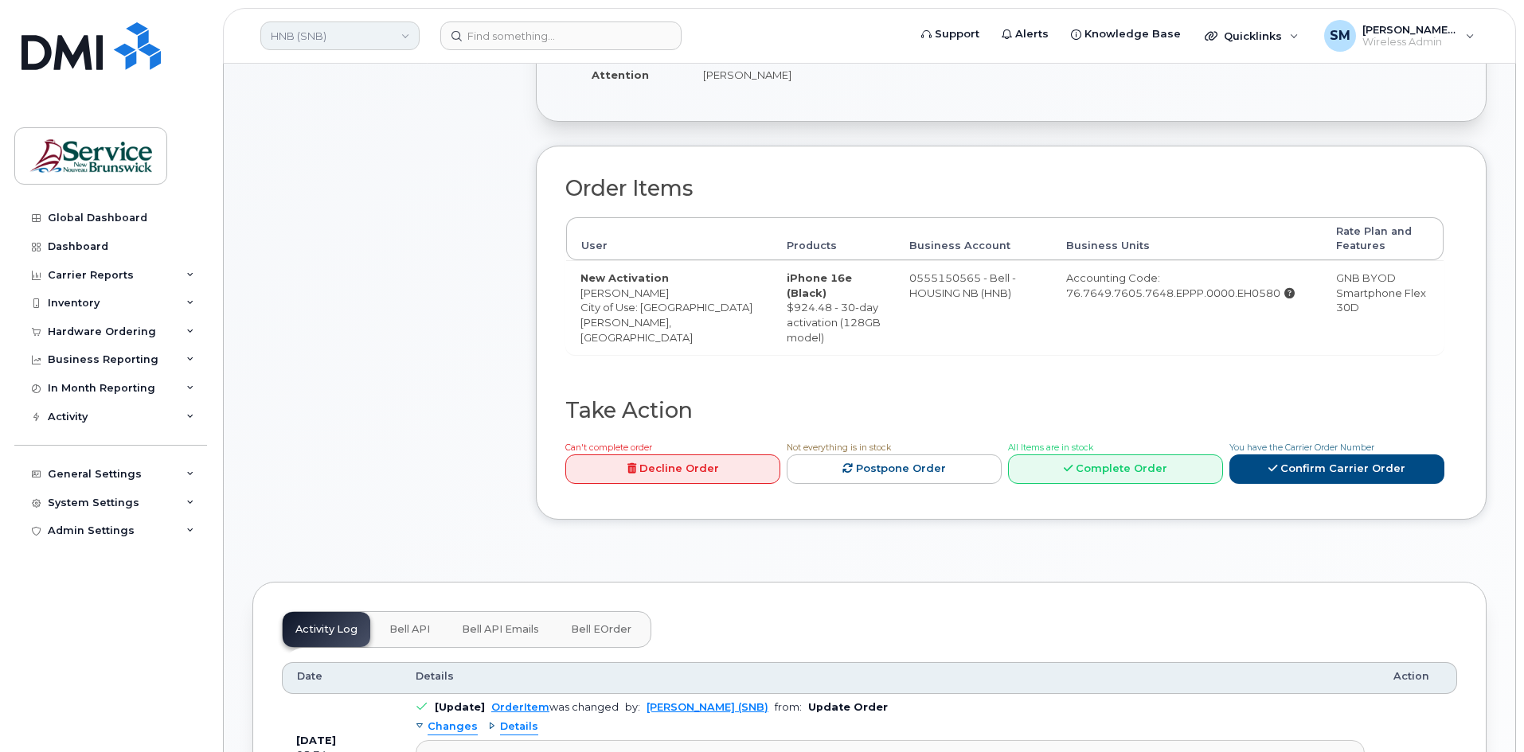
click at [340, 32] on link "HNB (SNB)" at bounding box center [339, 35] width 159 height 29
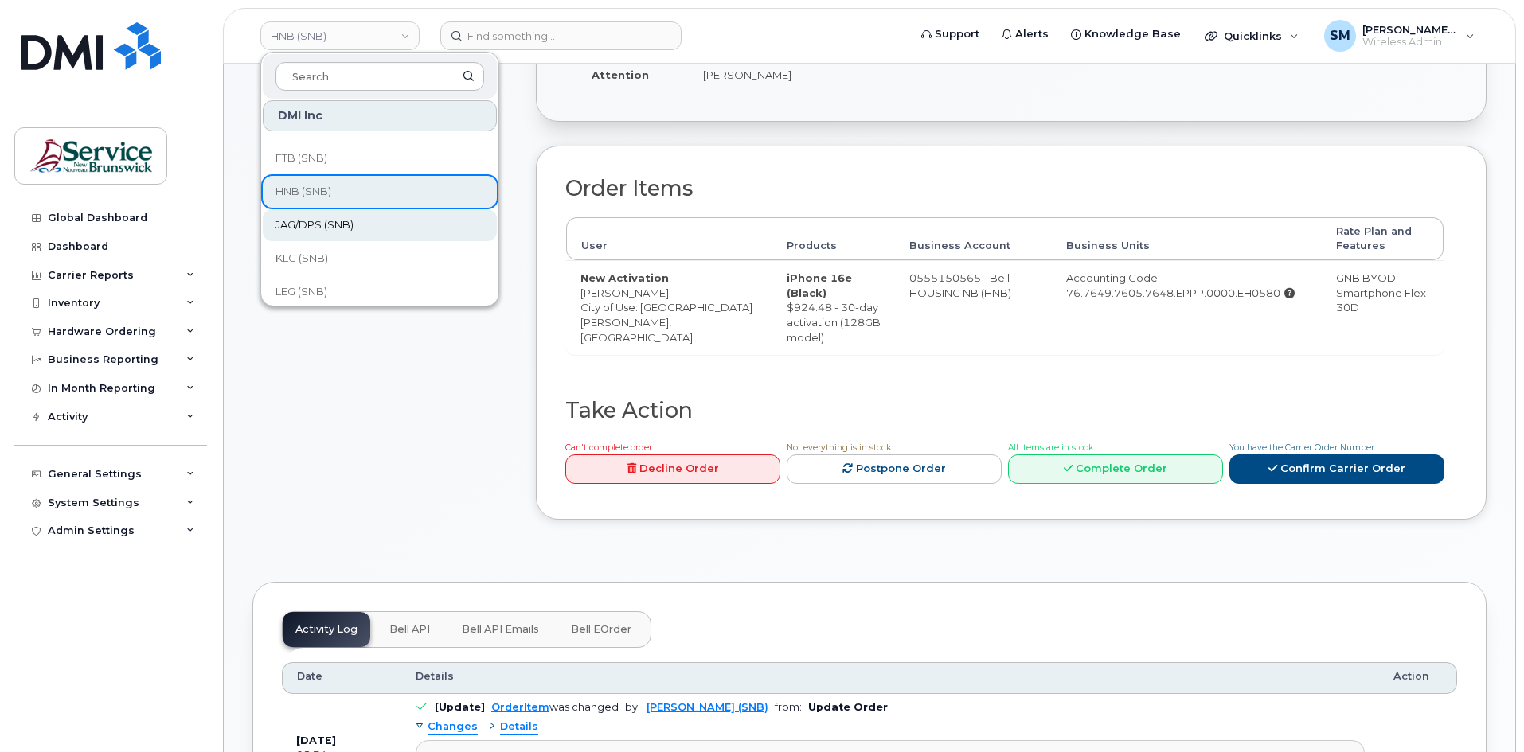
scroll to position [239, 0]
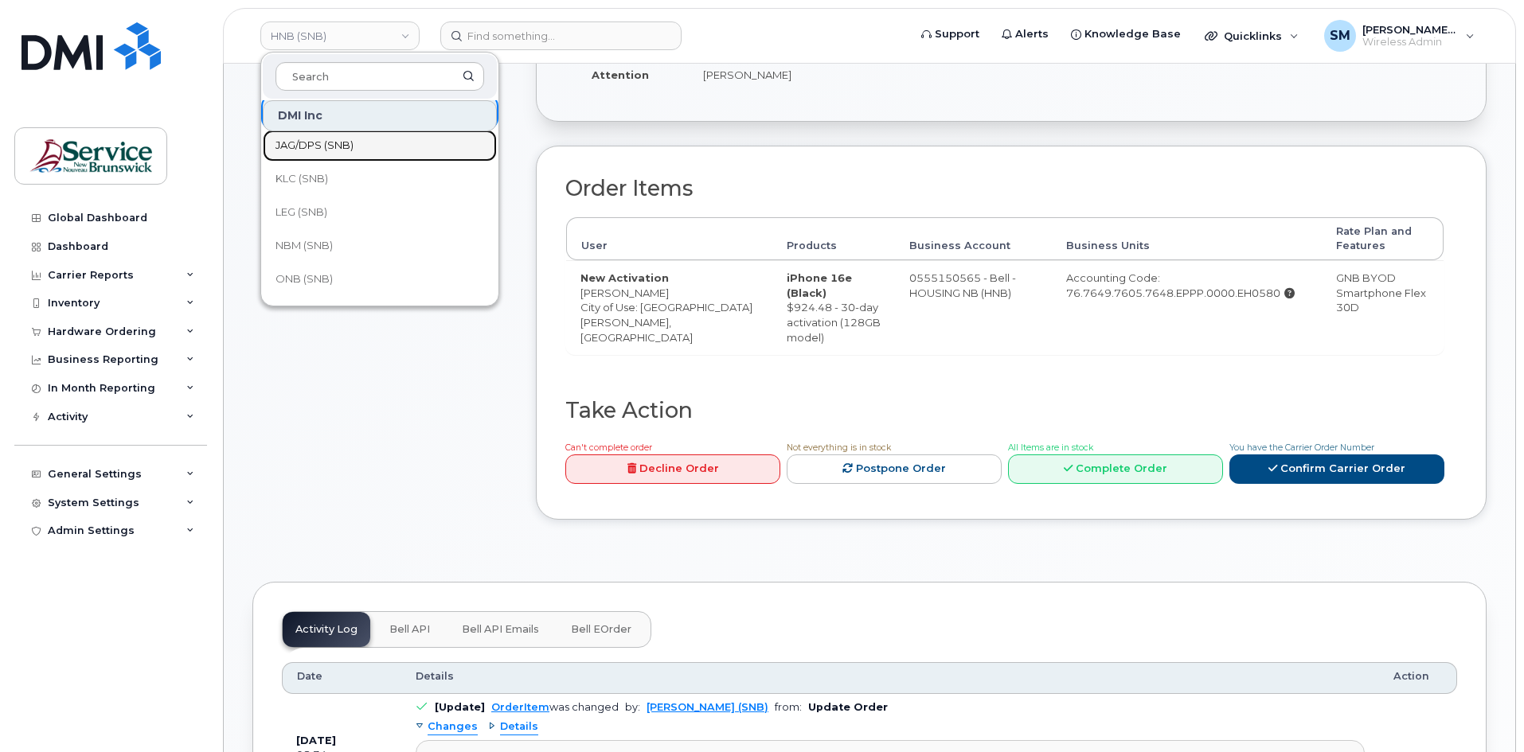
click at [331, 146] on span "JAG/DPS (SNB)" at bounding box center [314, 146] width 78 height 16
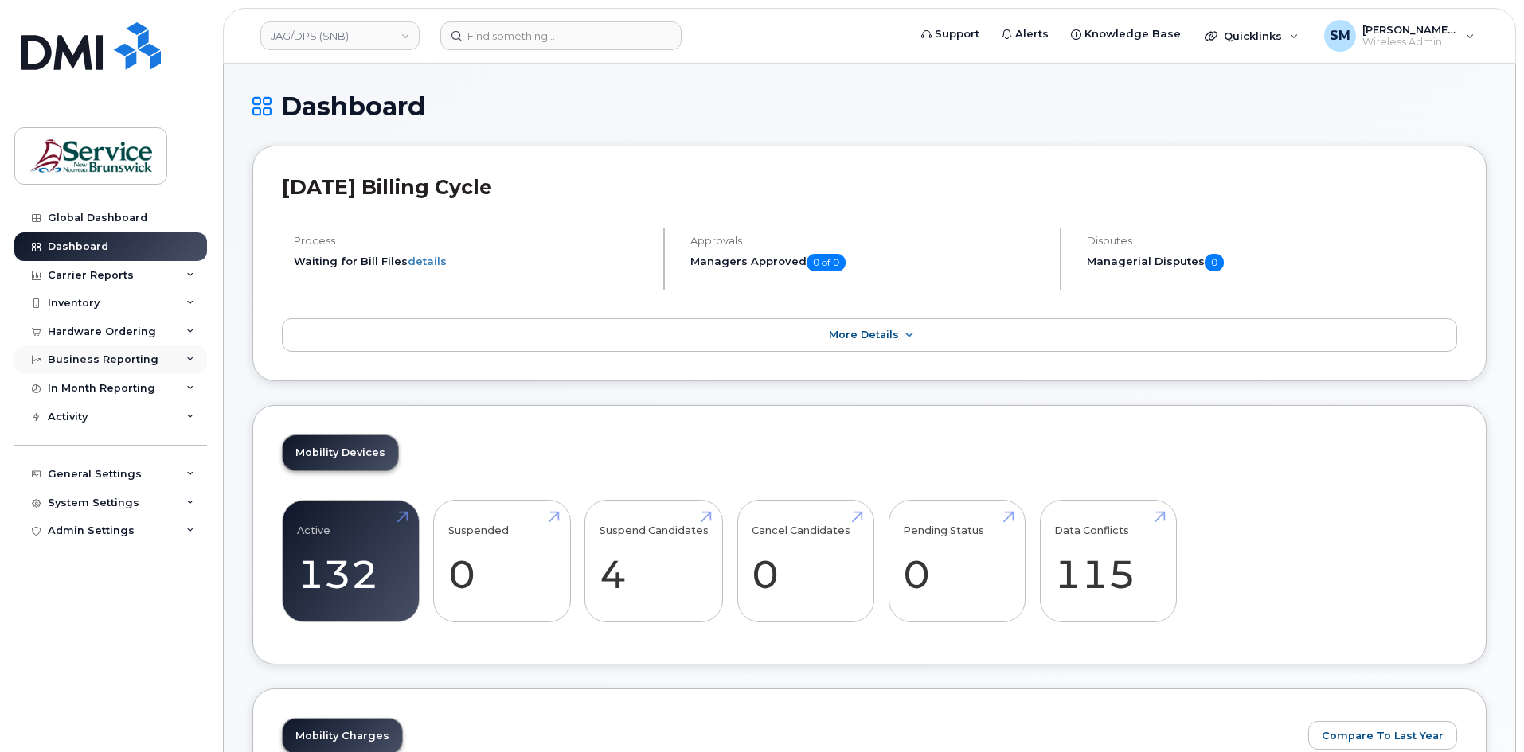
click at [127, 349] on div "Business Reporting" at bounding box center [110, 359] width 193 height 29
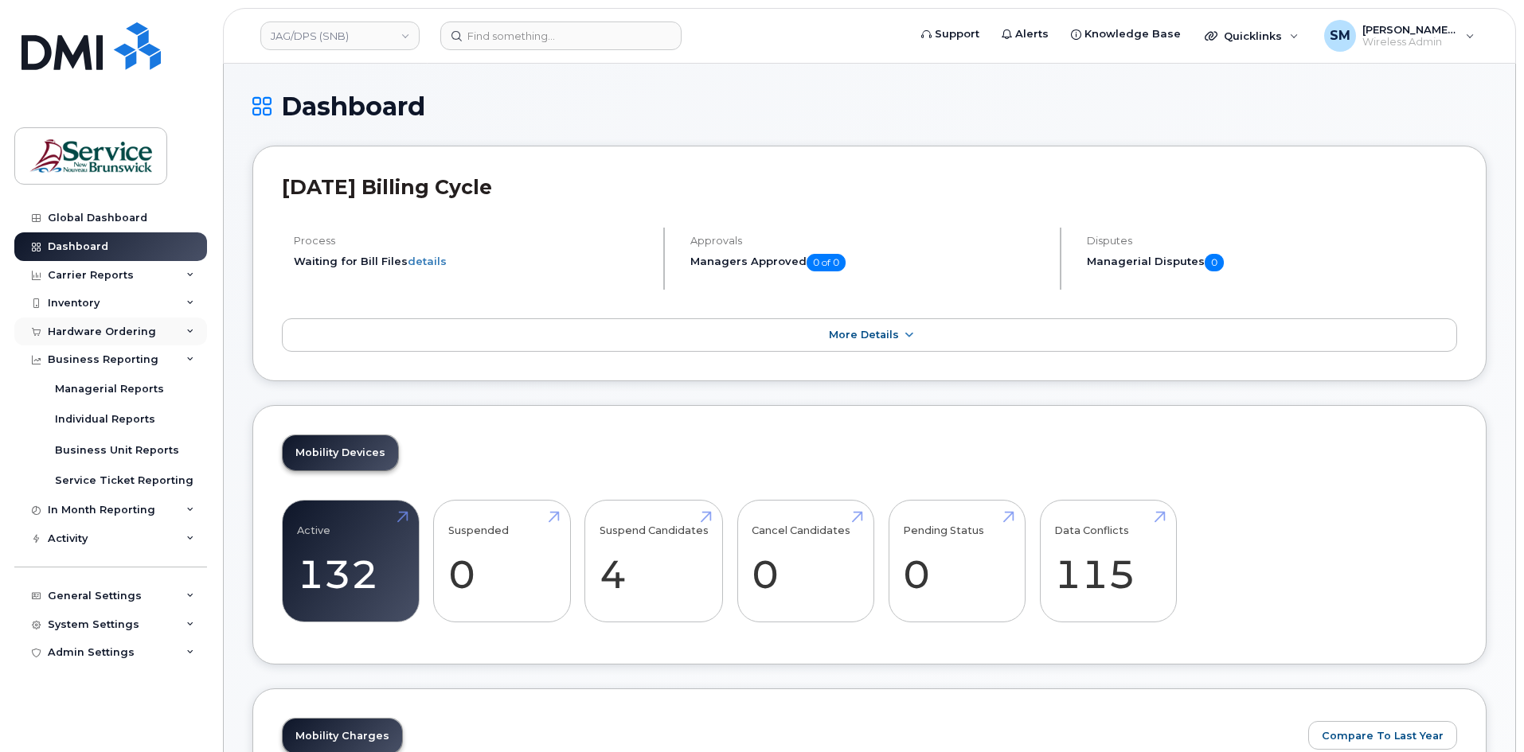
click at [119, 330] on div "Hardware Ordering" at bounding box center [102, 332] width 108 height 13
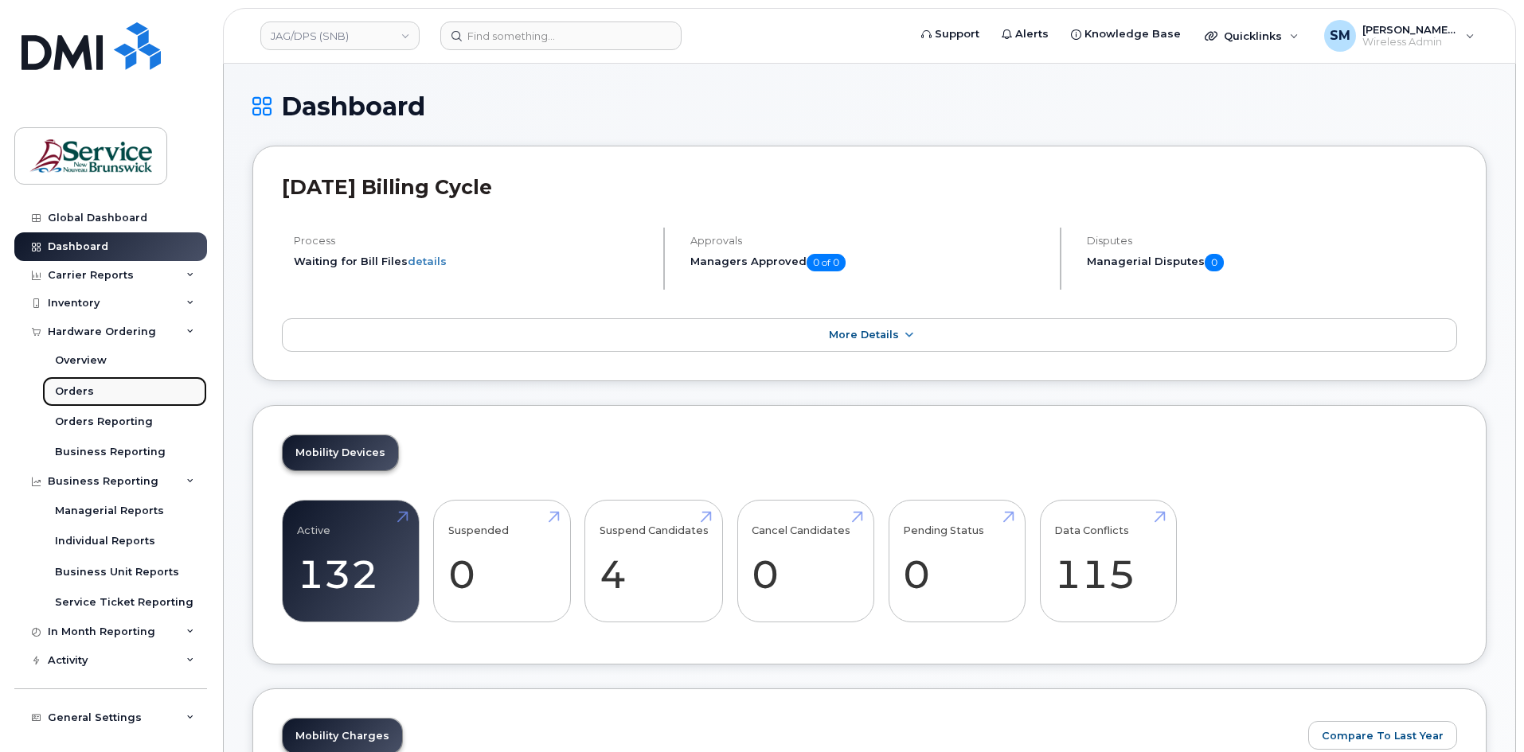
click at [100, 384] on link "Orders" at bounding box center [124, 392] width 165 height 30
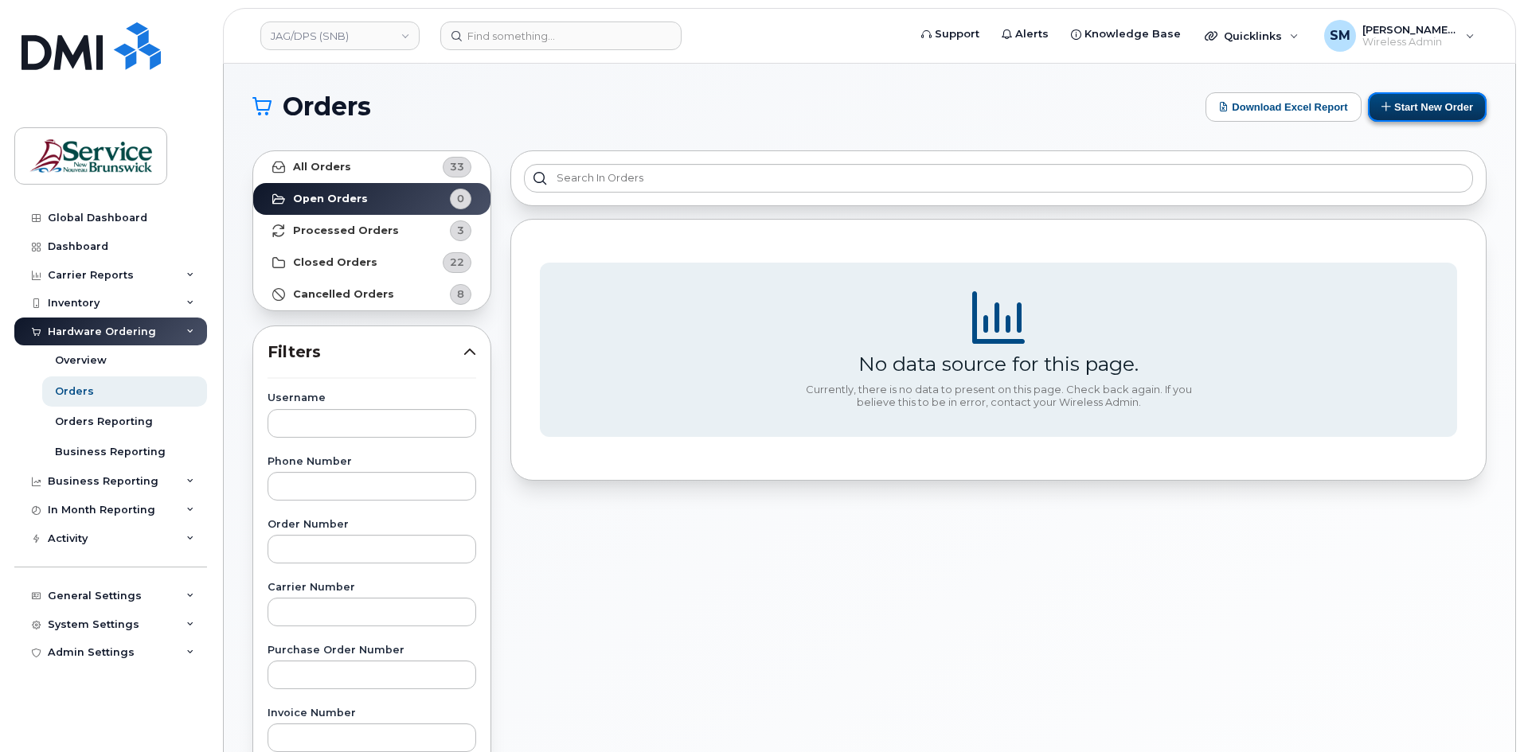
click at [1415, 113] on button "Start New Order" at bounding box center [1427, 106] width 119 height 29
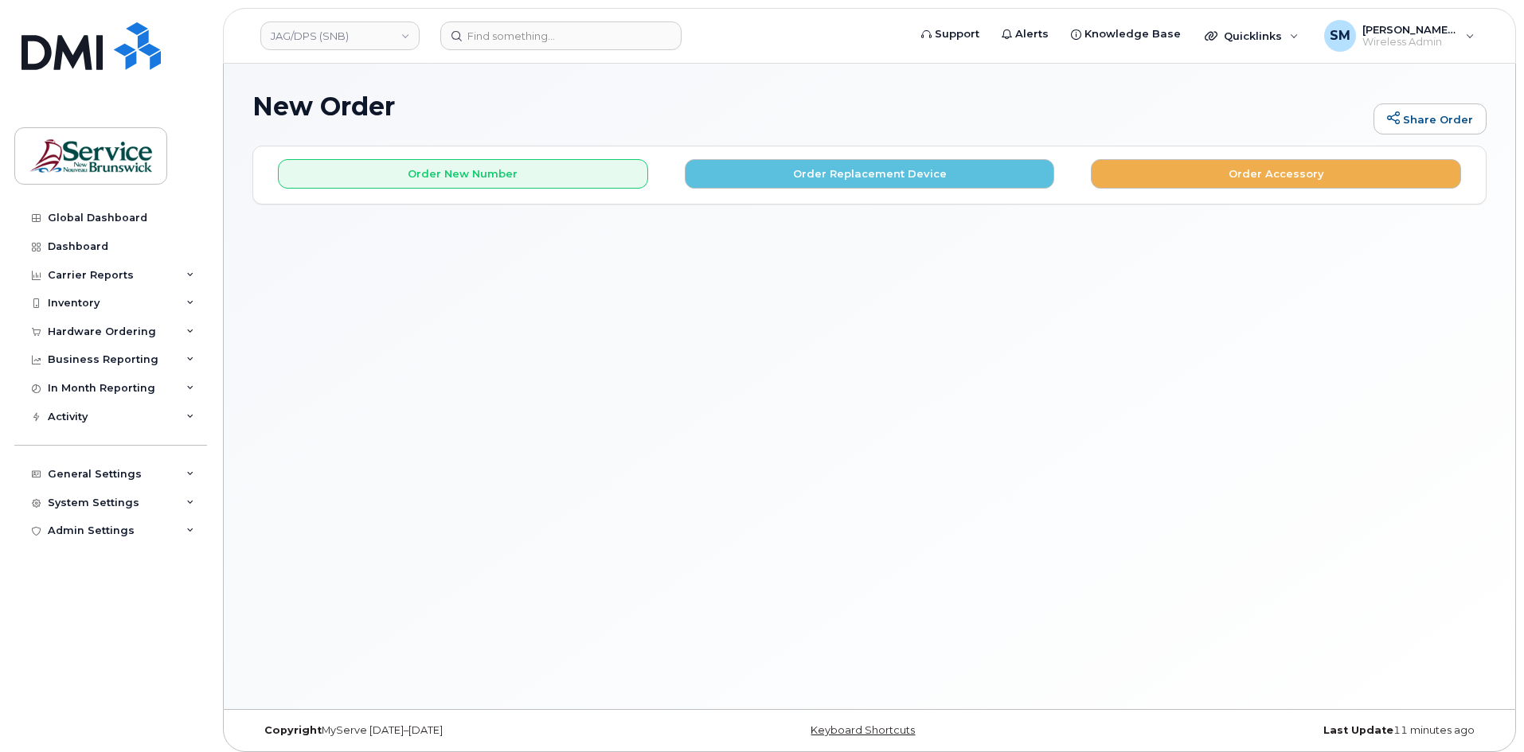
click at [1418, 115] on link "Share Order" at bounding box center [1429, 119] width 113 height 32
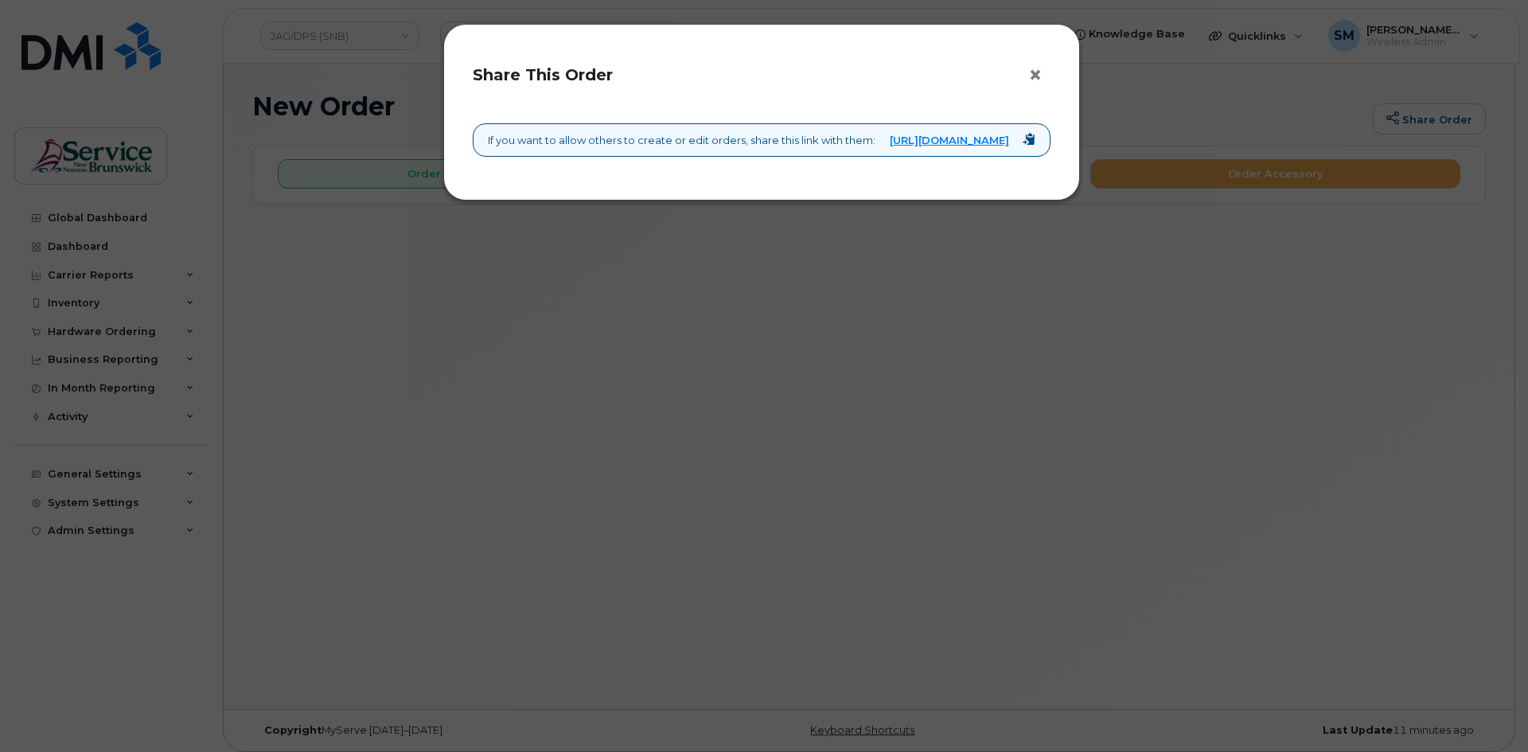
click at [1029, 80] on button "×" at bounding box center [1039, 76] width 22 height 24
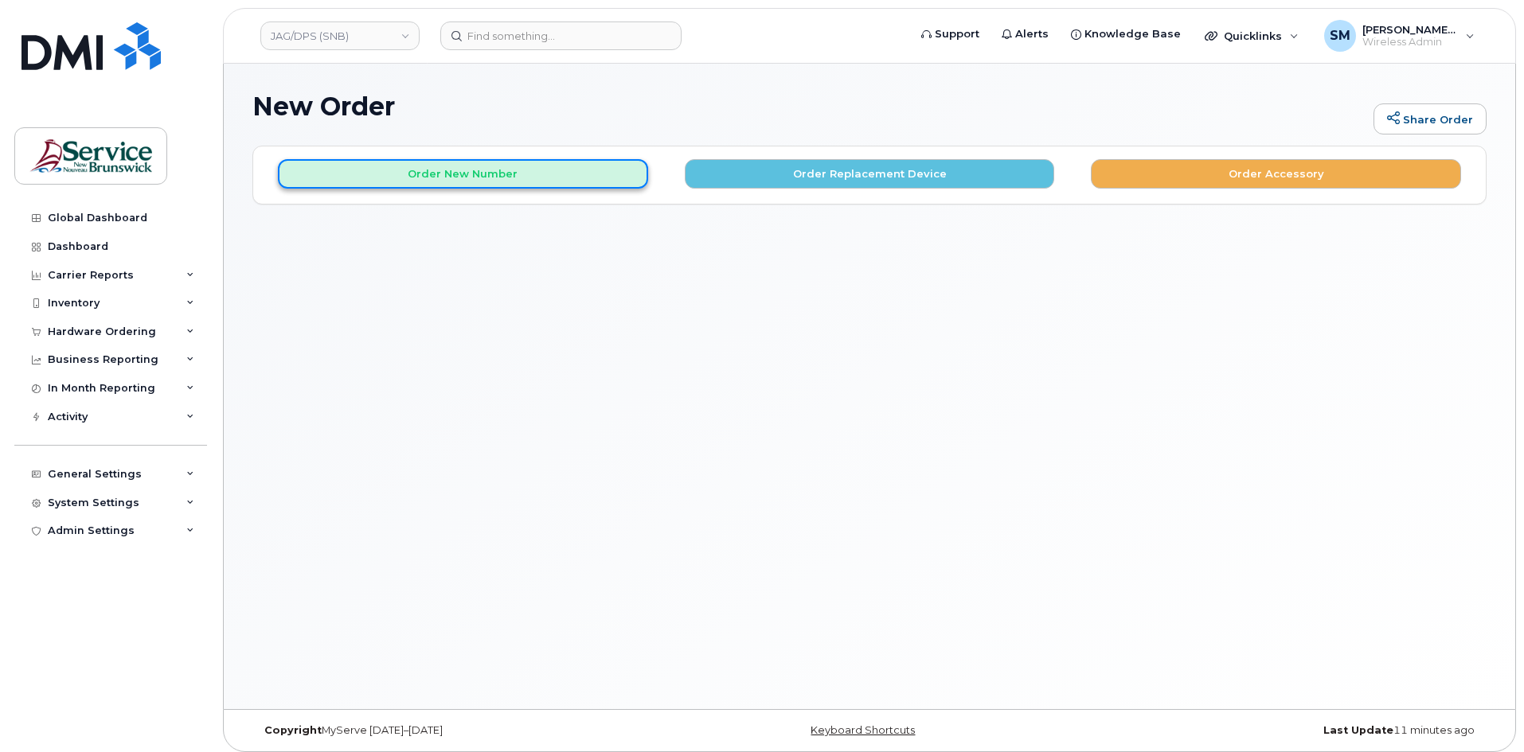
click at [457, 170] on button "Order New Number" at bounding box center [463, 173] width 370 height 29
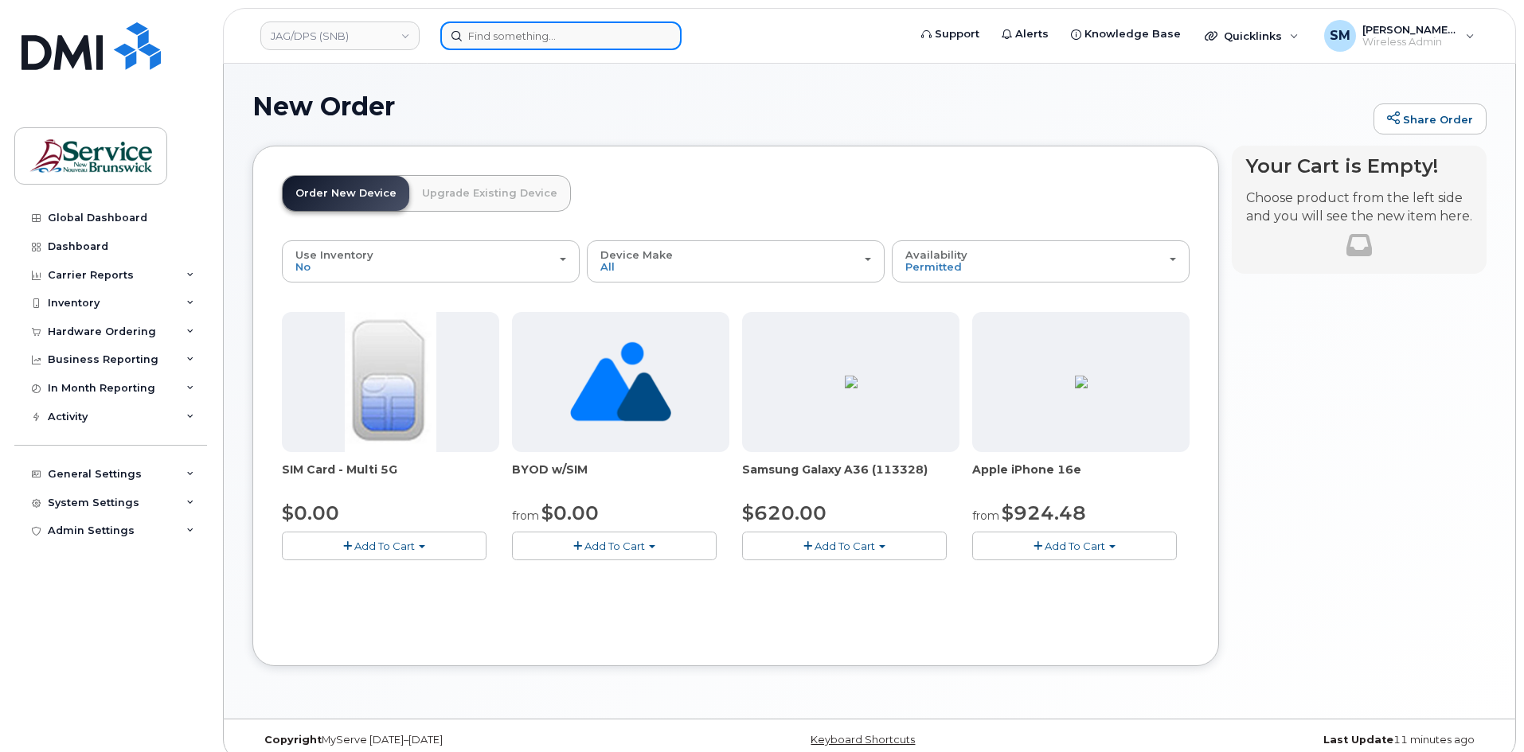
click at [615, 37] on input at bounding box center [560, 35] width 241 height 29
paste input "[PHONE_NUMBER]"
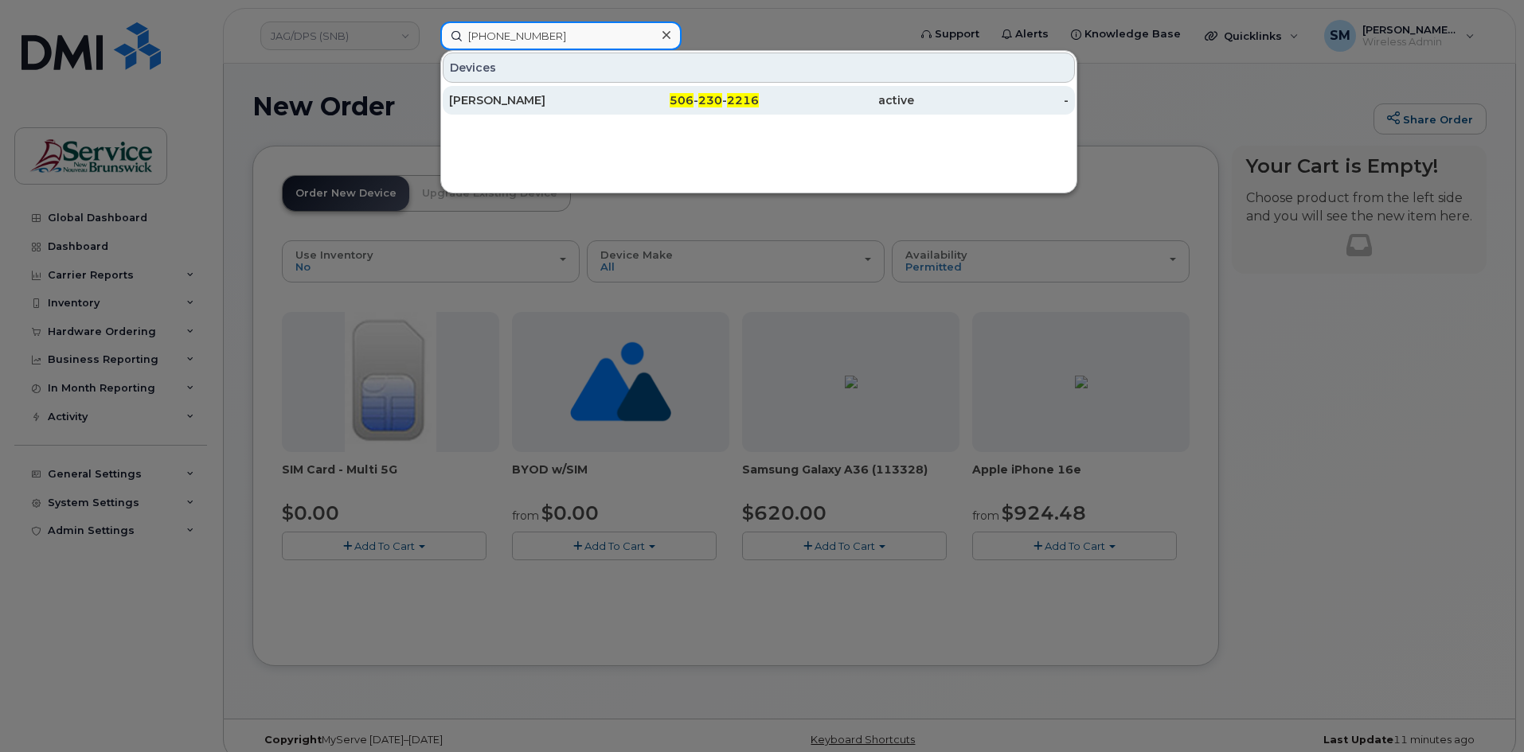
type input "[PHONE_NUMBER]"
click at [529, 103] on div "[PERSON_NAME]" at bounding box center [526, 100] width 155 height 16
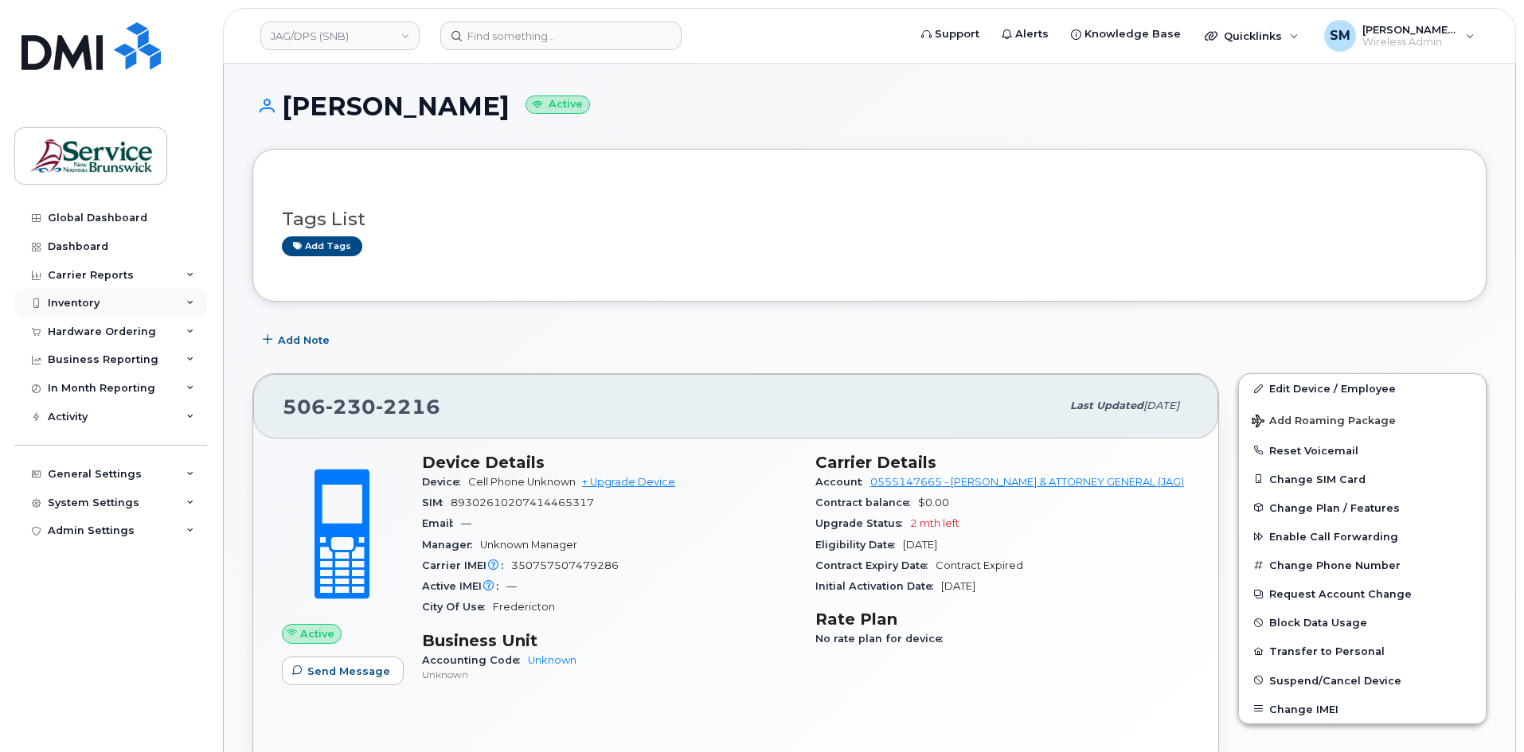
click at [84, 312] on div "Inventory" at bounding box center [110, 303] width 193 height 29
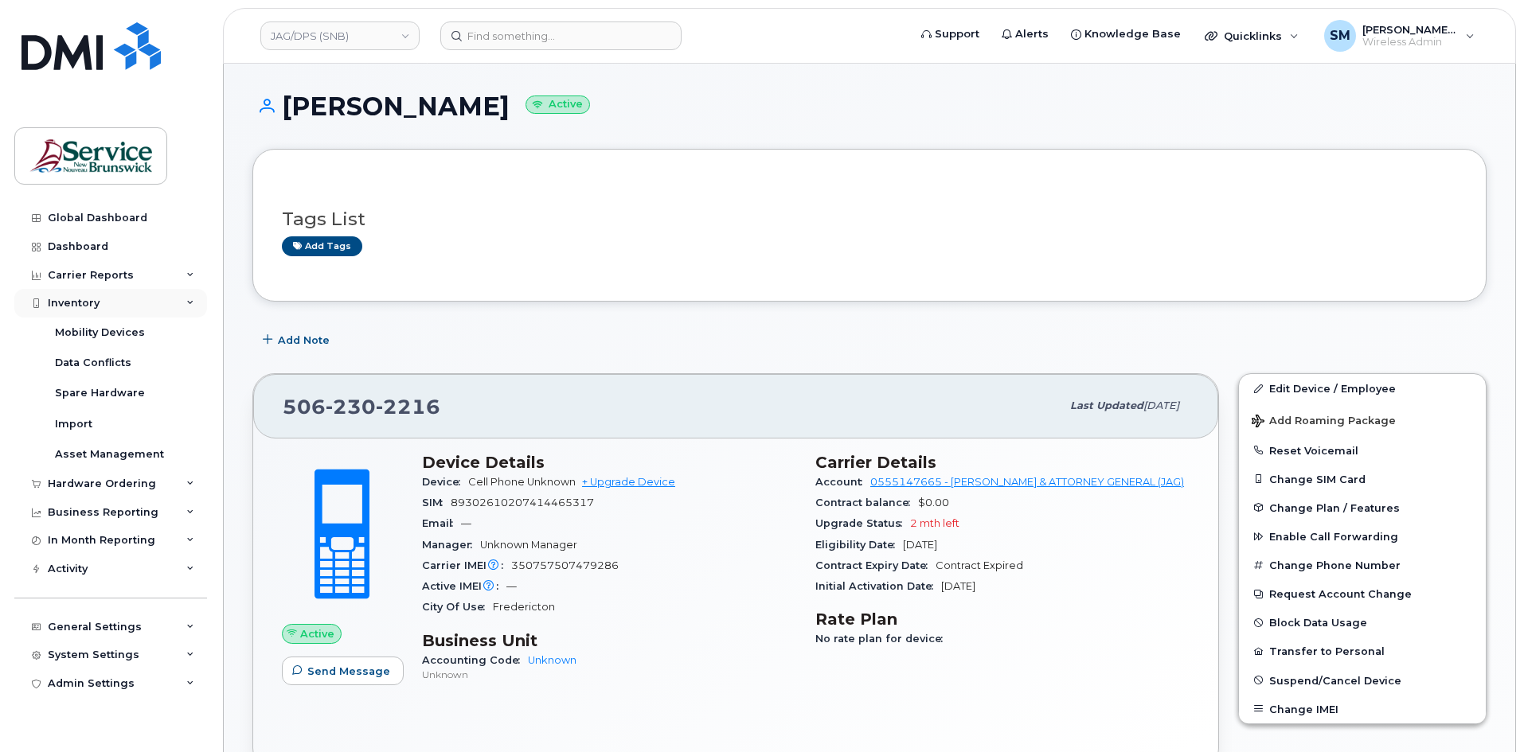
click at [111, 296] on div "Inventory" at bounding box center [110, 303] width 193 height 29
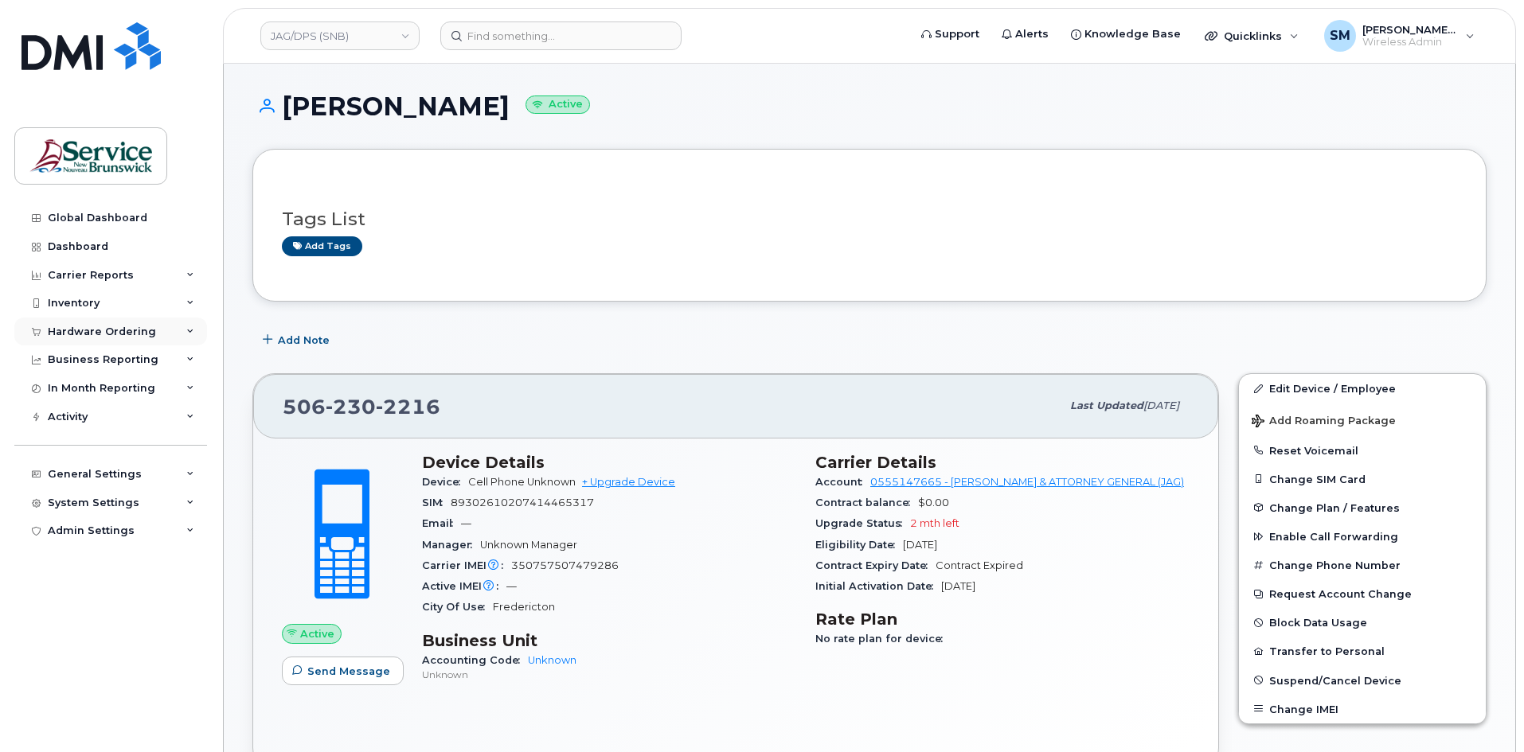
click at [107, 331] on div "Hardware Ordering" at bounding box center [102, 332] width 108 height 13
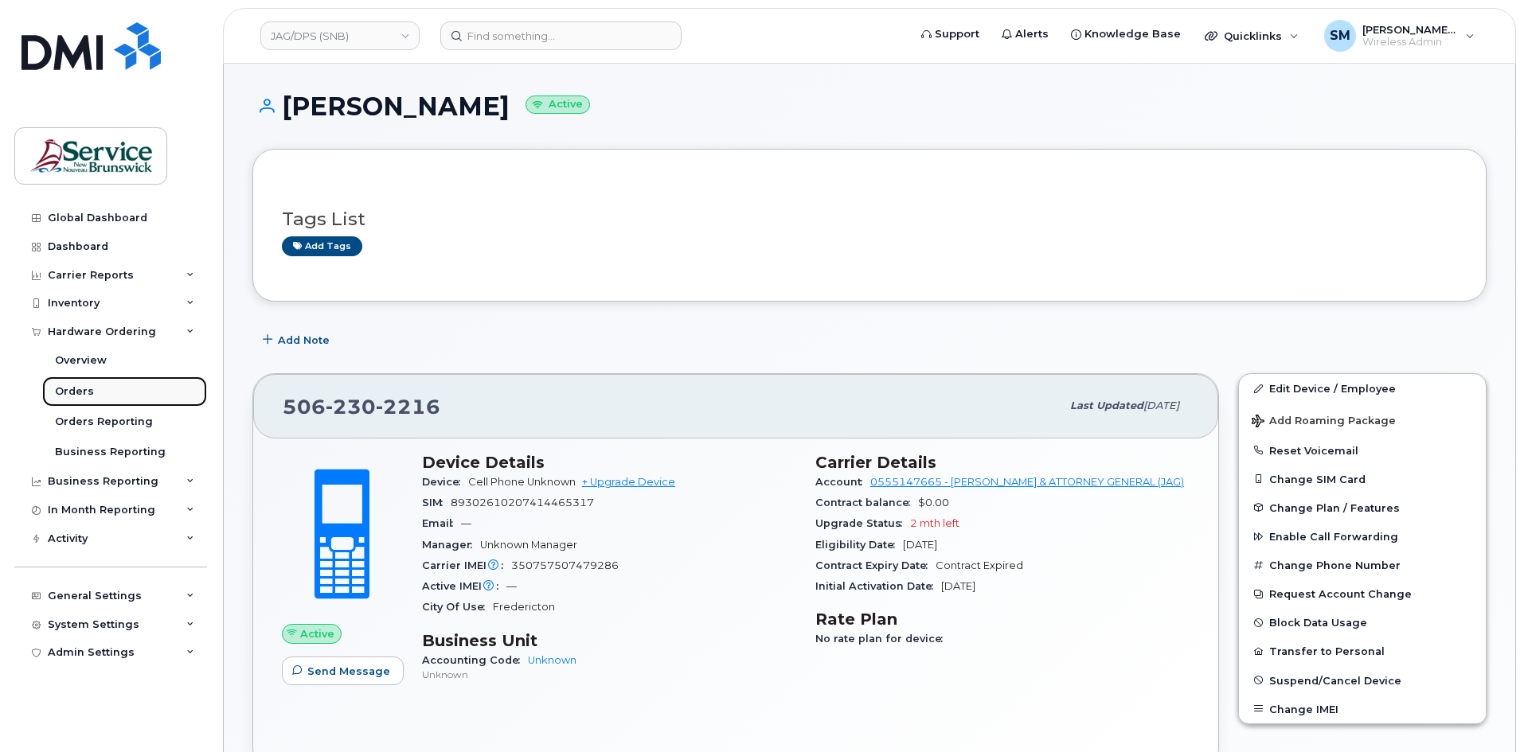
click at [84, 390] on div "Orders" at bounding box center [74, 391] width 39 height 14
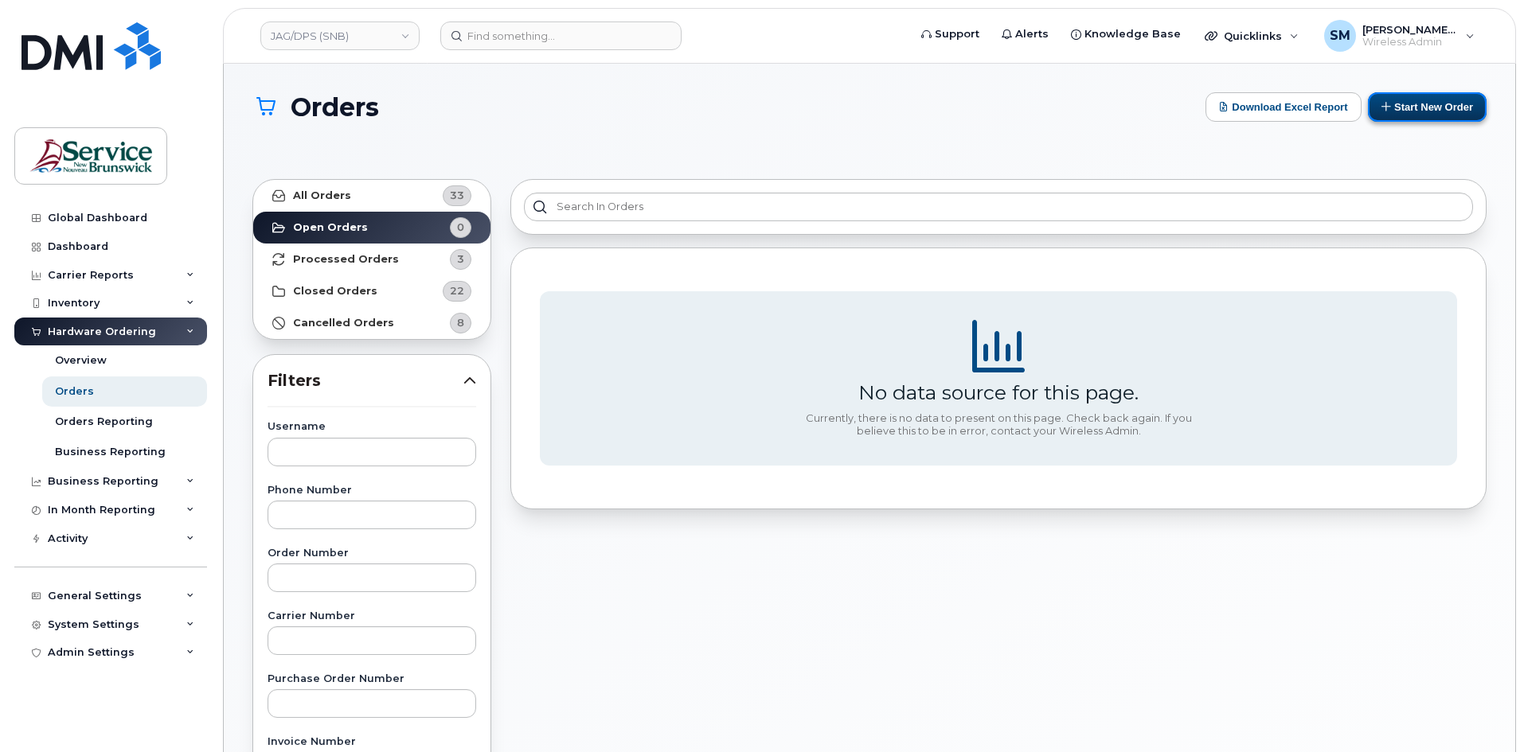
click at [1400, 106] on button "Start New Order" at bounding box center [1427, 106] width 119 height 29
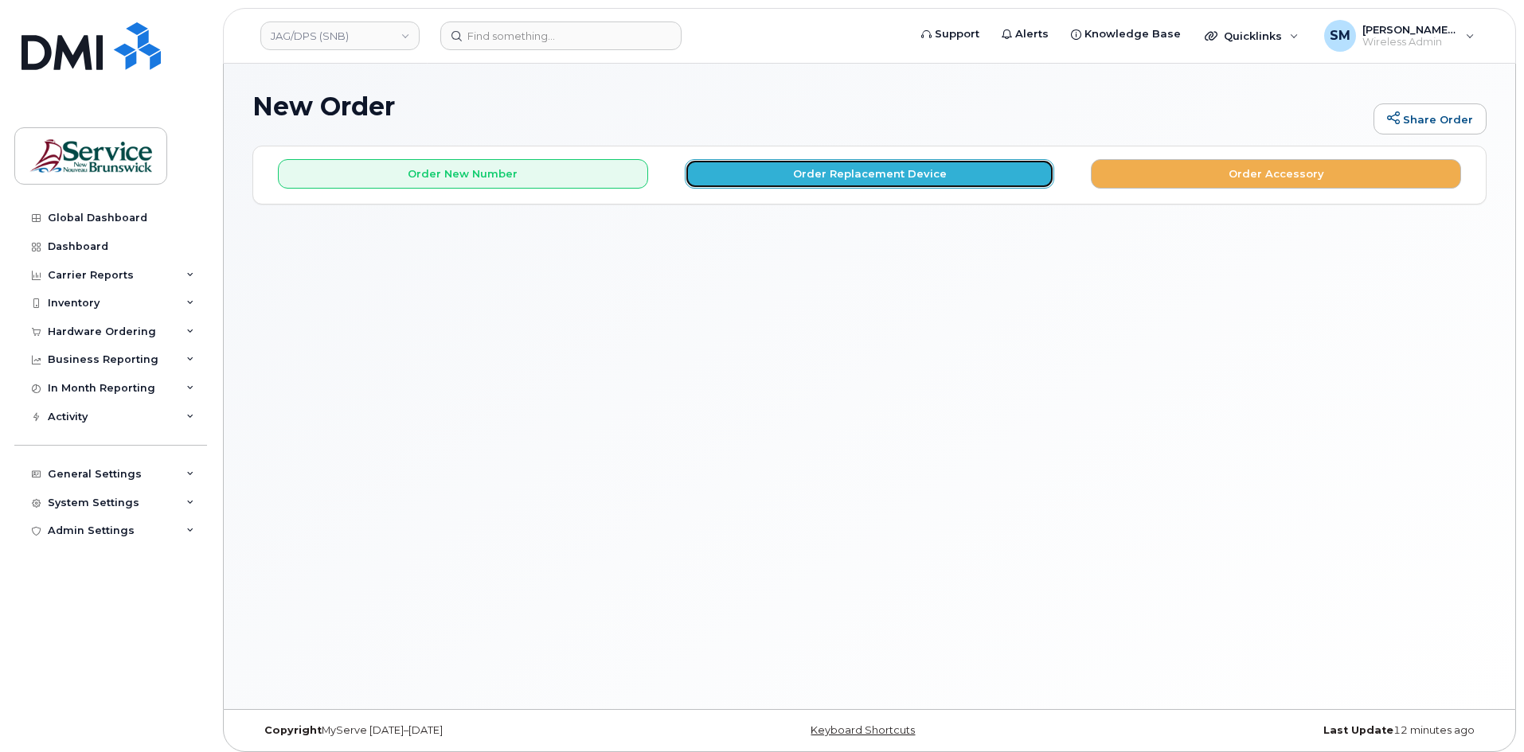
click at [895, 180] on button "Order Replacement Device" at bounding box center [870, 173] width 370 height 29
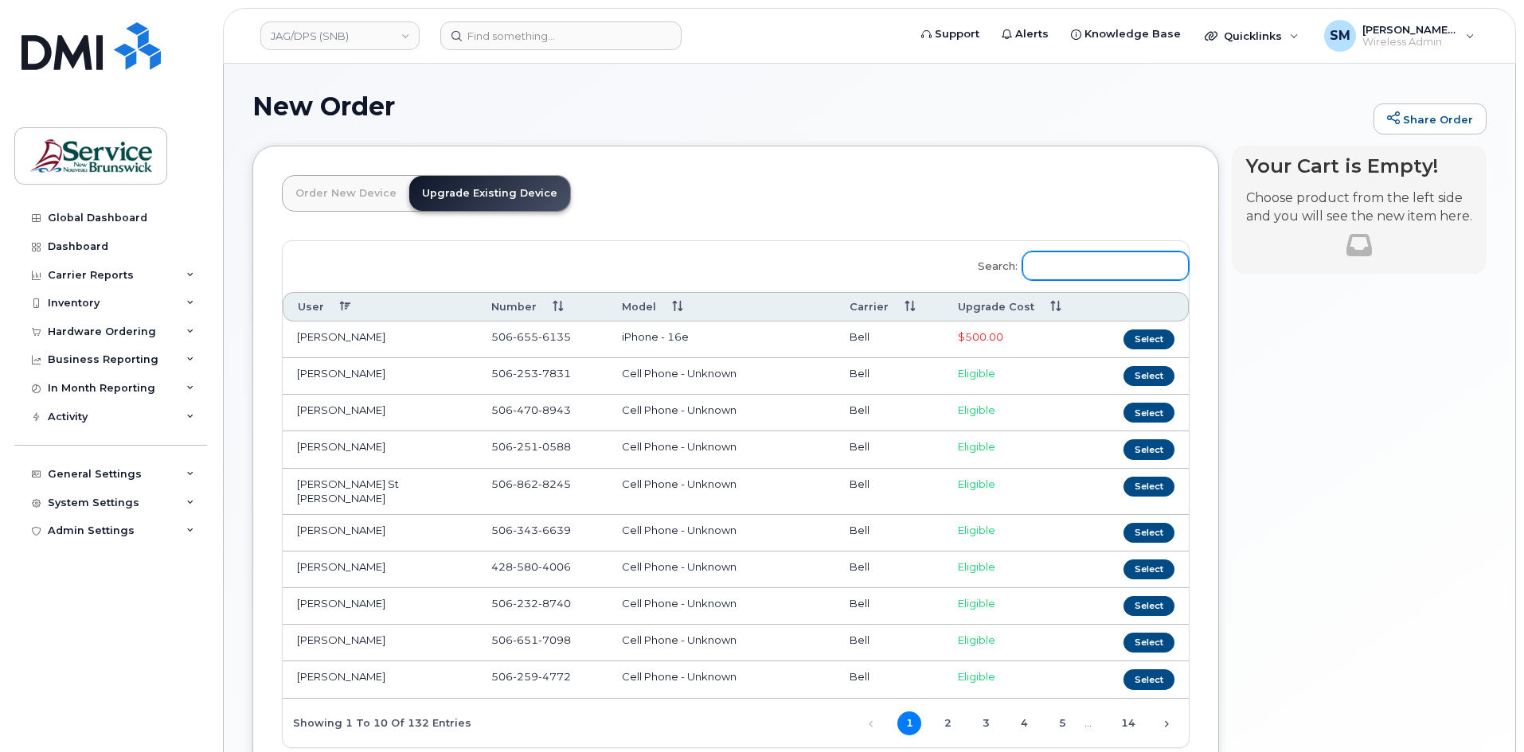
click at [1130, 264] on input "Search:" at bounding box center [1105, 266] width 166 height 29
paste input "506 230 2216"
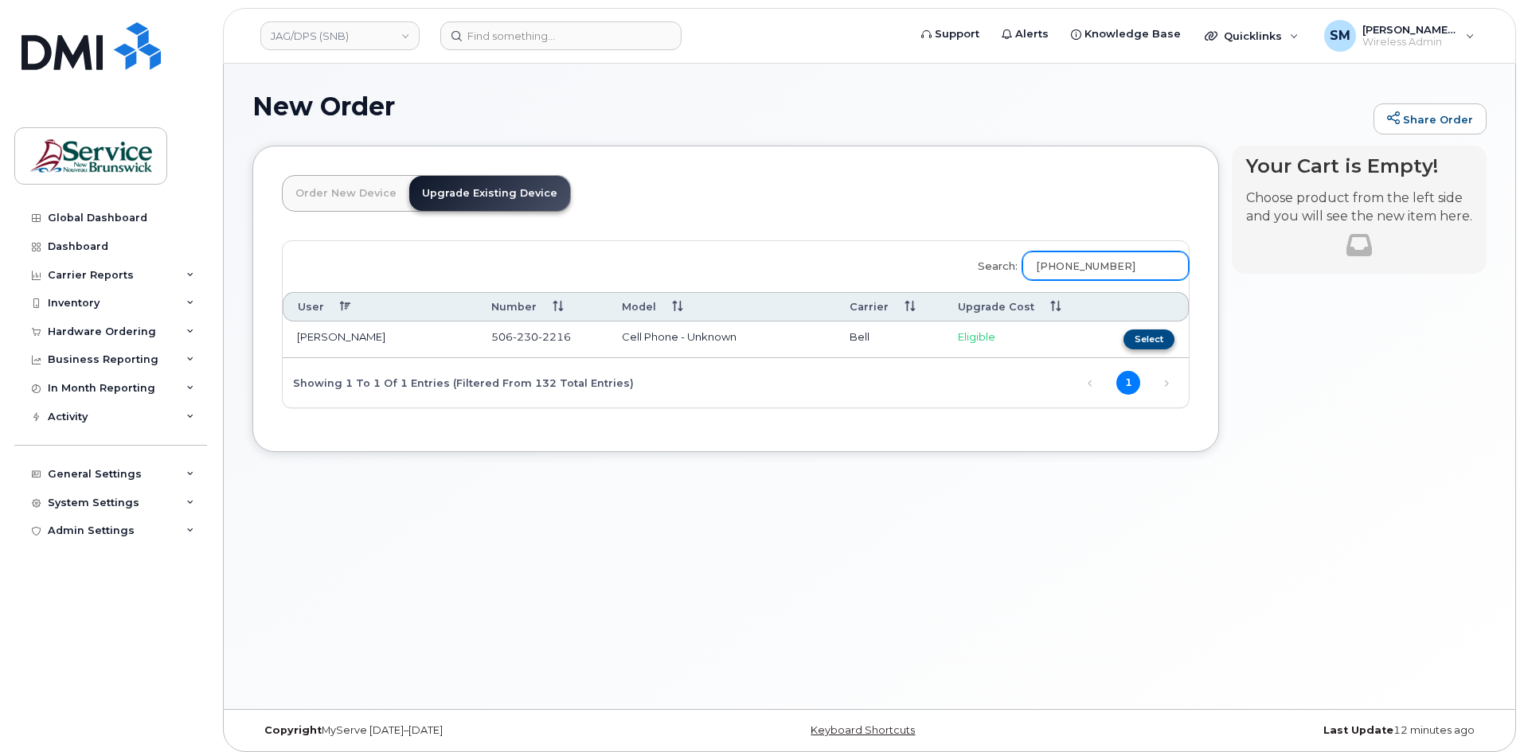
type input "506 230 2216"
click at [1143, 336] on button "Select" at bounding box center [1148, 340] width 51 height 20
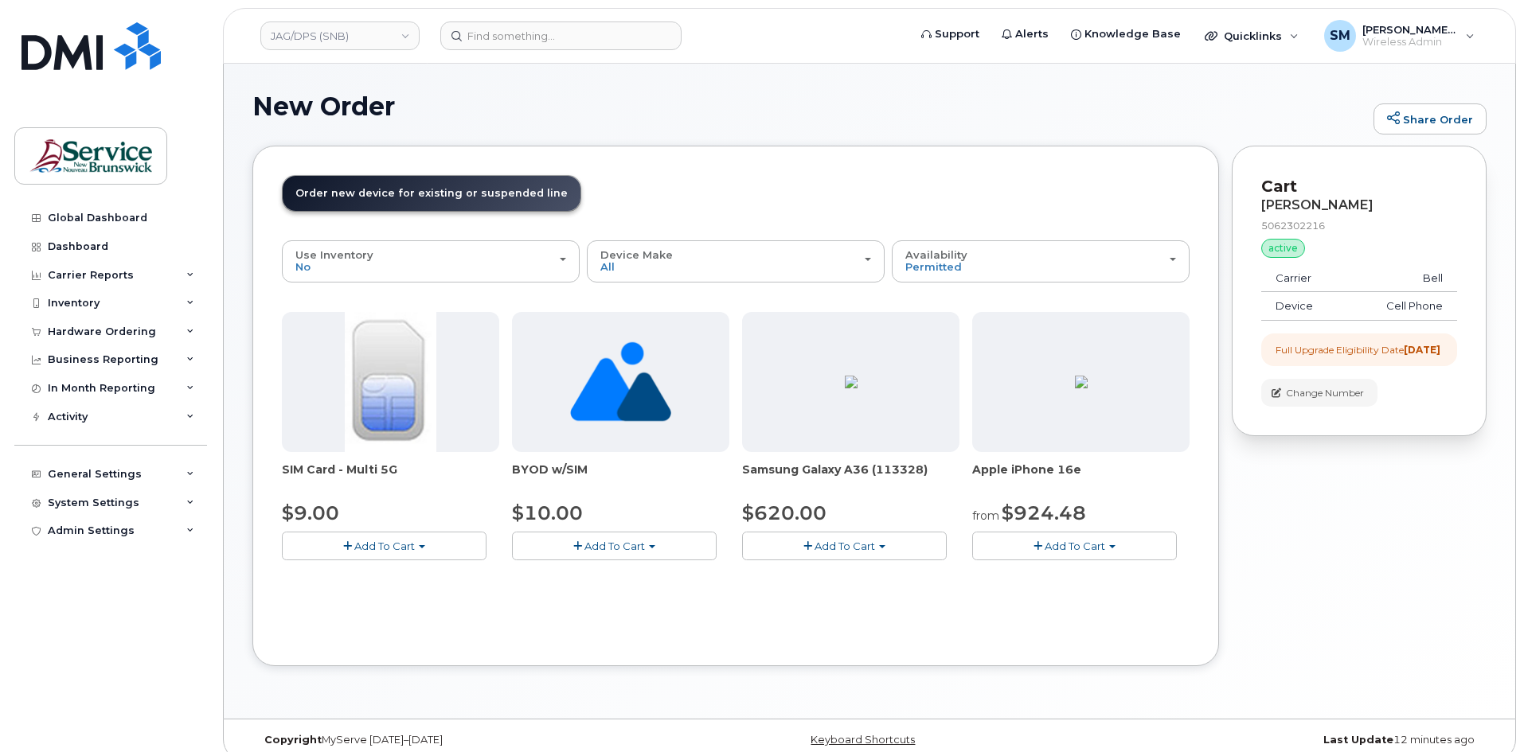
click at [1078, 545] on span "Add To Cart" at bounding box center [1074, 546] width 60 height 13
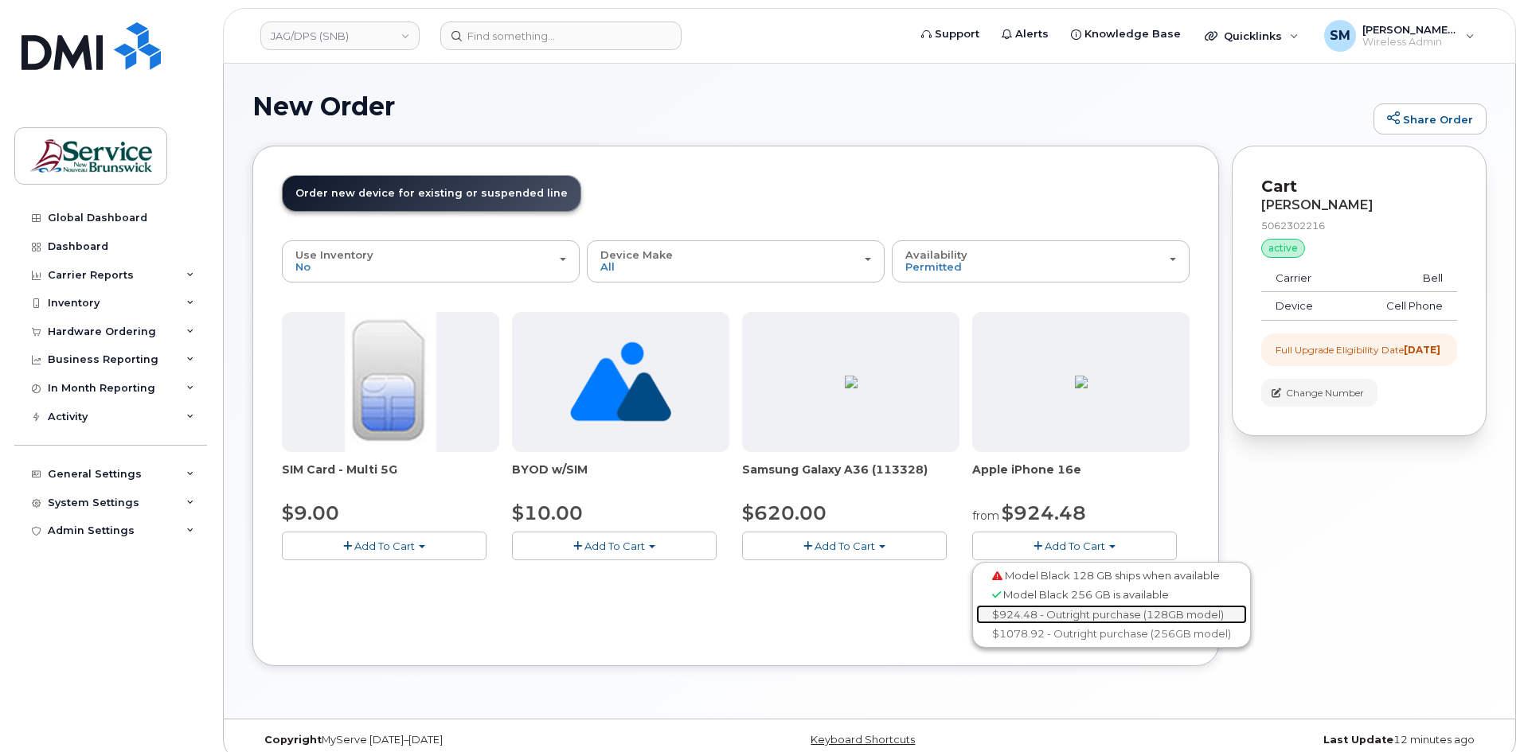
click at [1053, 613] on link "$924.48 - Outright purchase (128GB model)" at bounding box center [1111, 615] width 271 height 20
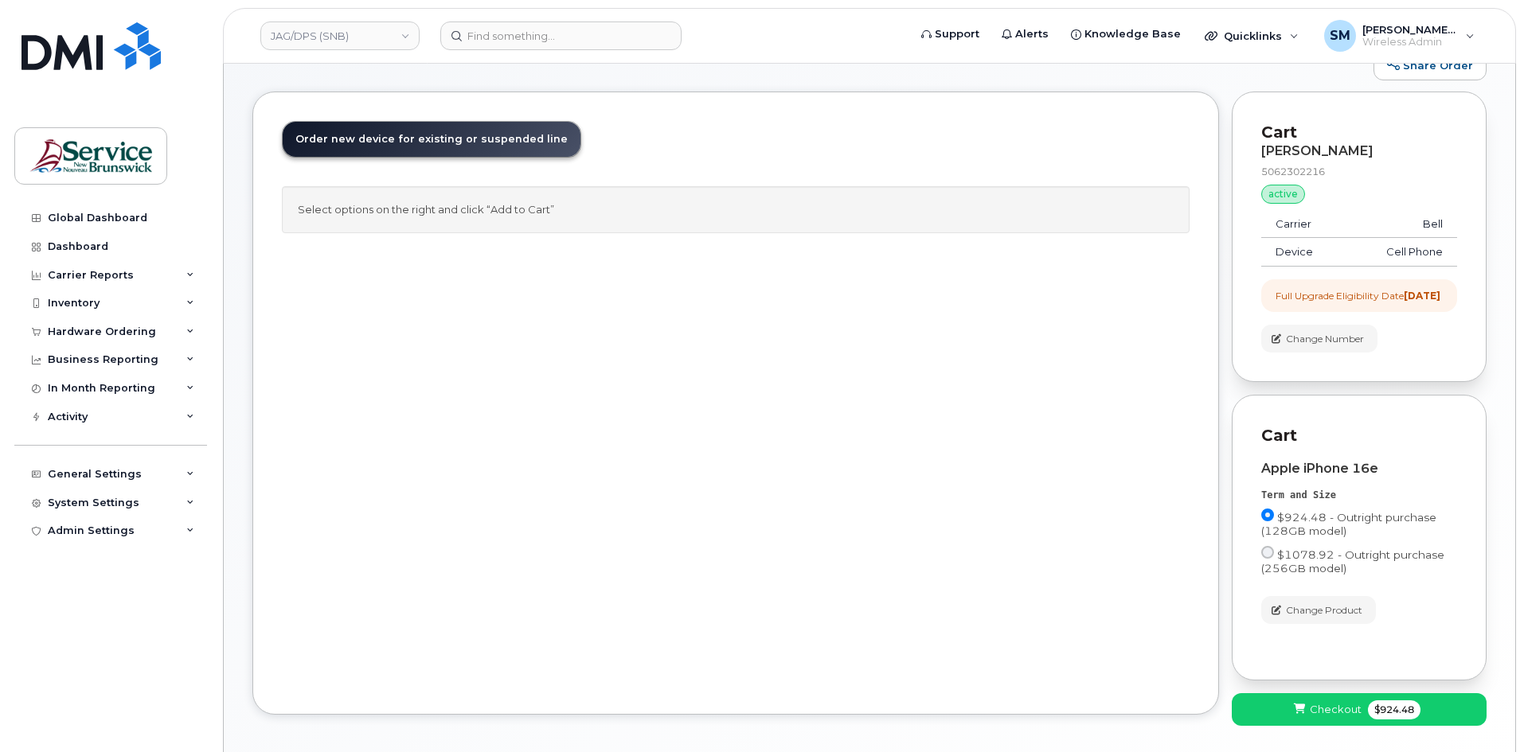
scroll to position [80, 0]
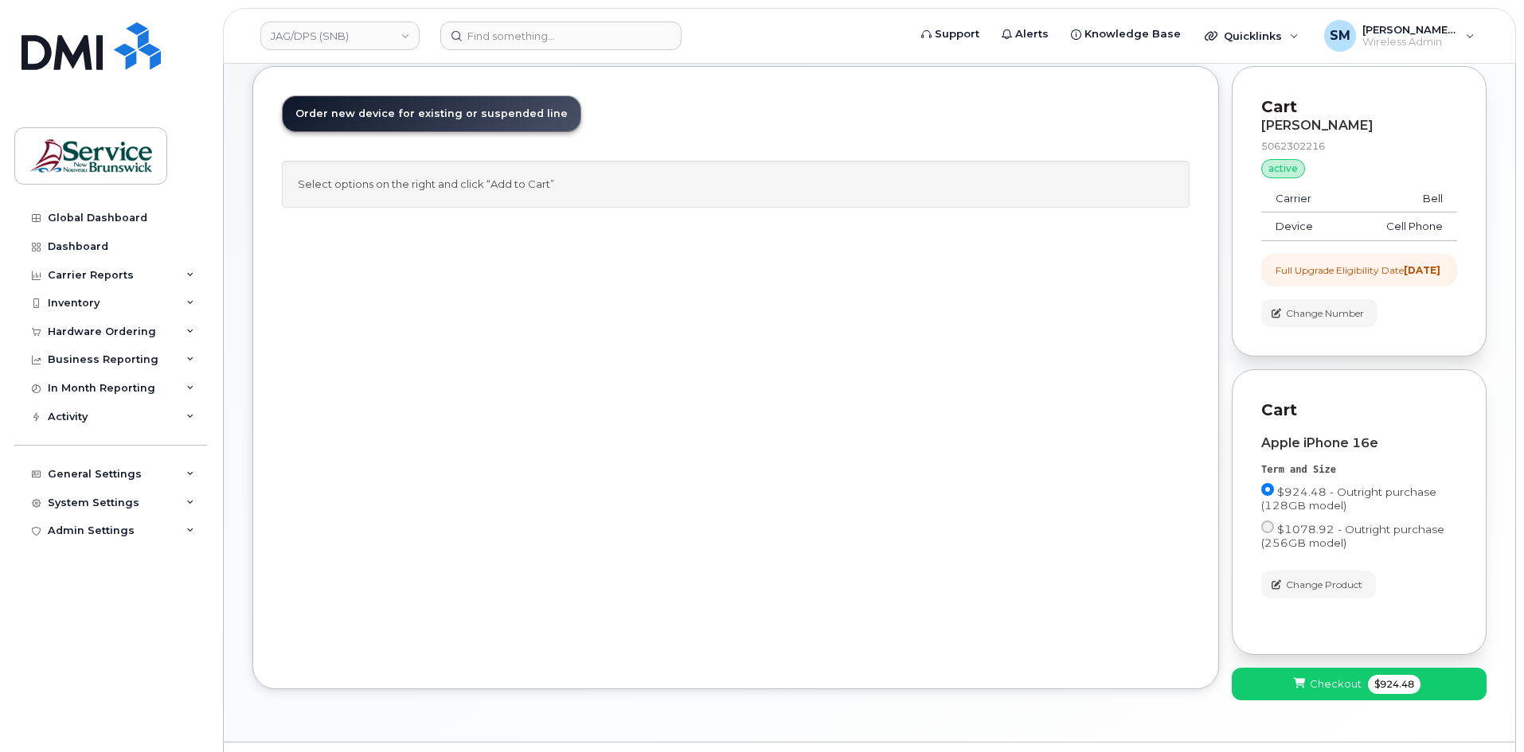
click at [1085, 593] on div "Order New Device Upgrade Existing Device Order new device and new line Order ne…" at bounding box center [735, 377] width 966 height 623
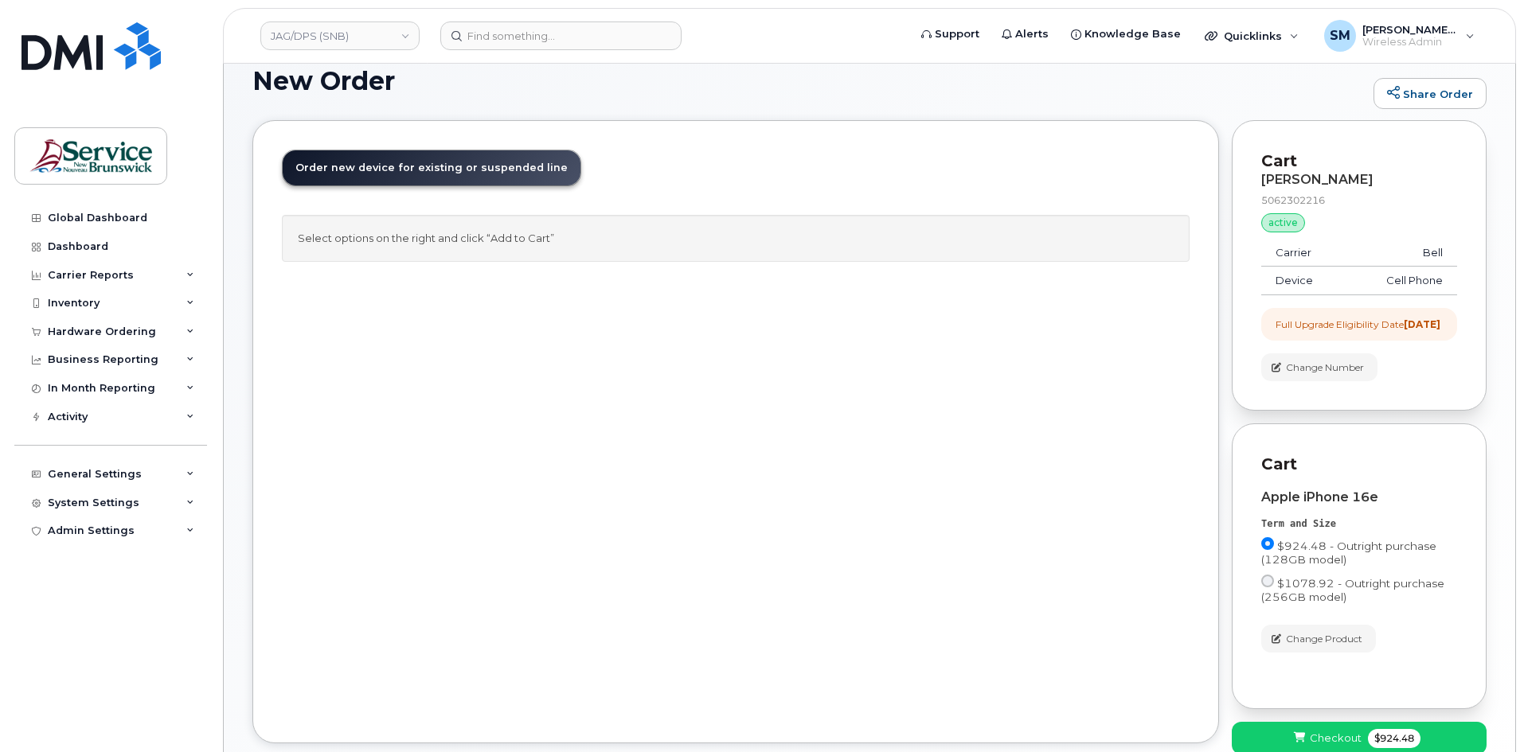
scroll to position [0, 0]
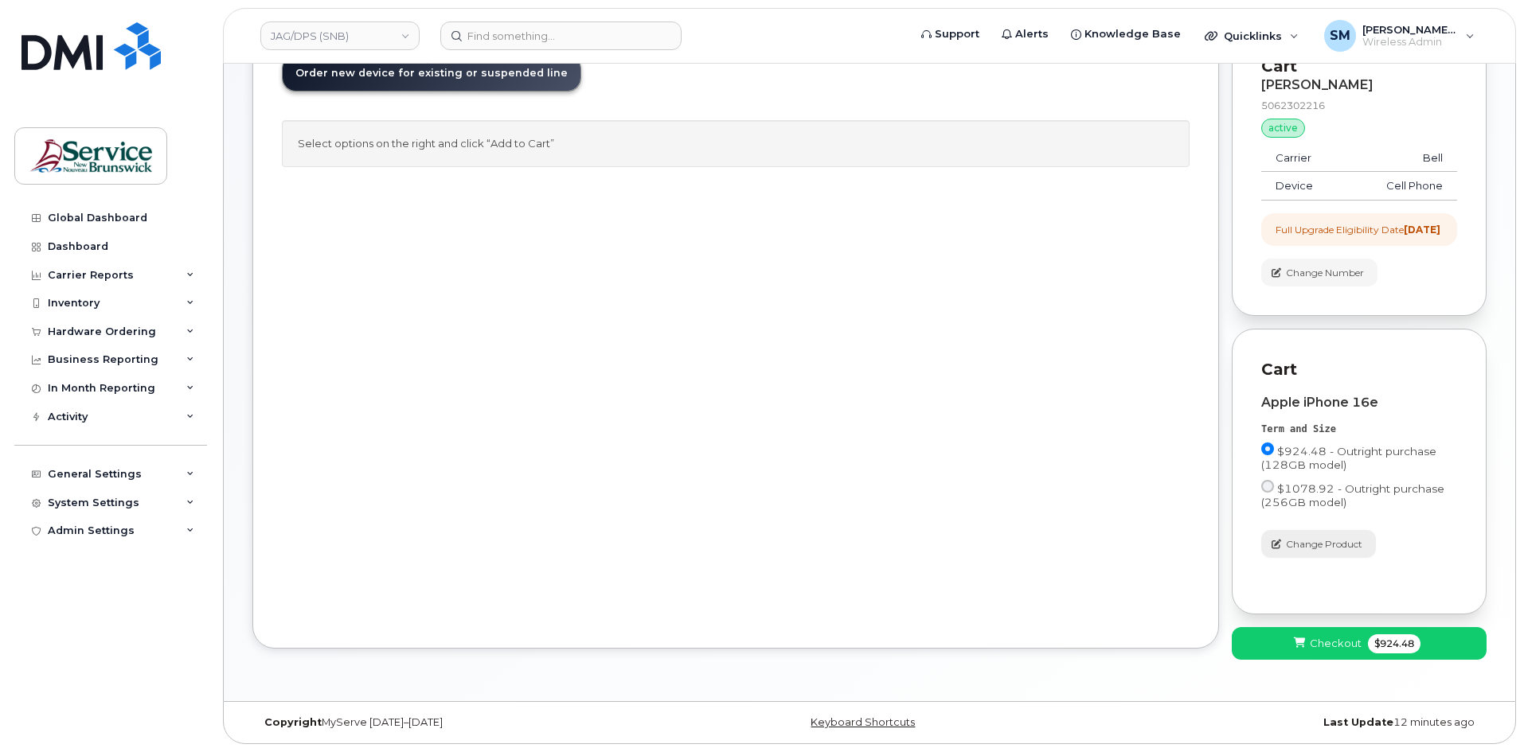
click at [1345, 548] on span "Change Product" at bounding box center [1324, 544] width 76 height 14
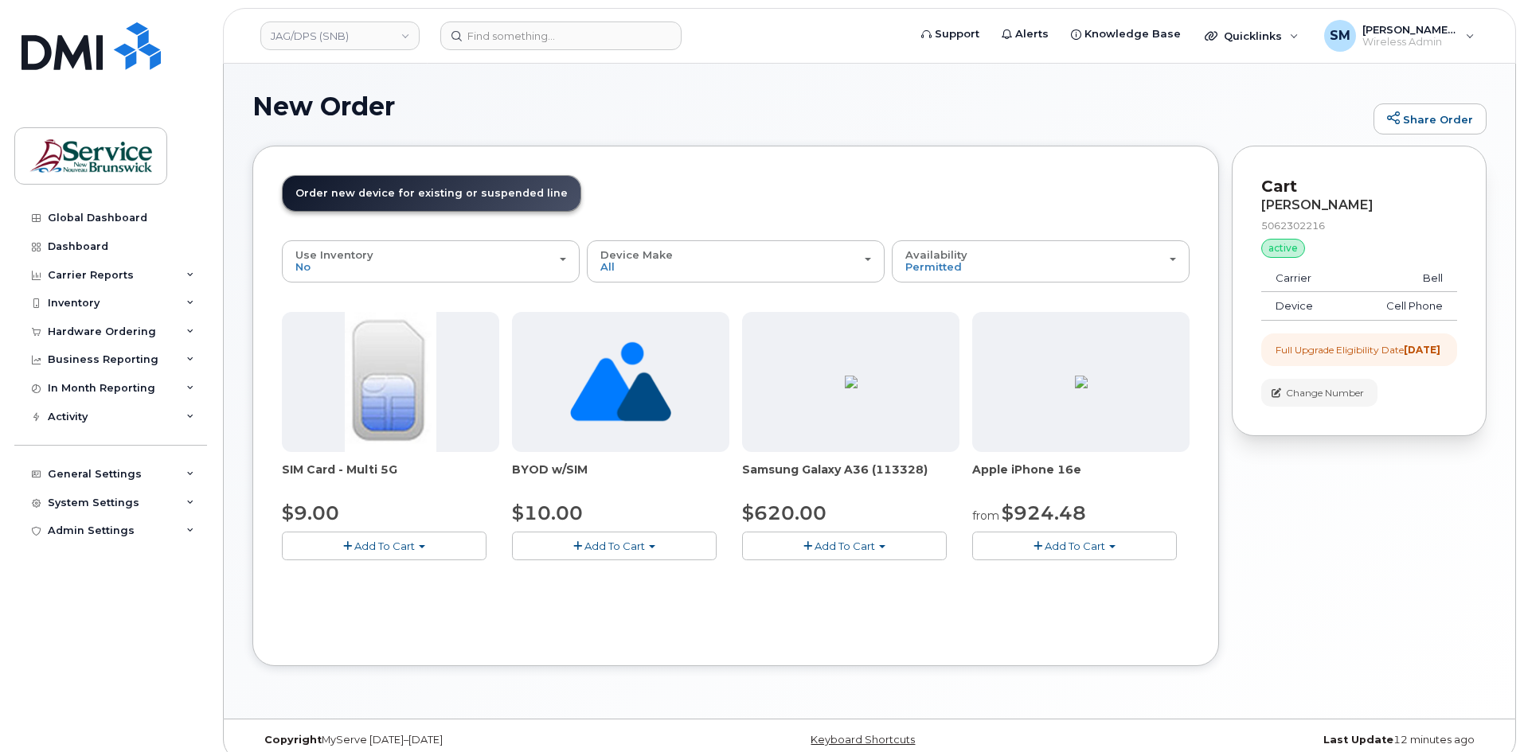
click at [1396, 575] on div "Your Cart is Empty! Choose product from the left side and you will see the new …" at bounding box center [1358, 418] width 255 height 544
click at [1073, 541] on span "Add To Cart" at bounding box center [1074, 546] width 60 height 13
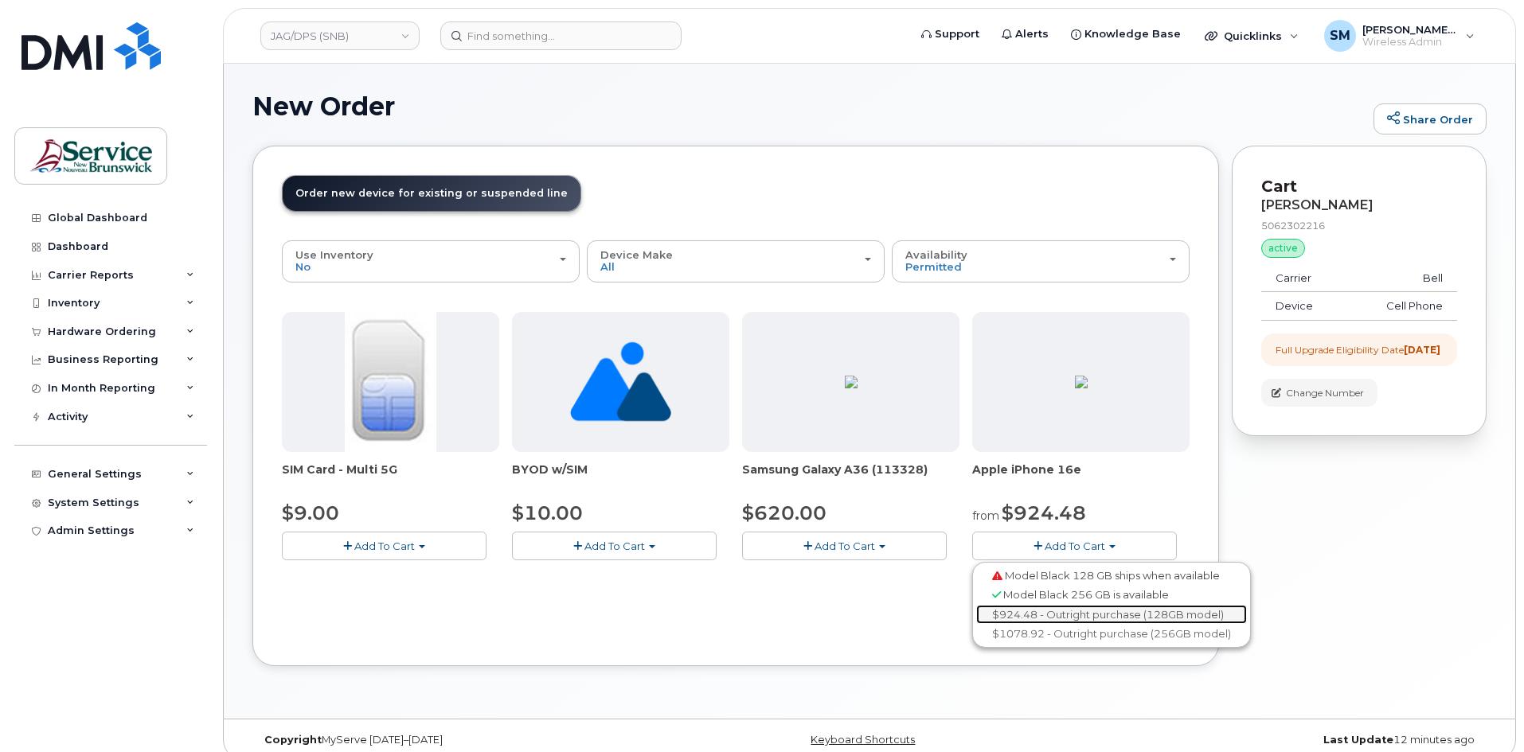
click at [1105, 613] on link "$924.48 - Outright purchase (128GB model)" at bounding box center [1111, 615] width 271 height 20
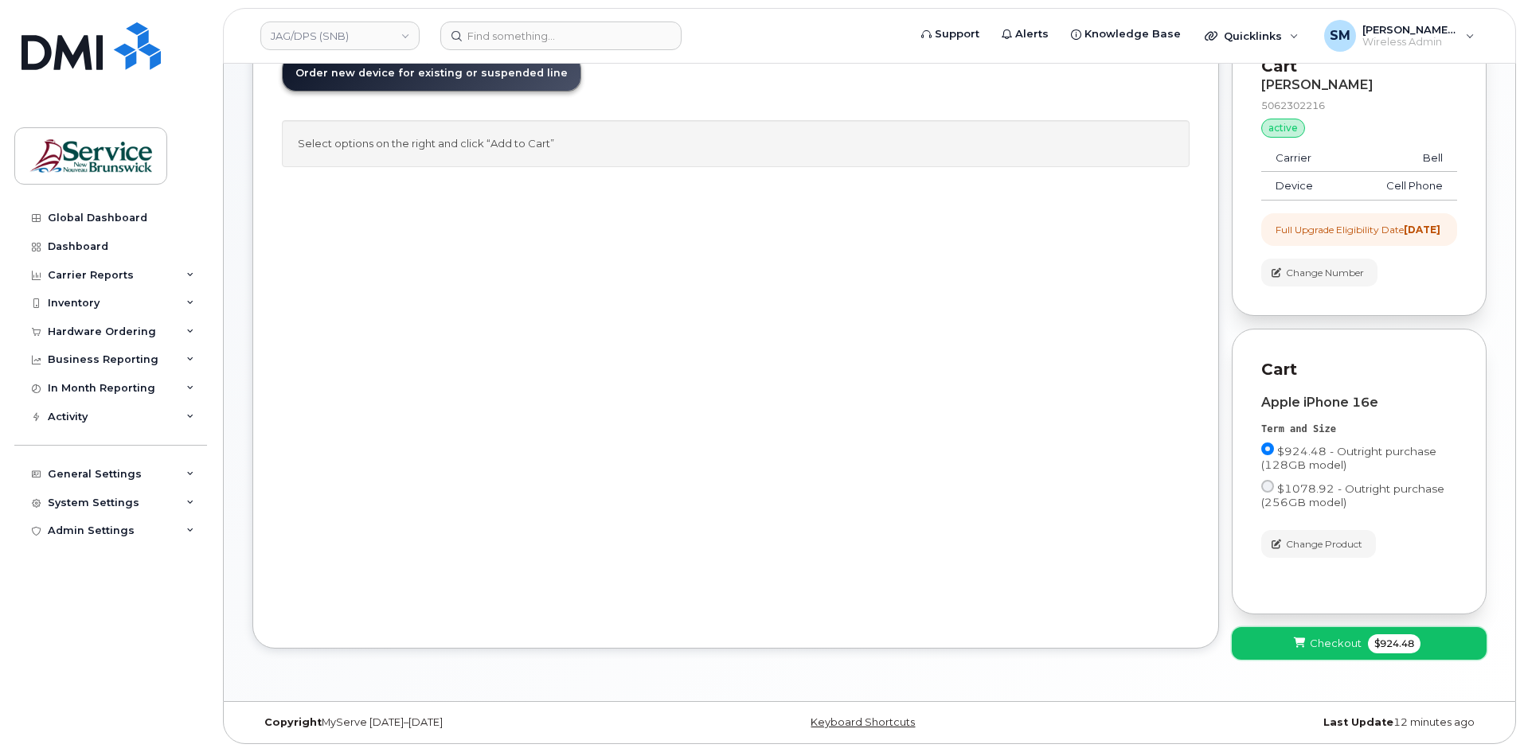
click at [1332, 650] on span "Checkout" at bounding box center [1335, 643] width 52 height 15
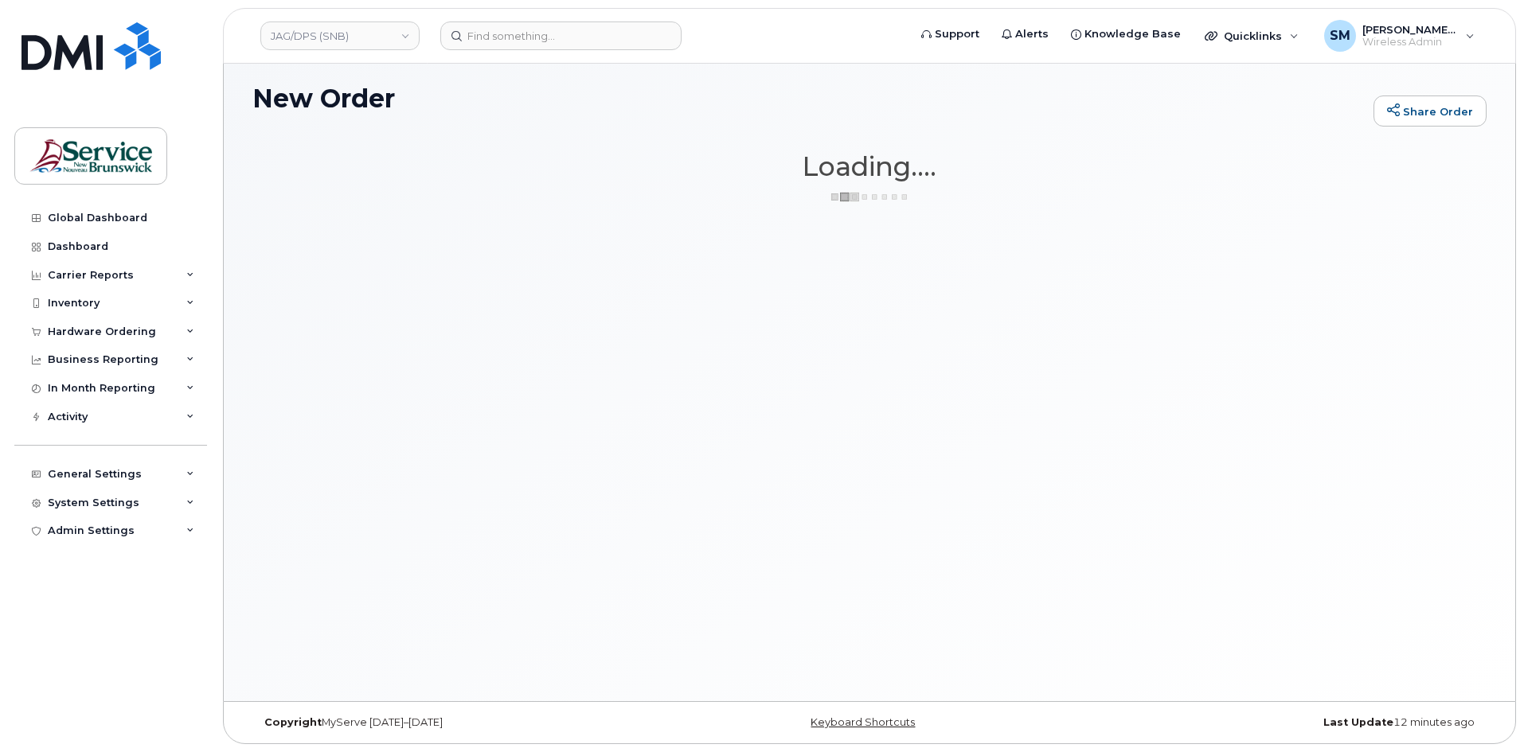
scroll to position [8, 0]
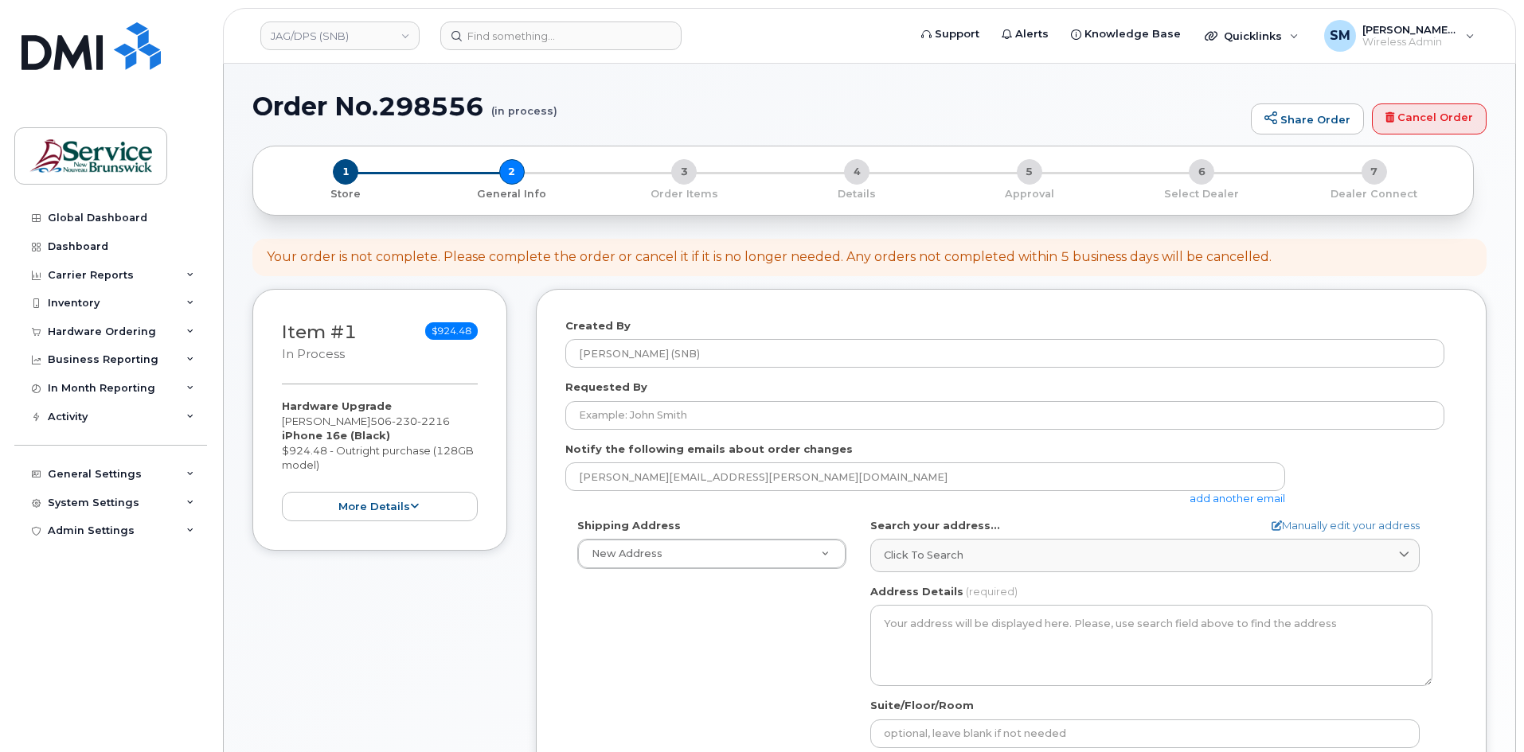
select select
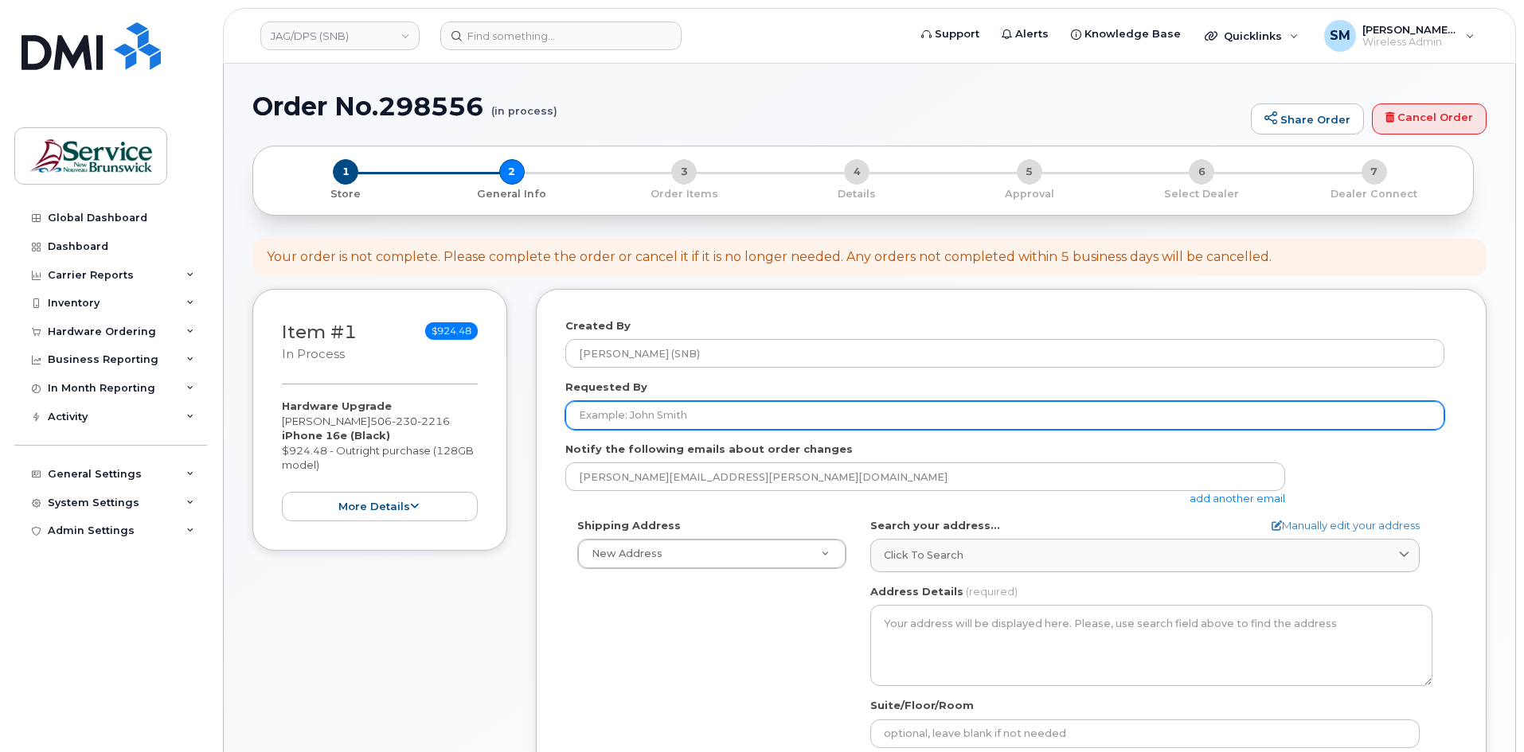
click at [673, 425] on input "Requested By" at bounding box center [1004, 415] width 879 height 29
paste input "[PERSON_NAME][EMAIL_ADDRESS][DOMAIN_NAME]"
type input "[PERSON_NAME][EMAIL_ADDRESS][DOMAIN_NAME]"
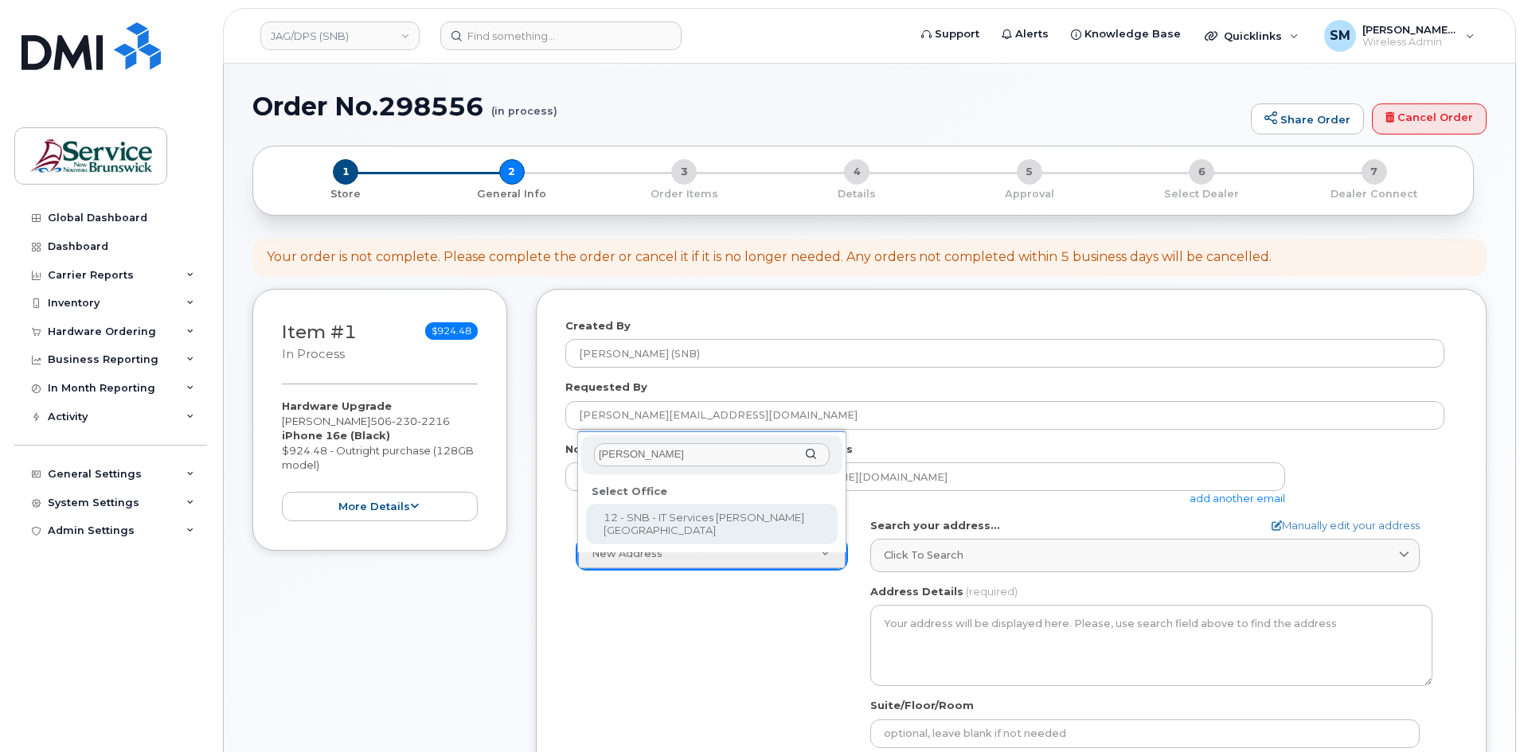
type input "jone"
select select
type textarea "[STREET_ADDRESS]"
type input "[PERSON_NAME]/[PERSON_NAME]"
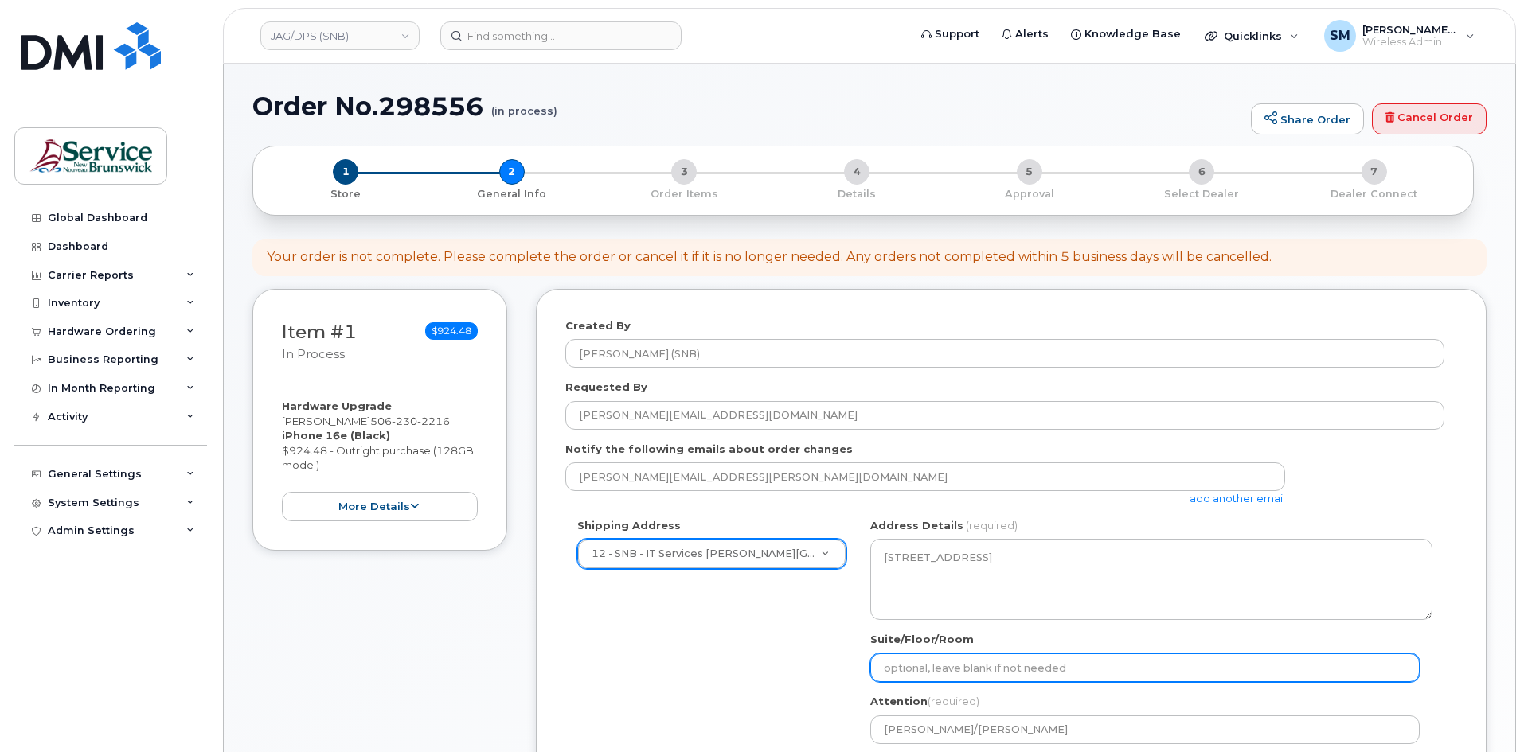
drag, startPoint x: 944, startPoint y: 662, endPoint x: 980, endPoint y: 673, distance: 37.3
click at [944, 662] on input "Suite/Floor/Room" at bounding box center [1144, 668] width 549 height 29
paste input "WO0000000479232"
select select
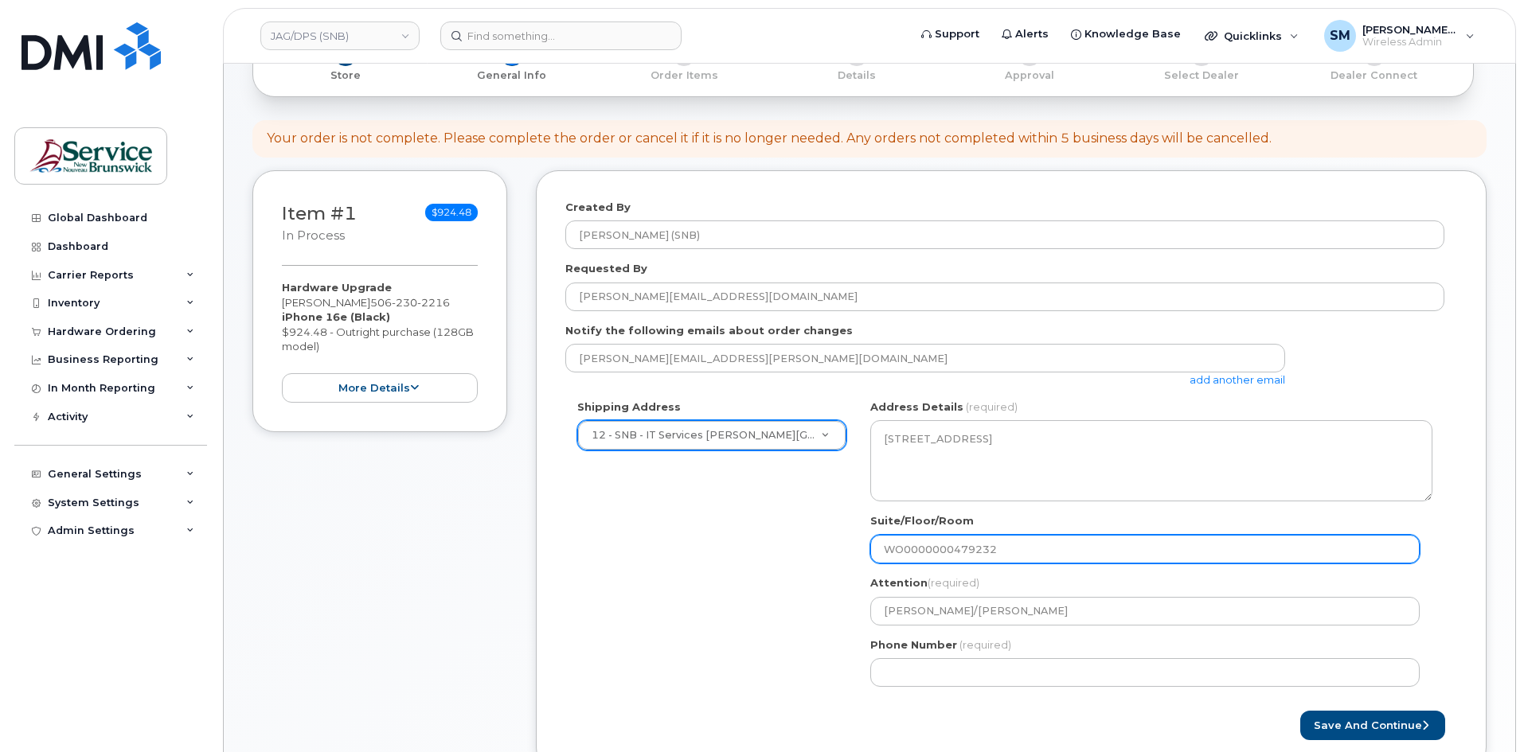
scroll to position [318, 0]
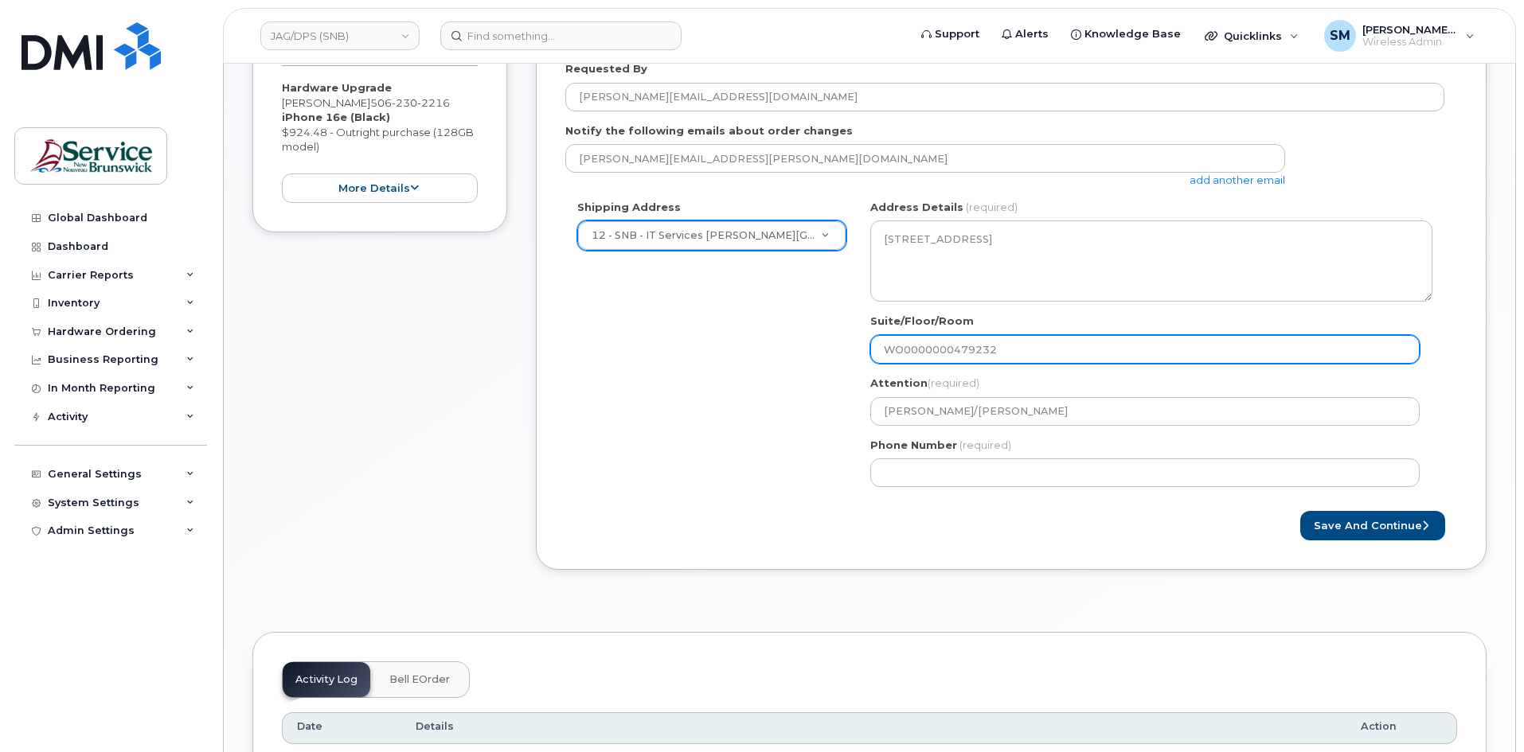
type input "WO0000000479232"
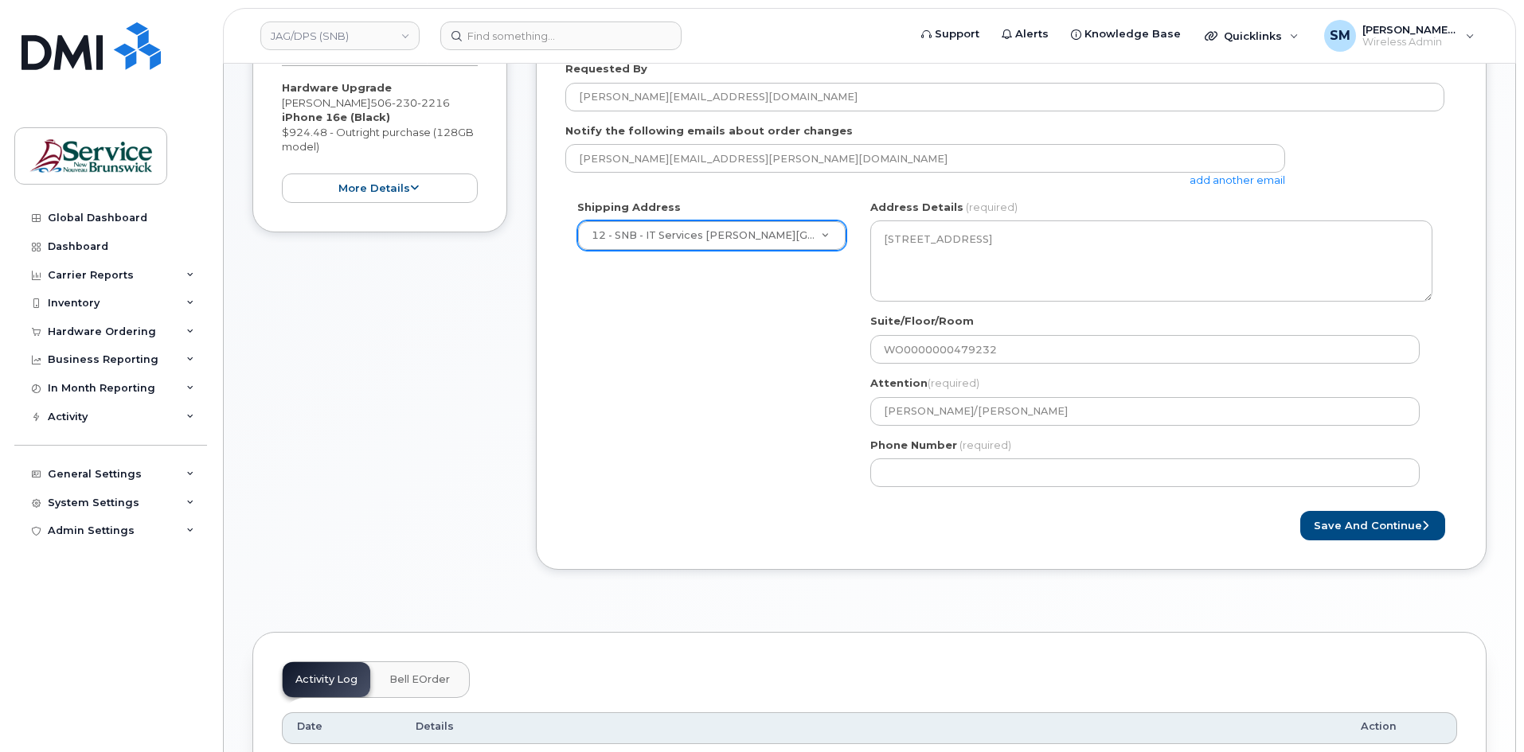
click at [1059, 455] on div "Phone Number (required)" at bounding box center [1151, 463] width 562 height 50
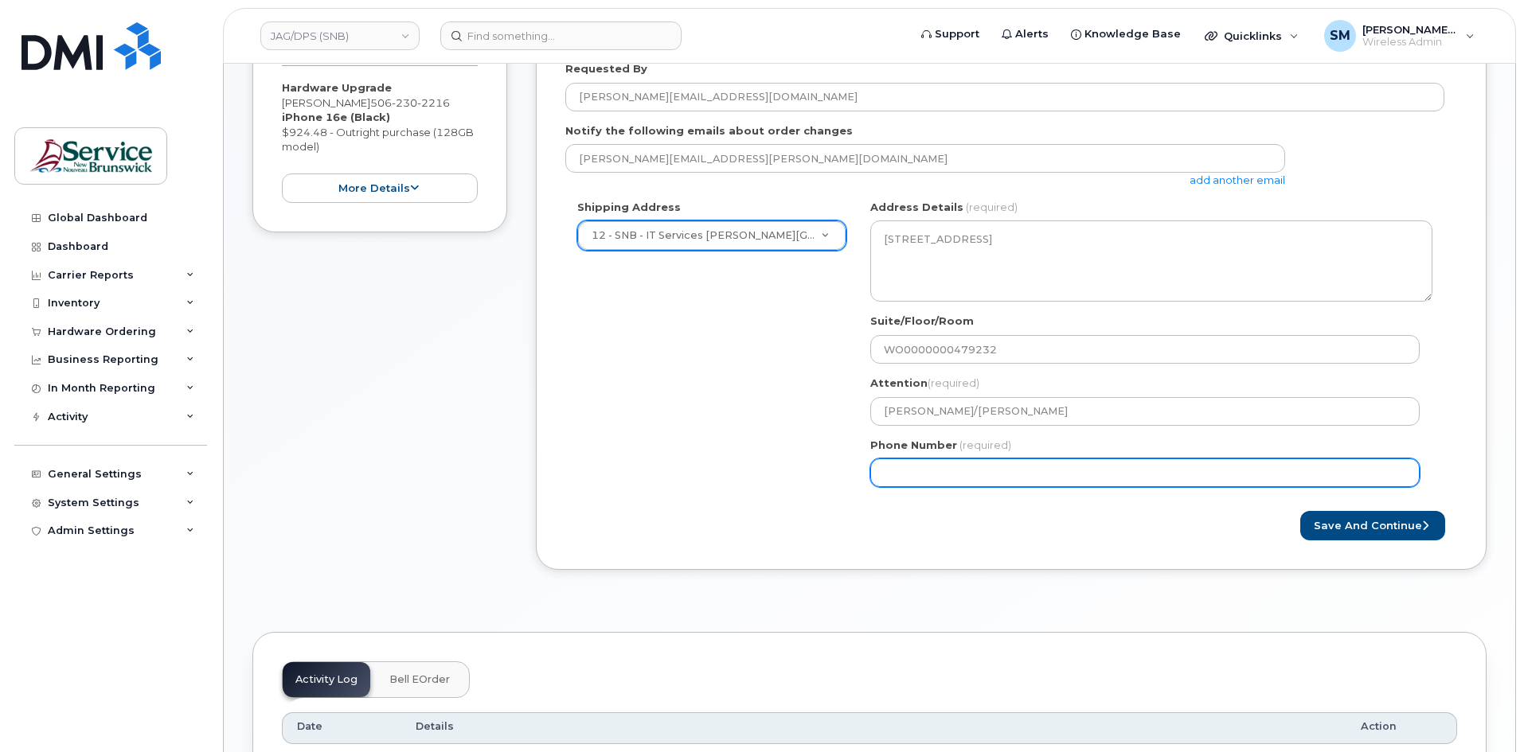
click at [1060, 463] on input "Phone Number" at bounding box center [1144, 473] width 549 height 29
select select
type input "506639633"
select select
type input "5066396338"
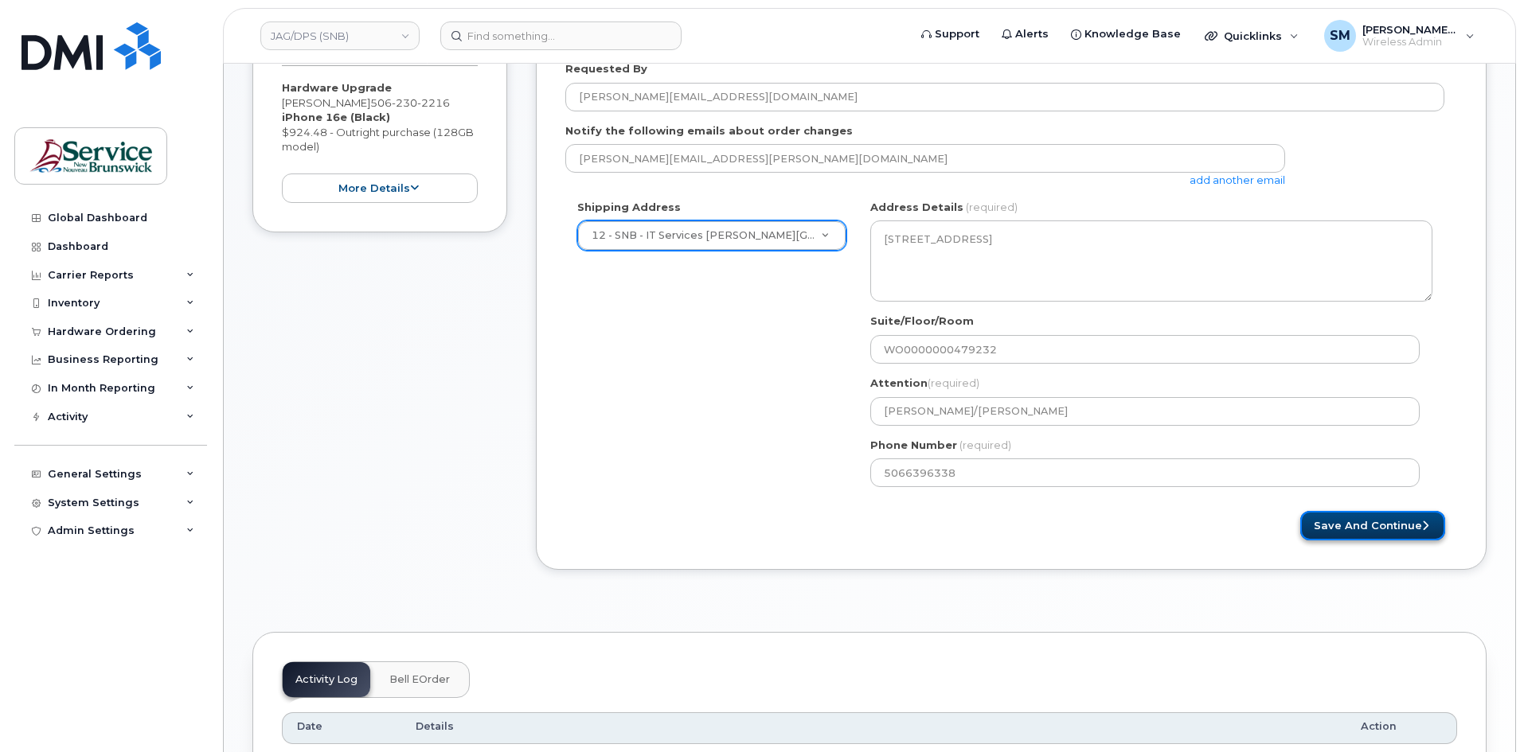
click at [1389, 524] on button "Save and Continue" at bounding box center [1372, 525] width 145 height 29
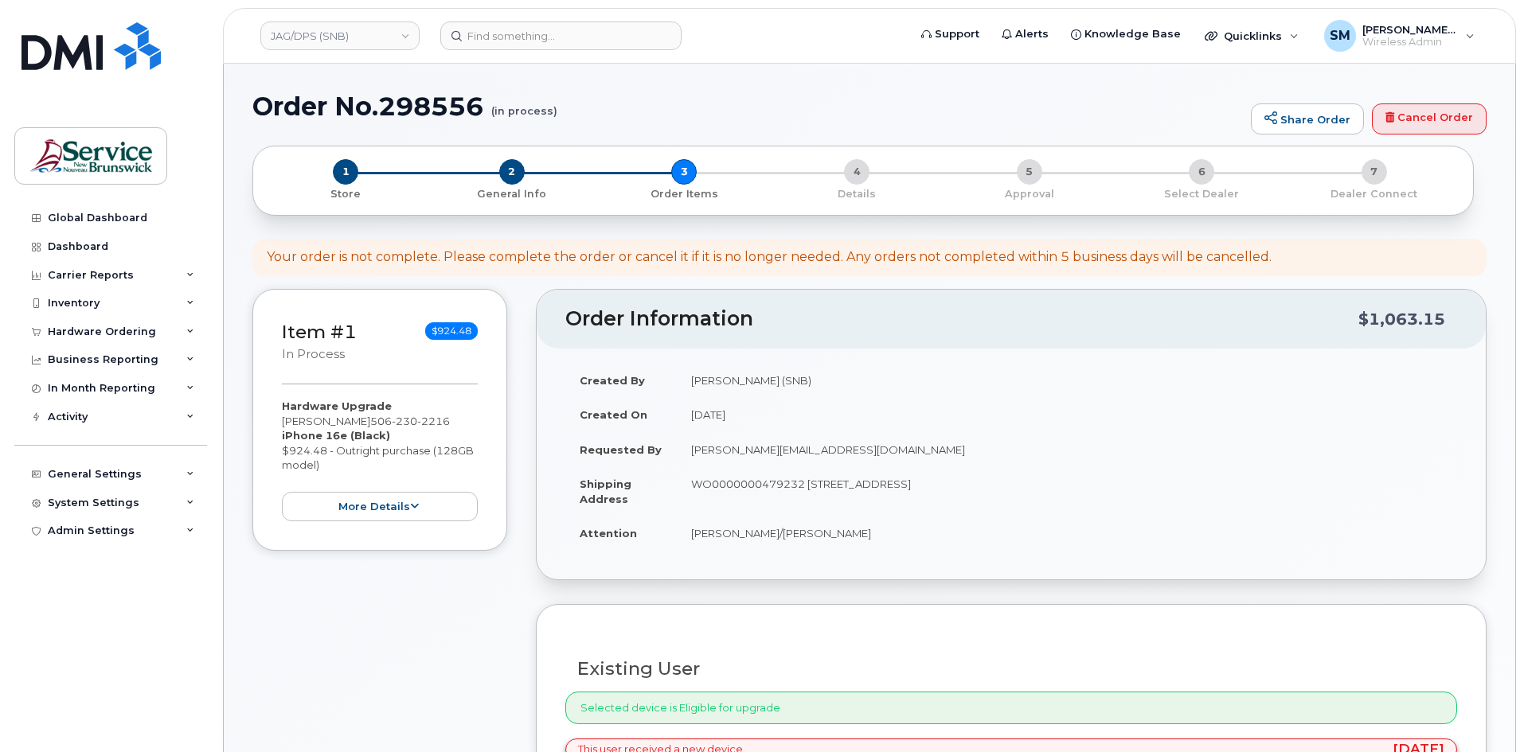
select select
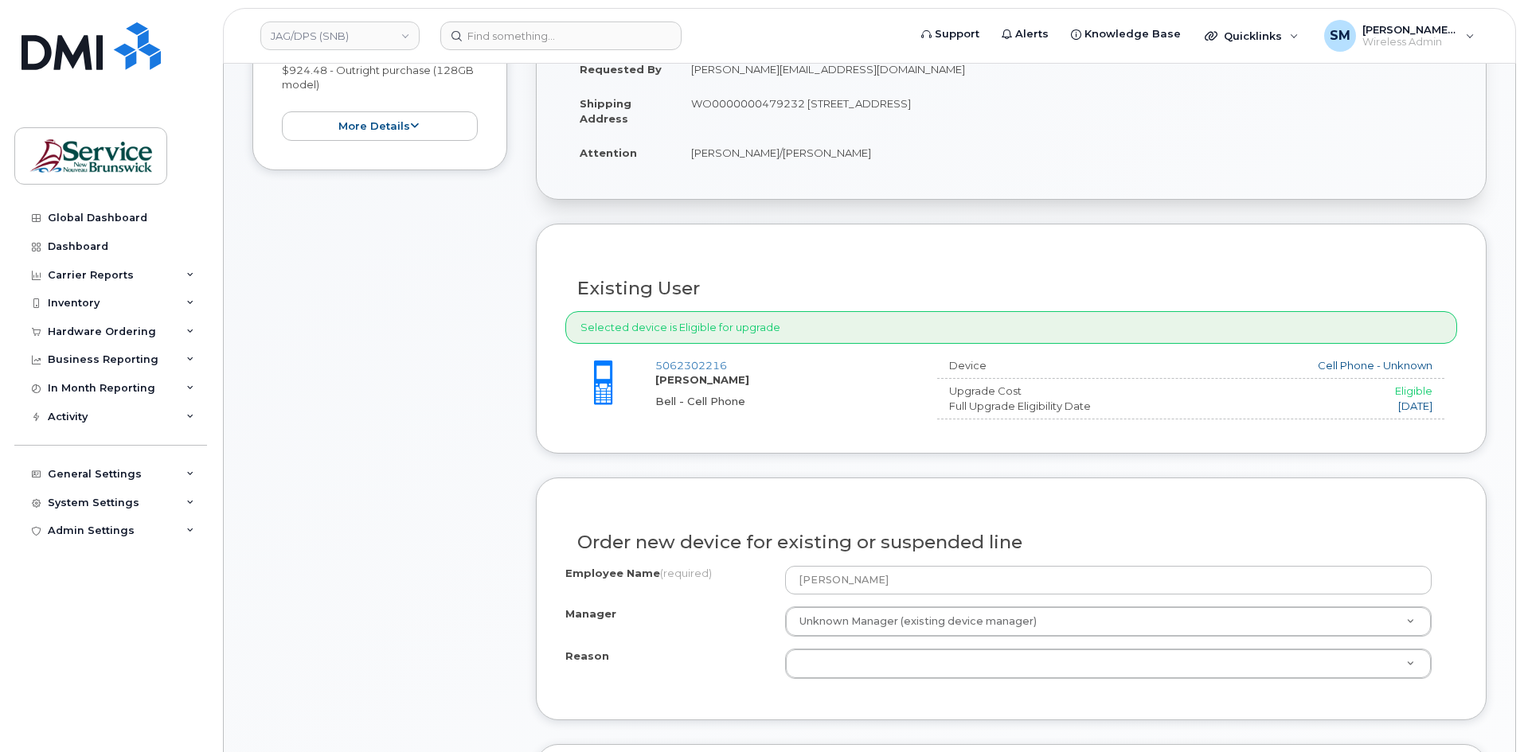
scroll to position [637, 0]
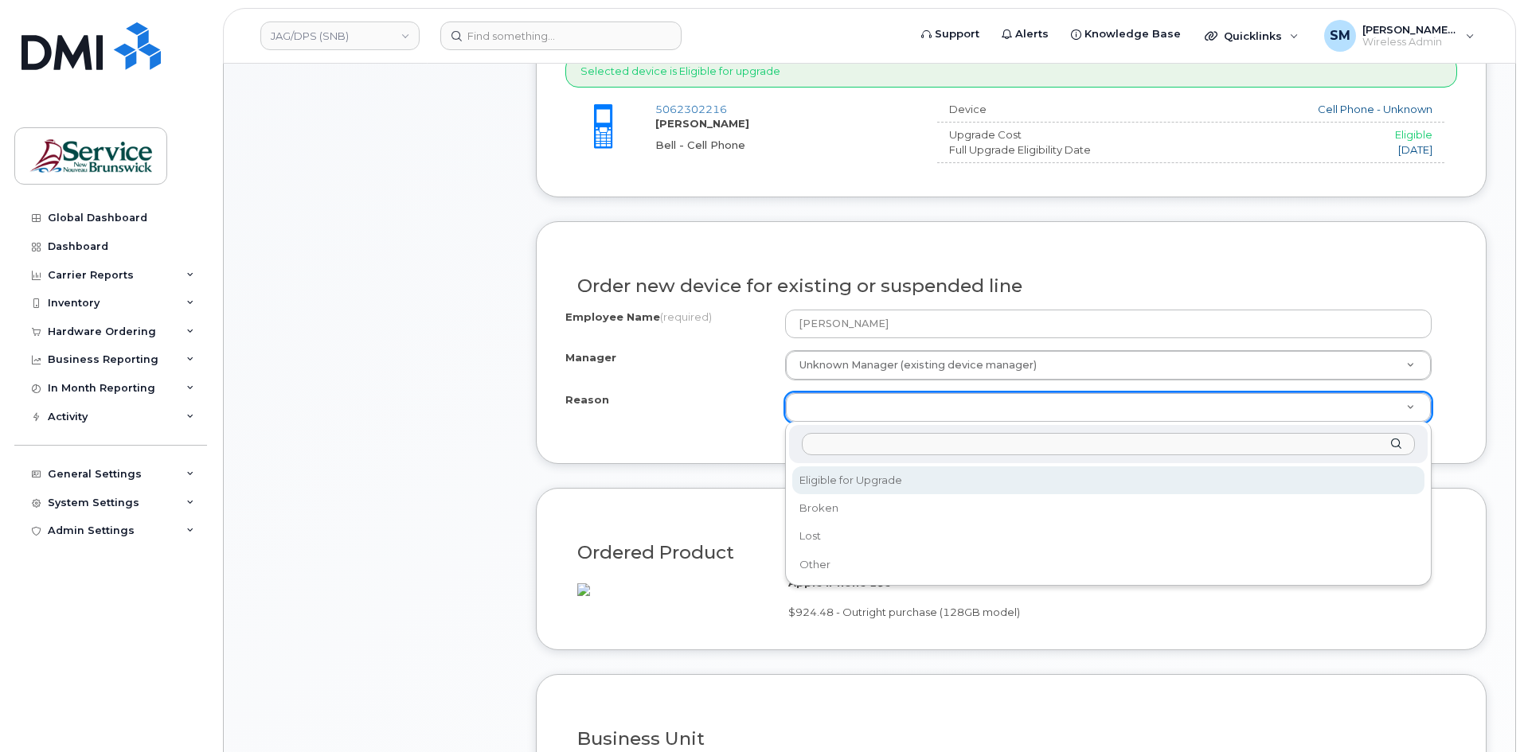
select select "eligible_for_upgrade"
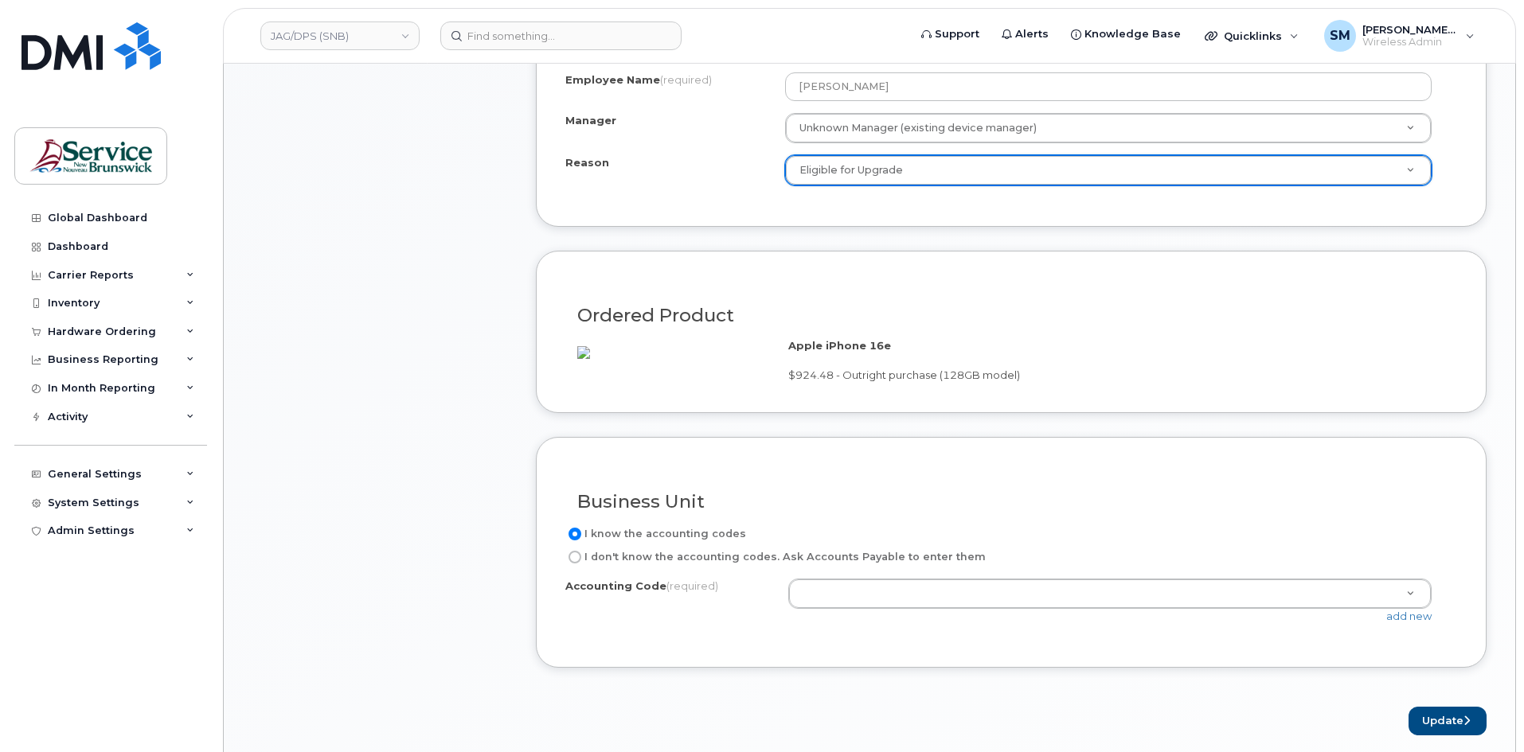
scroll to position [876, 0]
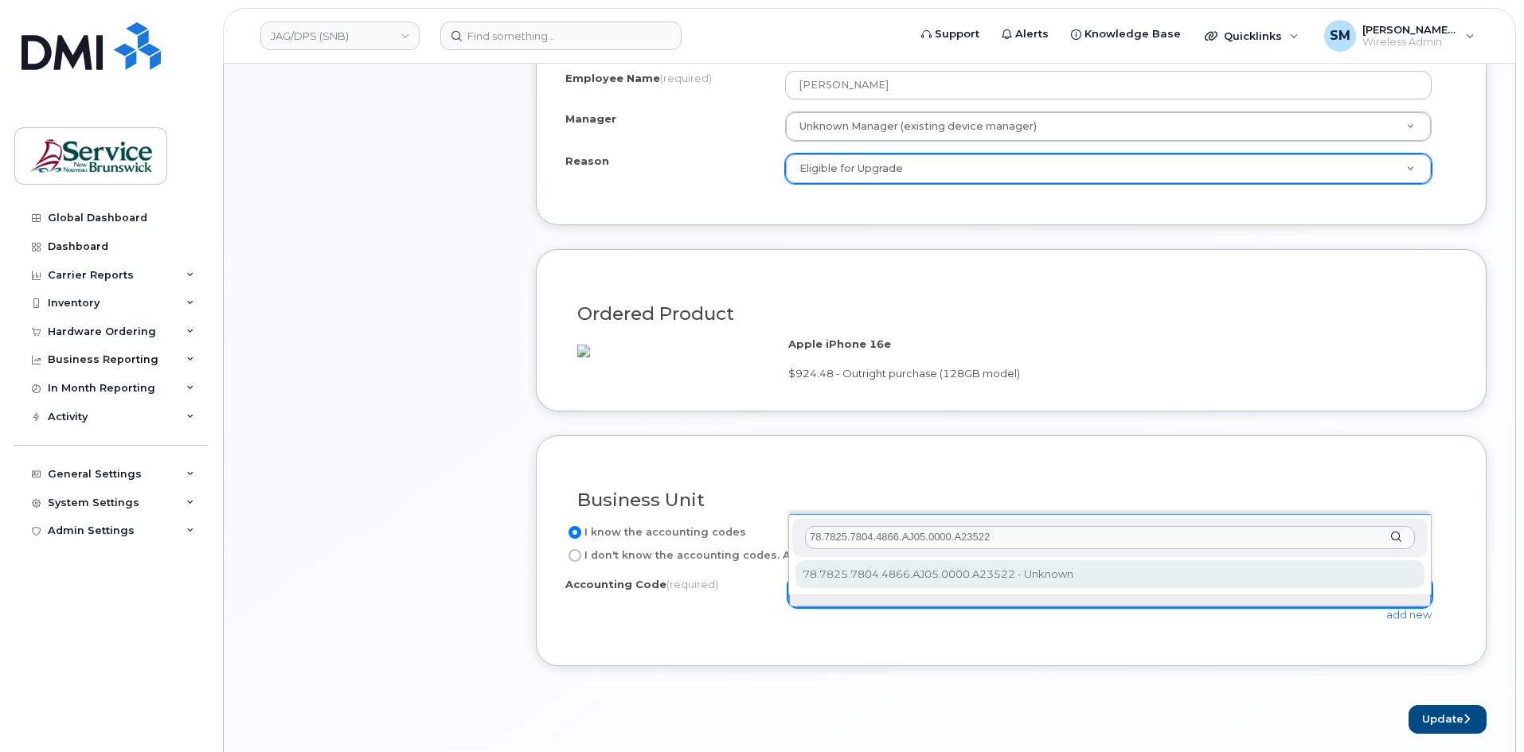
type input "78.7825.7804.4866.AJ05.0000.A23522"
select select "78.7825.7804.4866.AJ05.0000.A23522"
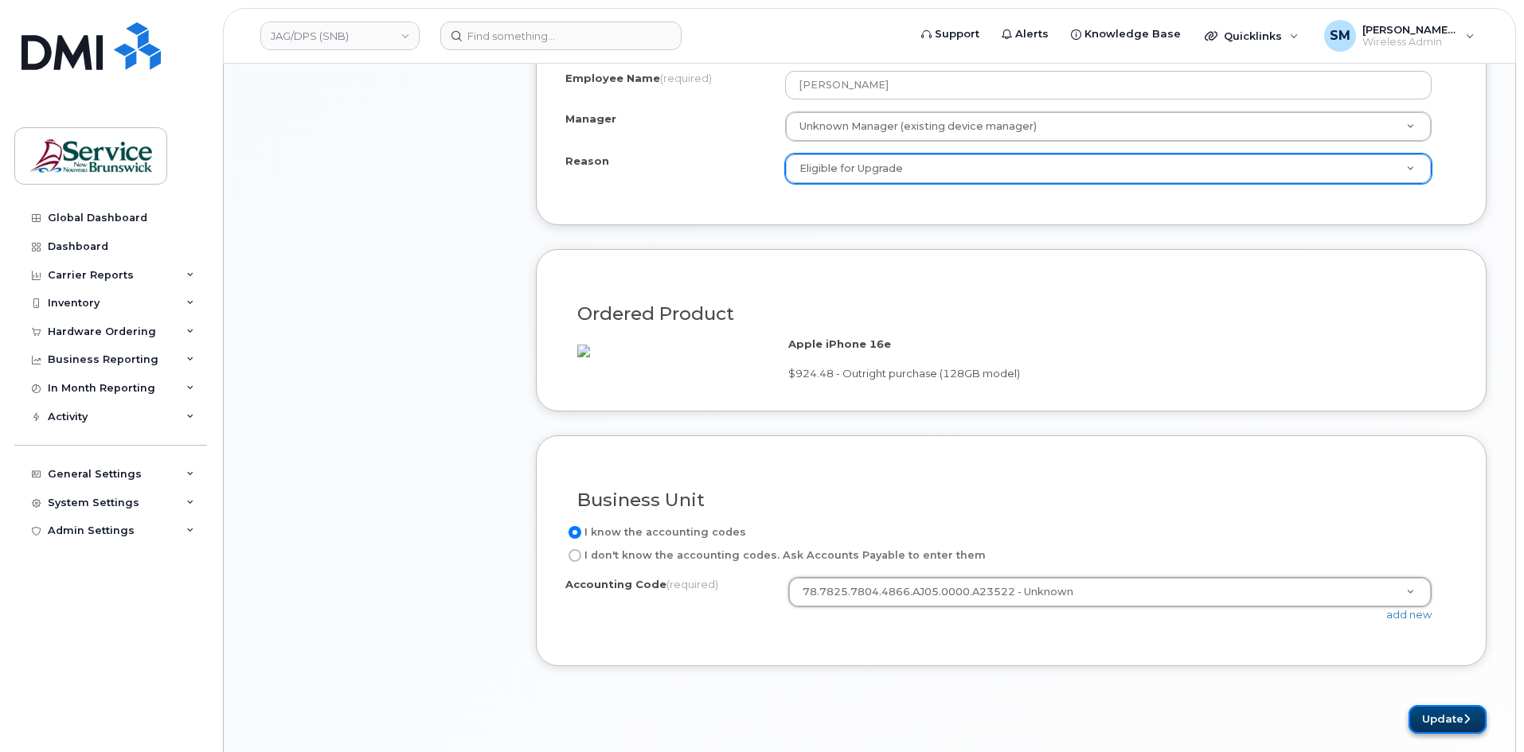
click at [1449, 735] on button "Update" at bounding box center [1447, 719] width 78 height 29
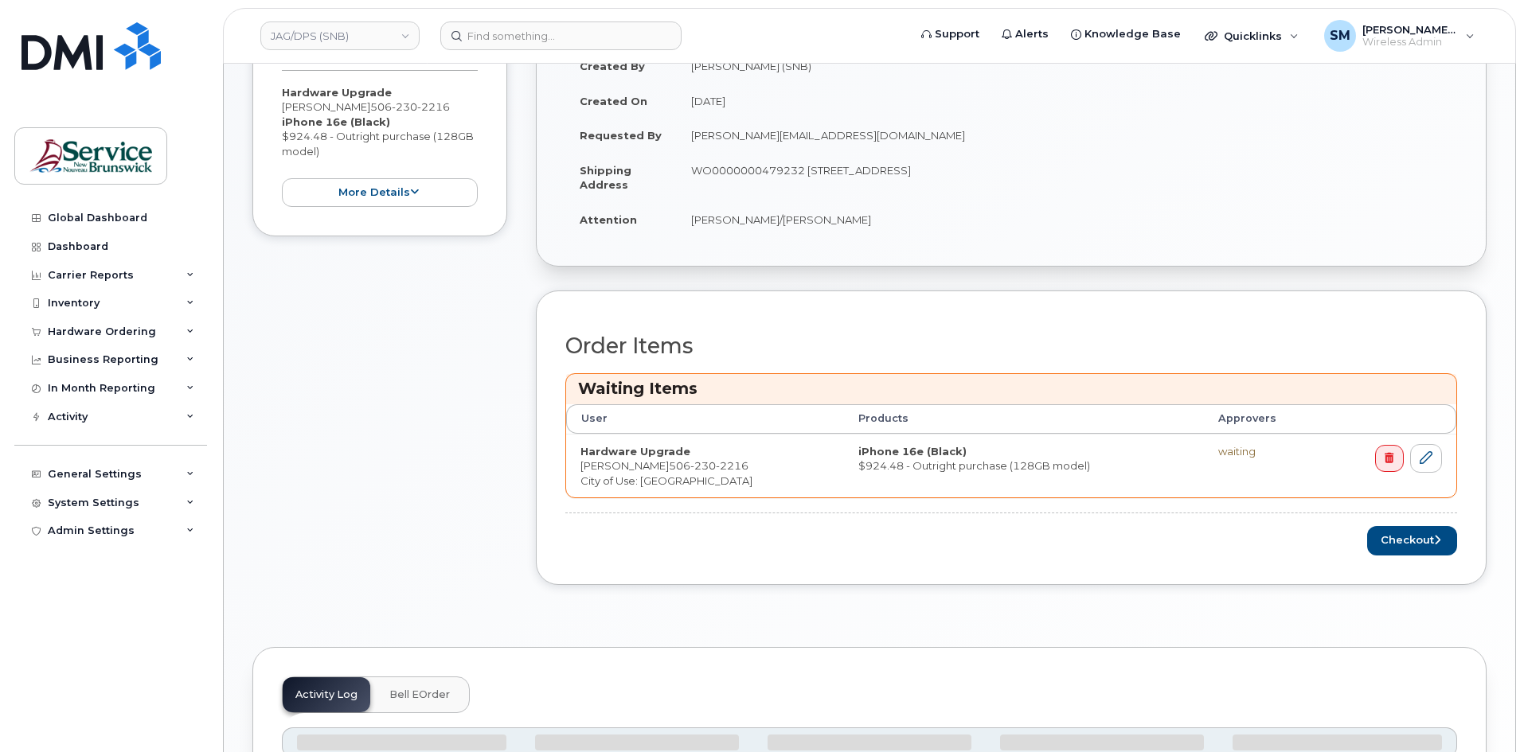
scroll to position [398, 0]
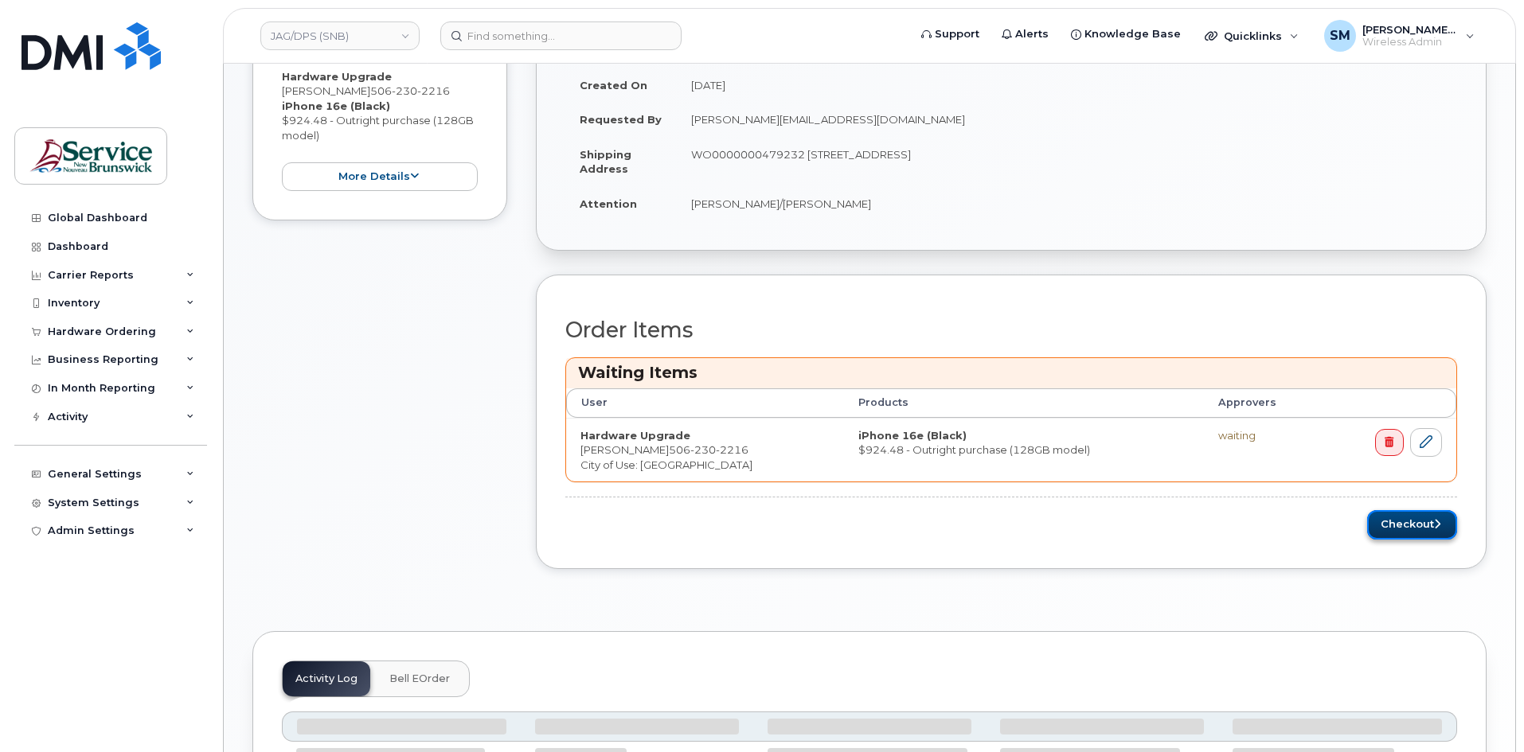
click at [1419, 515] on button "Checkout" at bounding box center [1412, 524] width 90 height 29
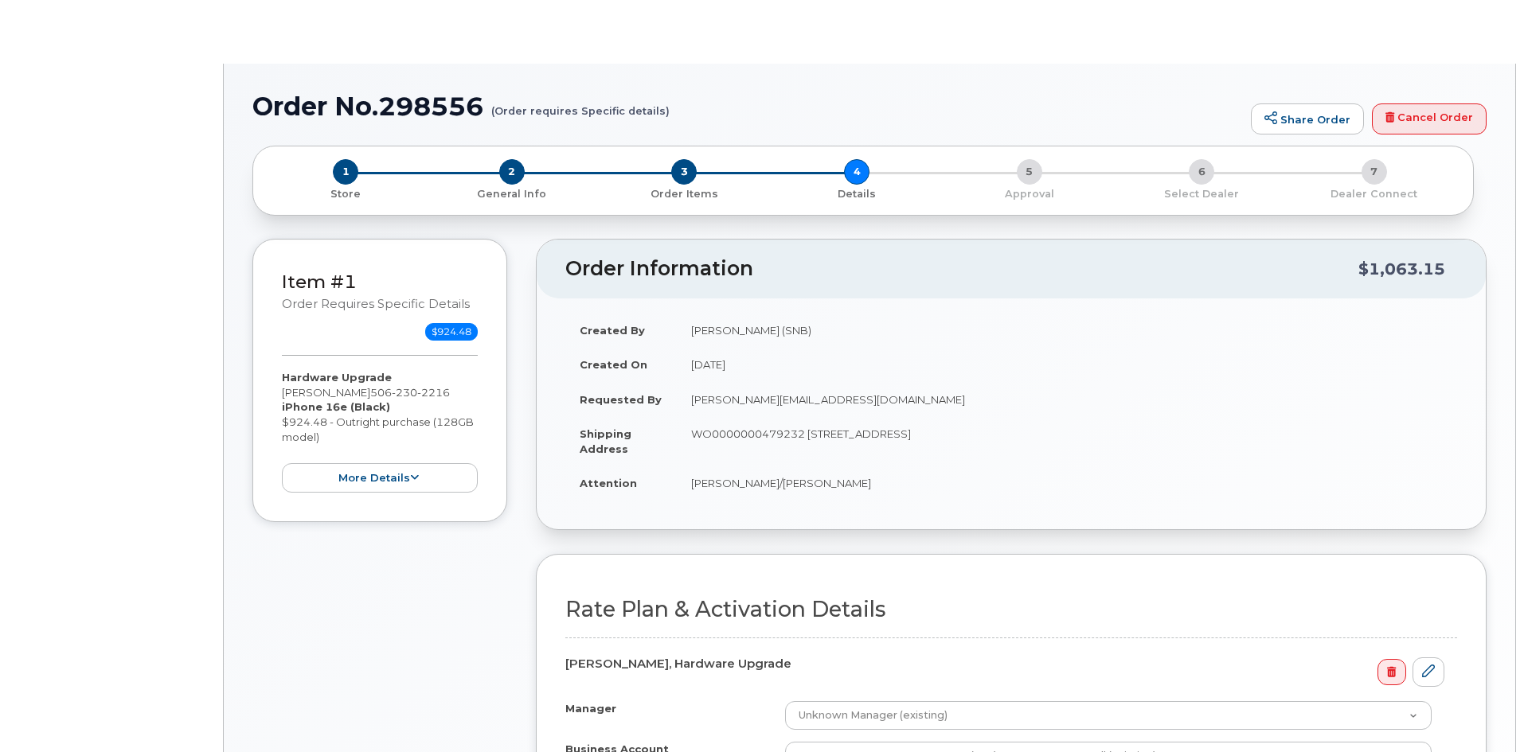
select select "GNB BYOD Smartphone Flex 30D"
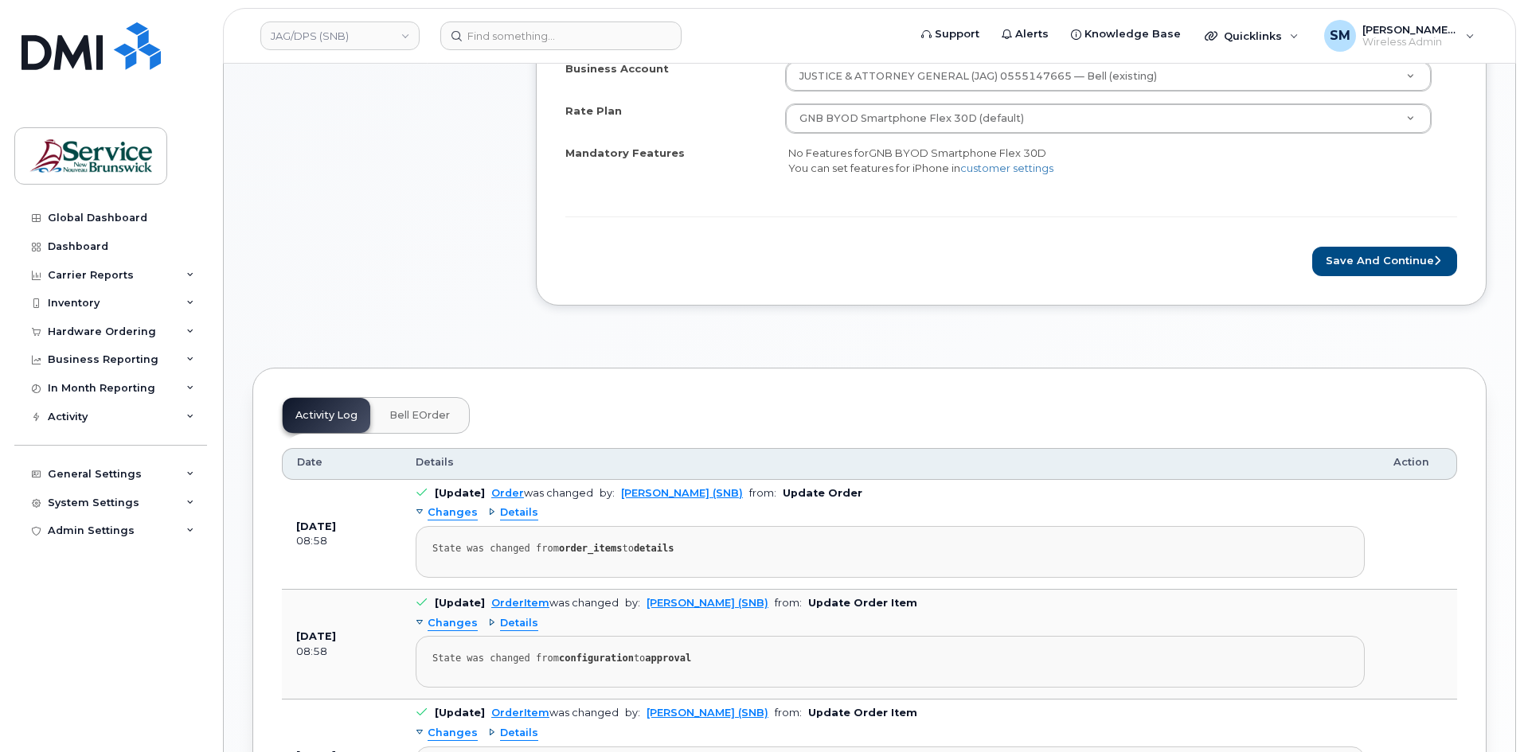
scroll to position [478, 0]
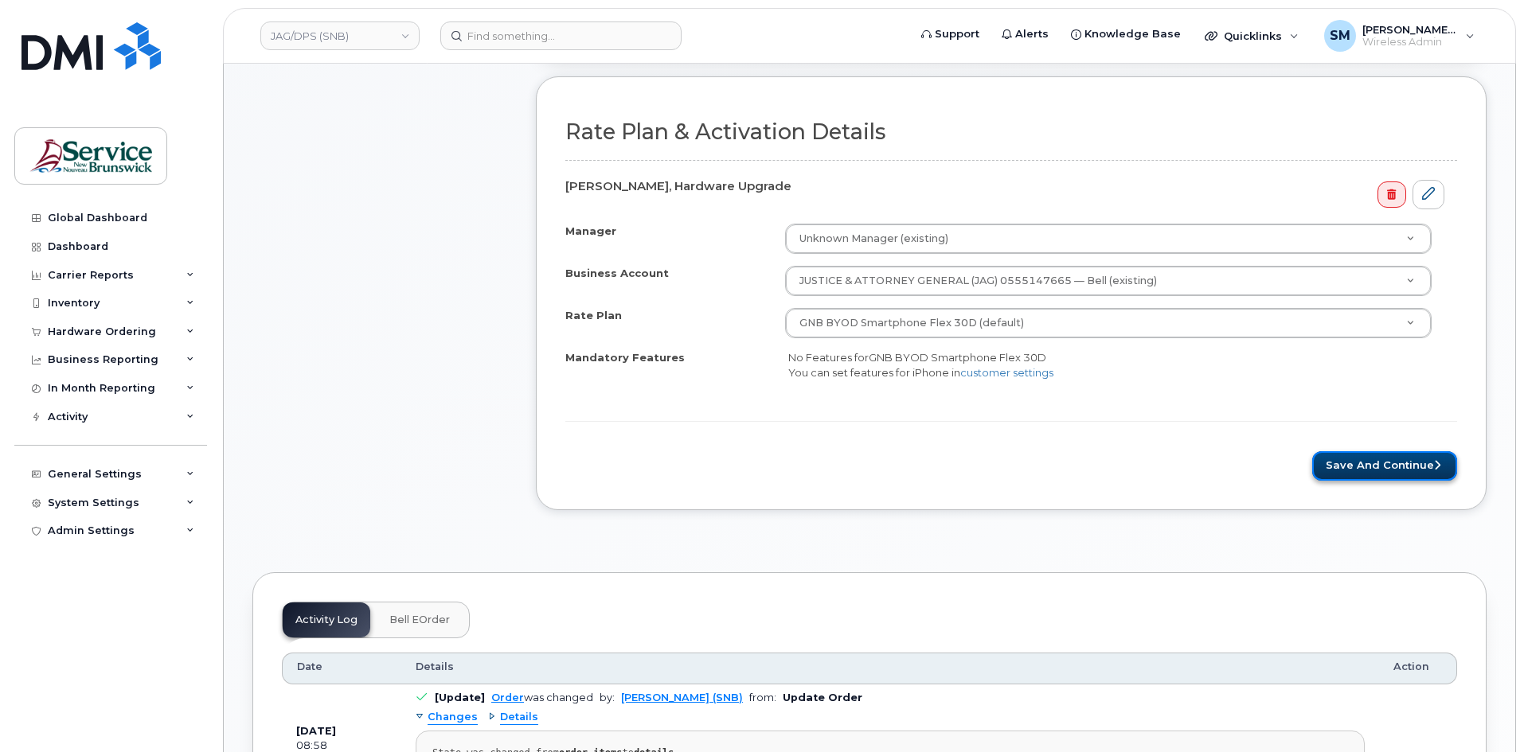
click at [1439, 459] on button "Save and Continue" at bounding box center [1384, 465] width 145 height 29
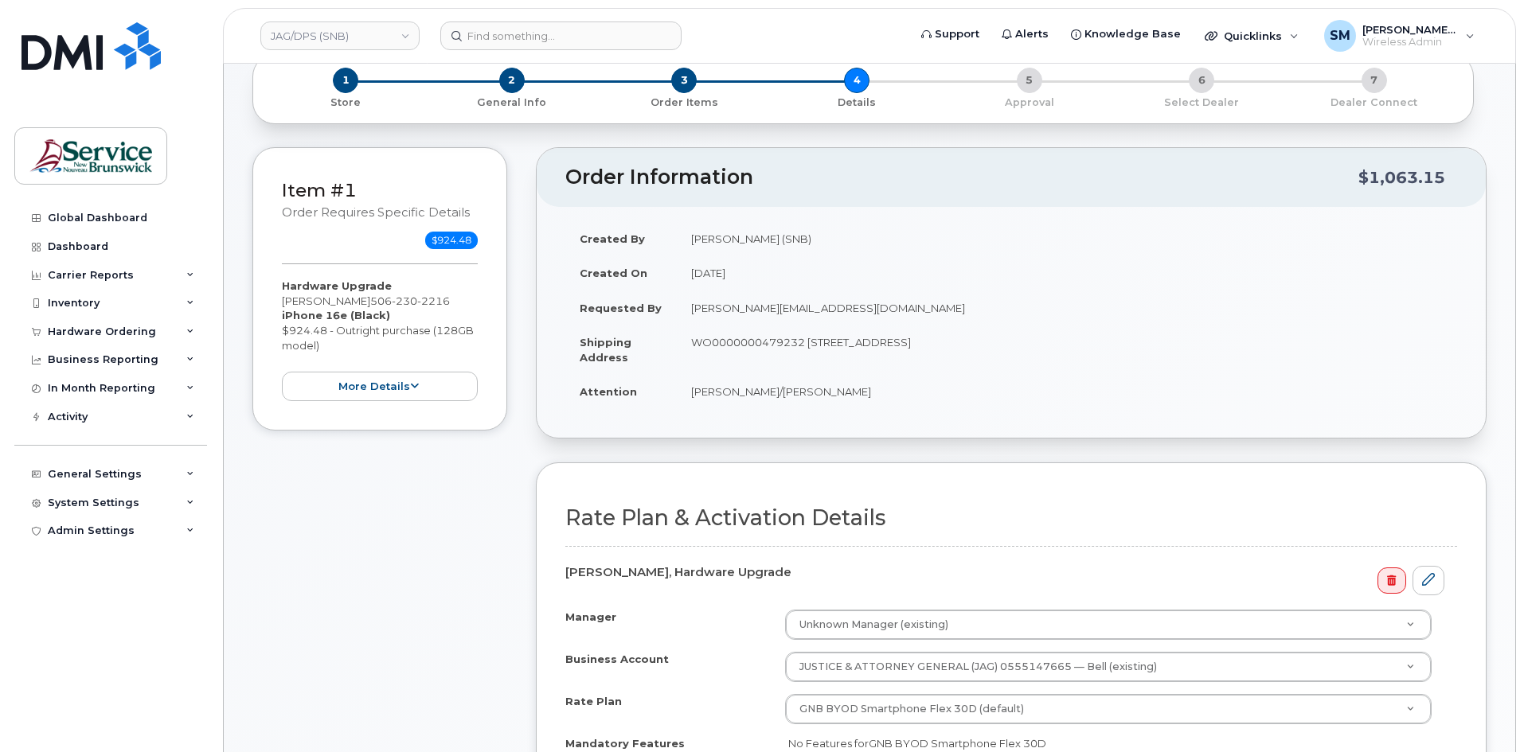
scroll to position [80, 0]
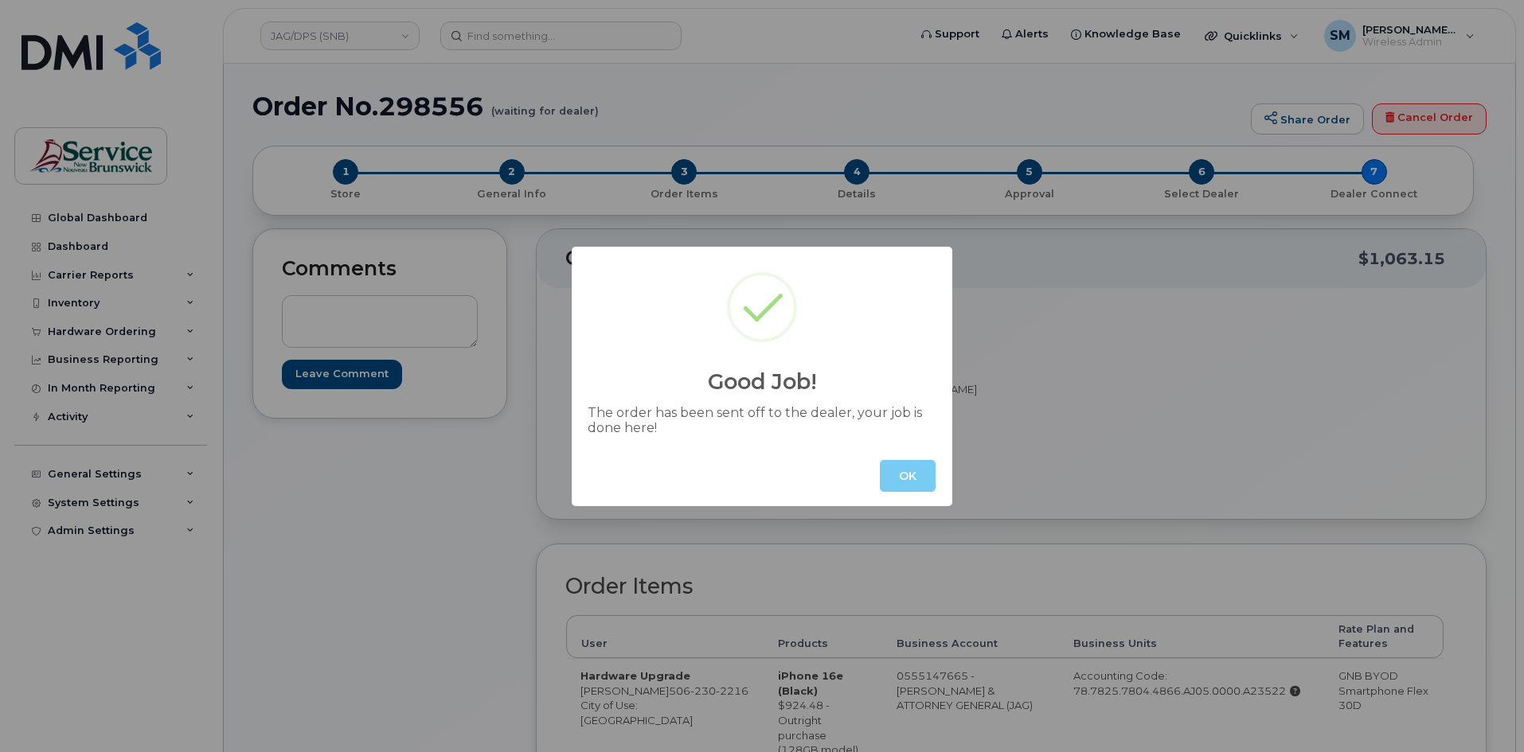
click at [896, 474] on button "OK" at bounding box center [908, 476] width 56 height 32
